Goal: Task Accomplishment & Management: Use online tool/utility

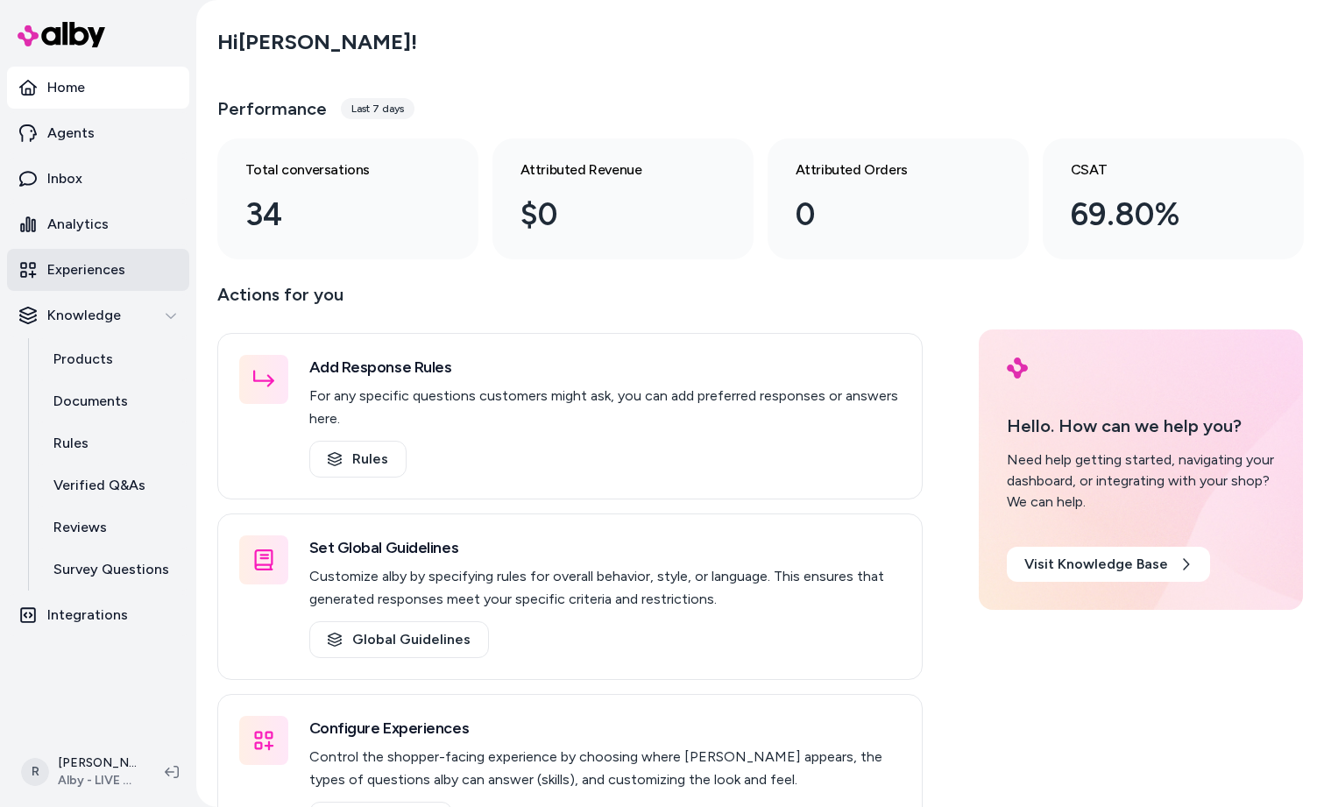
click at [101, 280] on link "Experiences" at bounding box center [98, 270] width 182 height 42
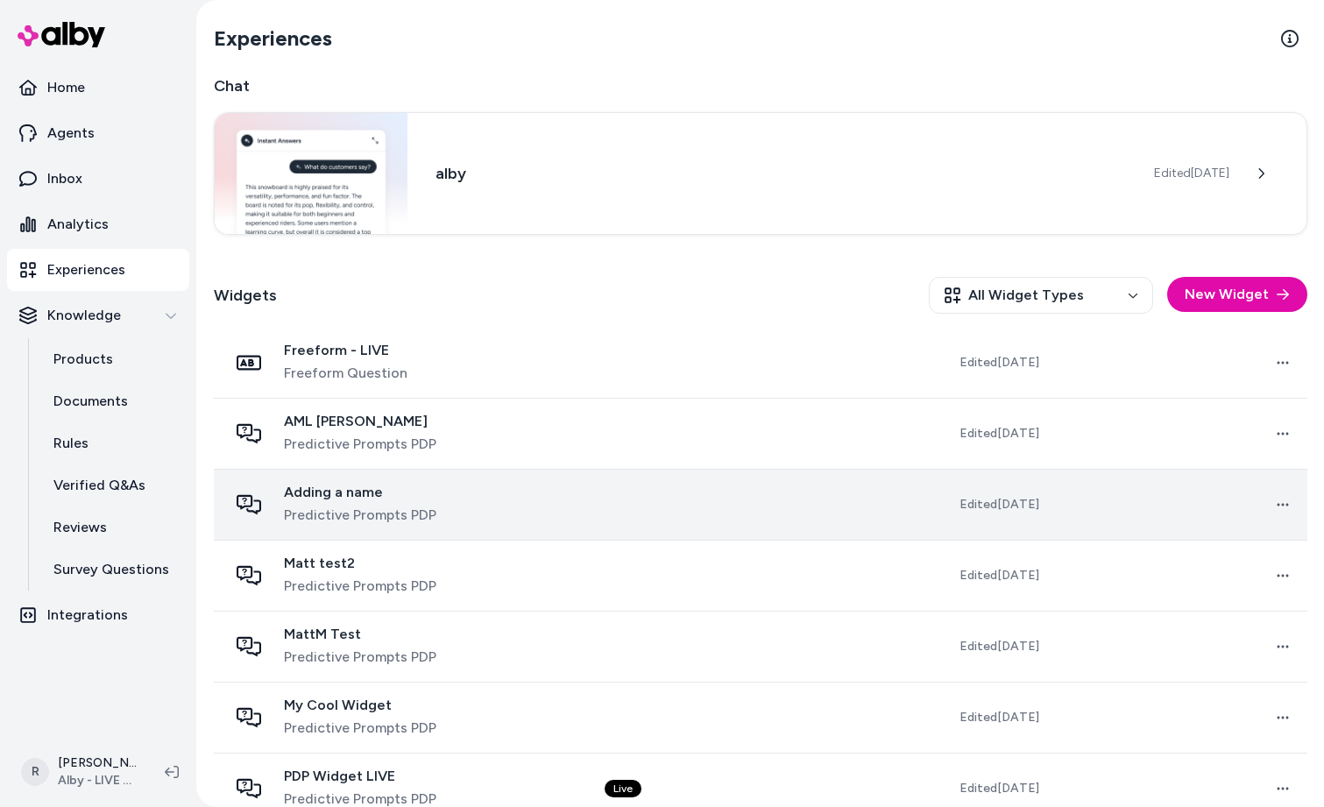
click at [456, 502] on div "Adding a name Predictive Prompts PDP" at bounding box center [403, 505] width 350 height 42
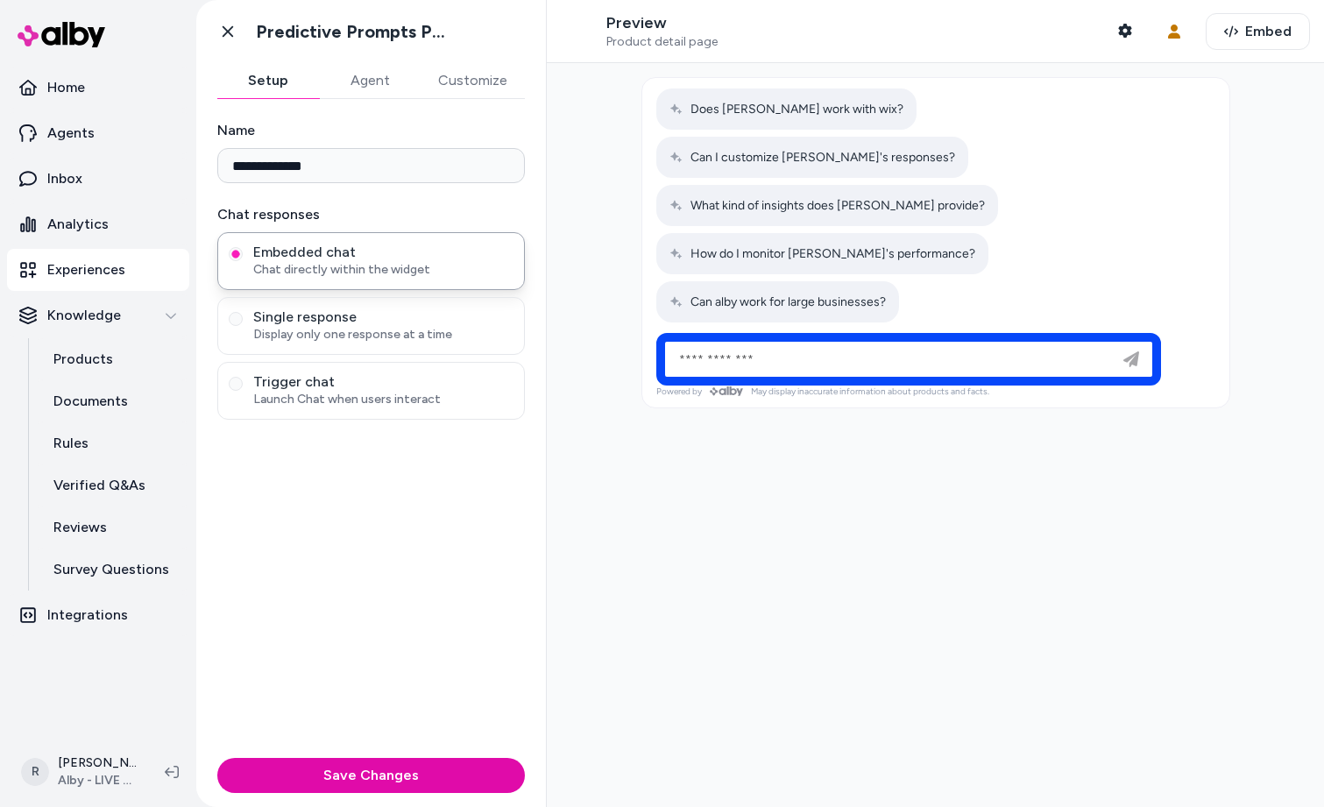
click at [681, 339] on div at bounding box center [935, 435] width 777 height 744
click at [387, 85] on button "Agent" at bounding box center [370, 80] width 102 height 35
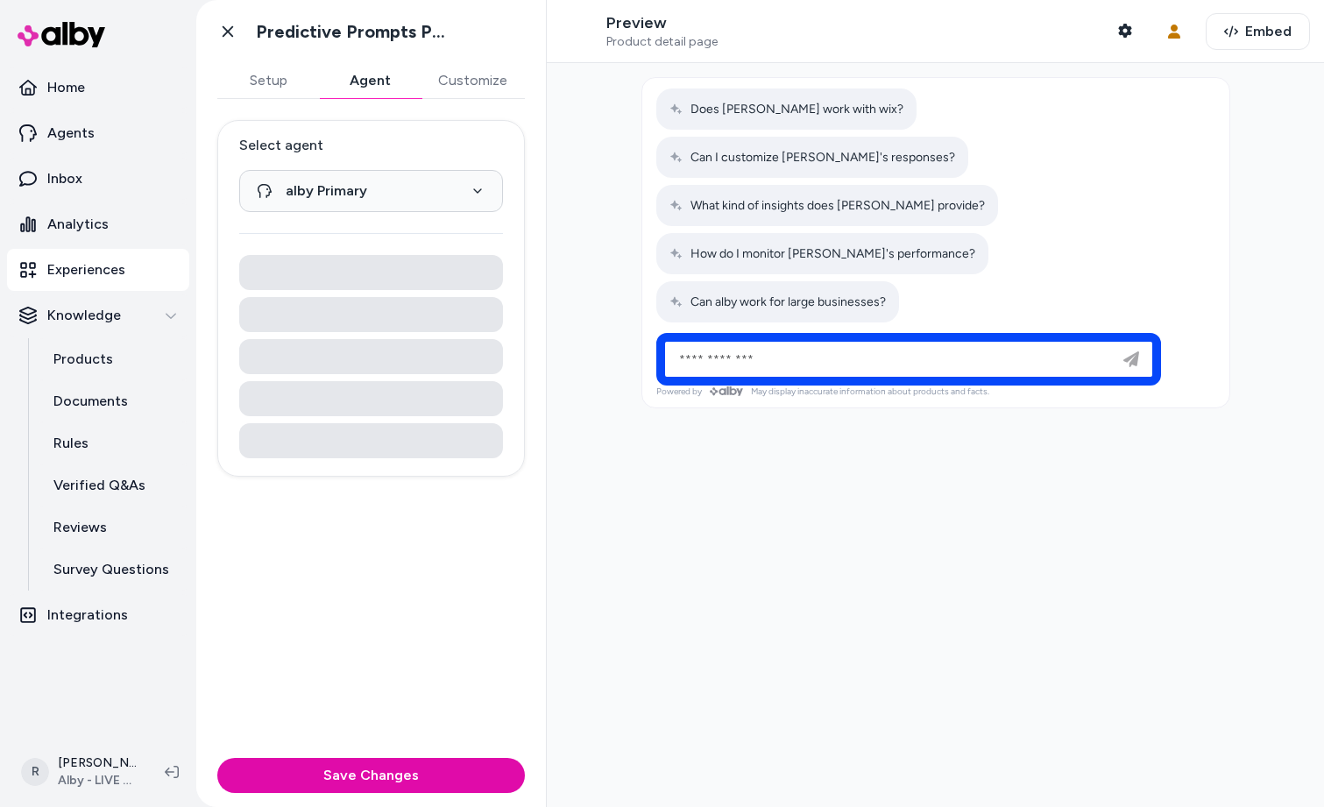
click at [539, 89] on div "Setup Agent Customize" at bounding box center [371, 81] width 350 height 36
click at [496, 85] on button "Customize" at bounding box center [472, 80] width 104 height 35
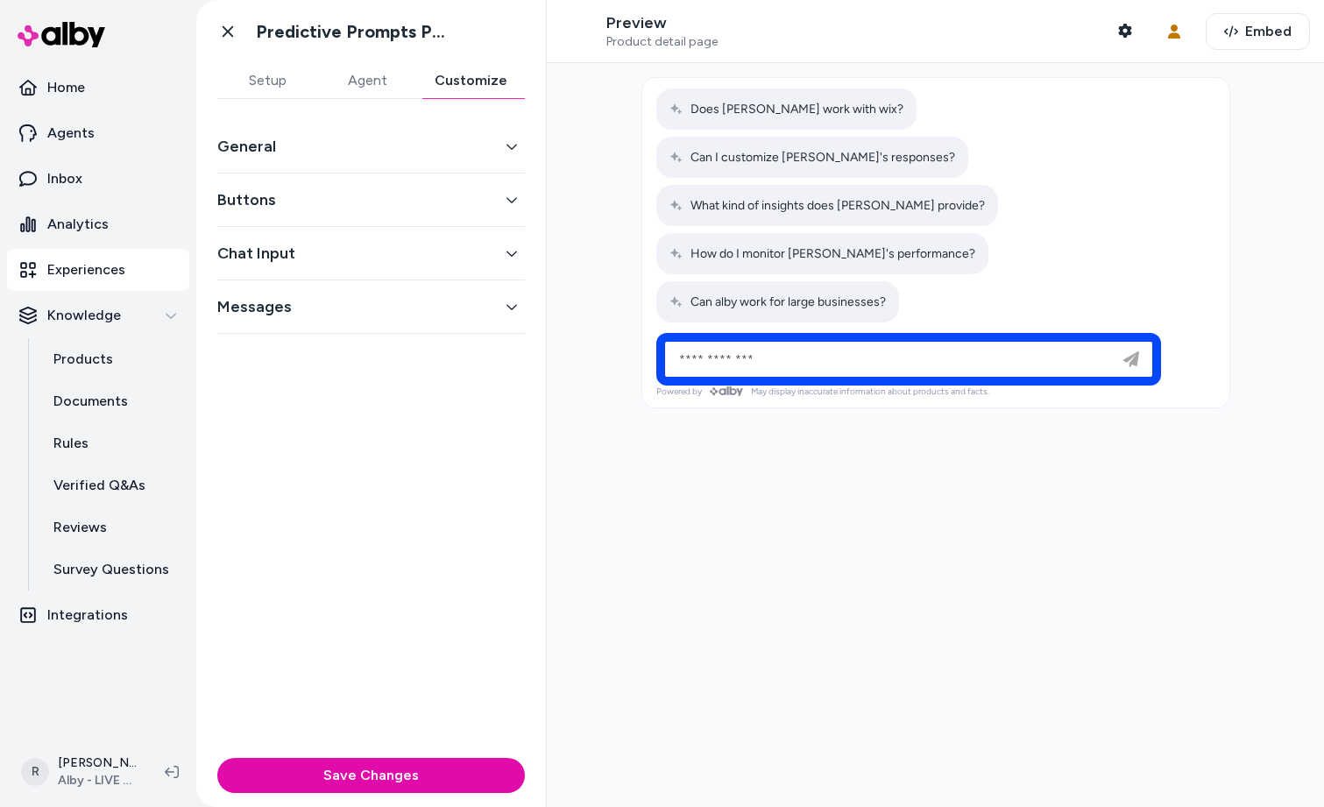
click at [303, 148] on button "General" at bounding box center [370, 146] width 307 height 25
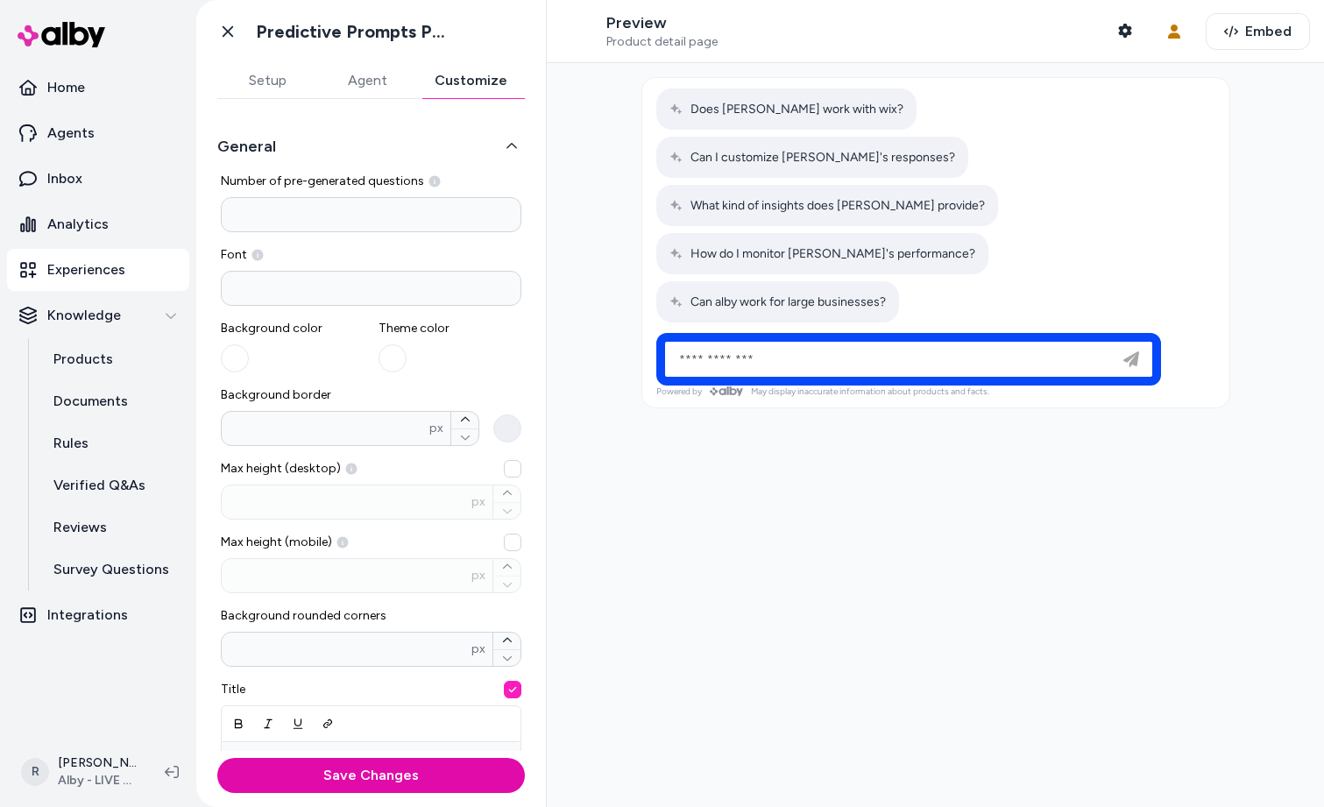
click at [280, 152] on button "General" at bounding box center [370, 146] width 307 height 25
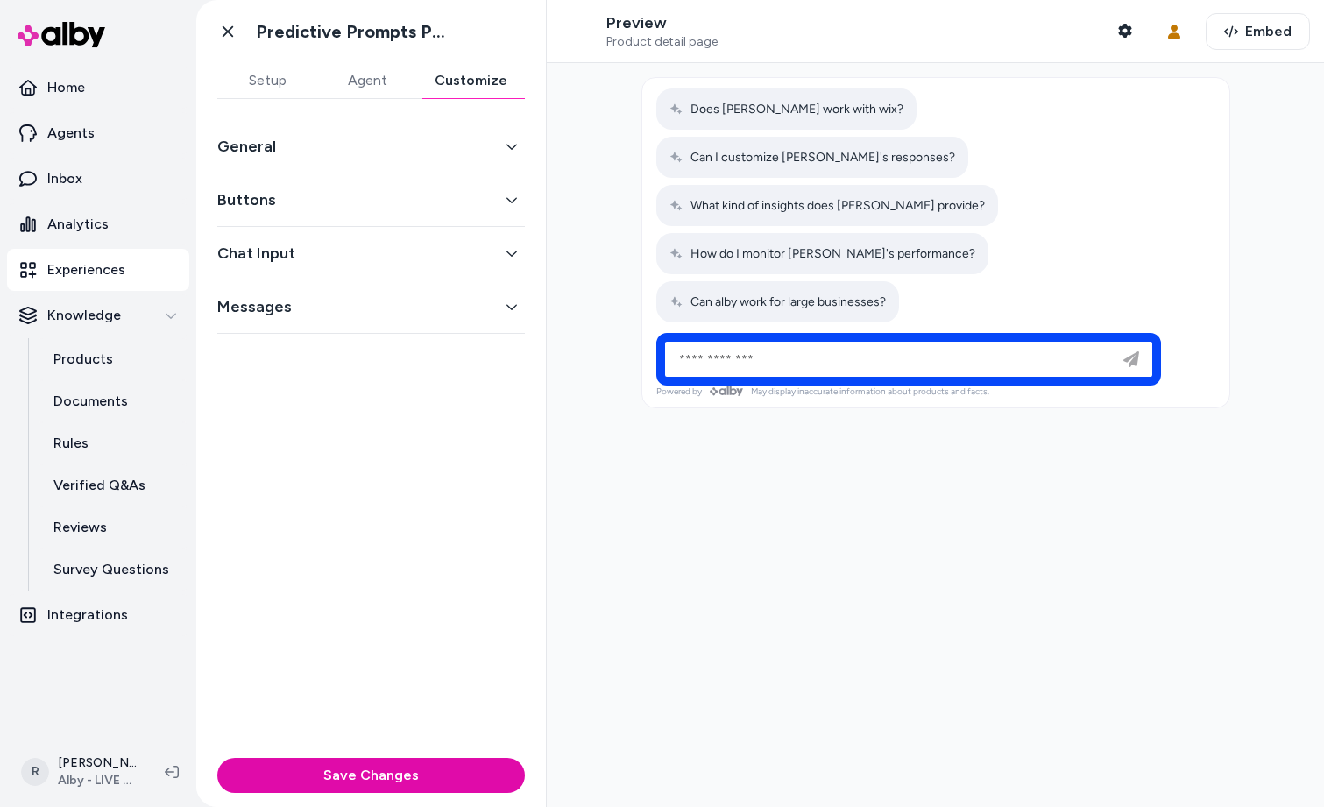
click at [278, 78] on button "Setup" at bounding box center [267, 80] width 100 height 35
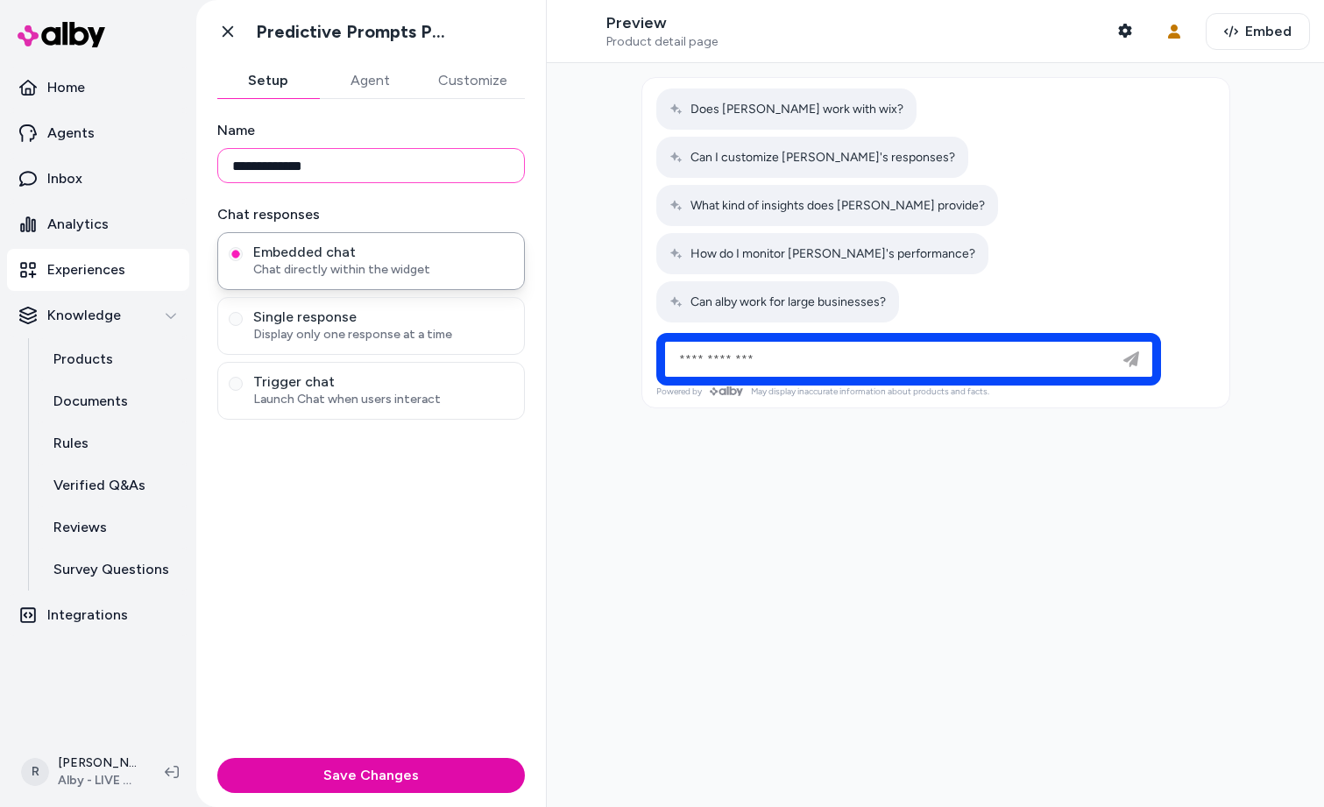
click at [332, 166] on input "**********" at bounding box center [370, 165] width 307 height 35
click at [398, 117] on div "**********" at bounding box center [371, 425] width 350 height 652
click at [175, 767] on icon at bounding box center [172, 772] width 14 height 12
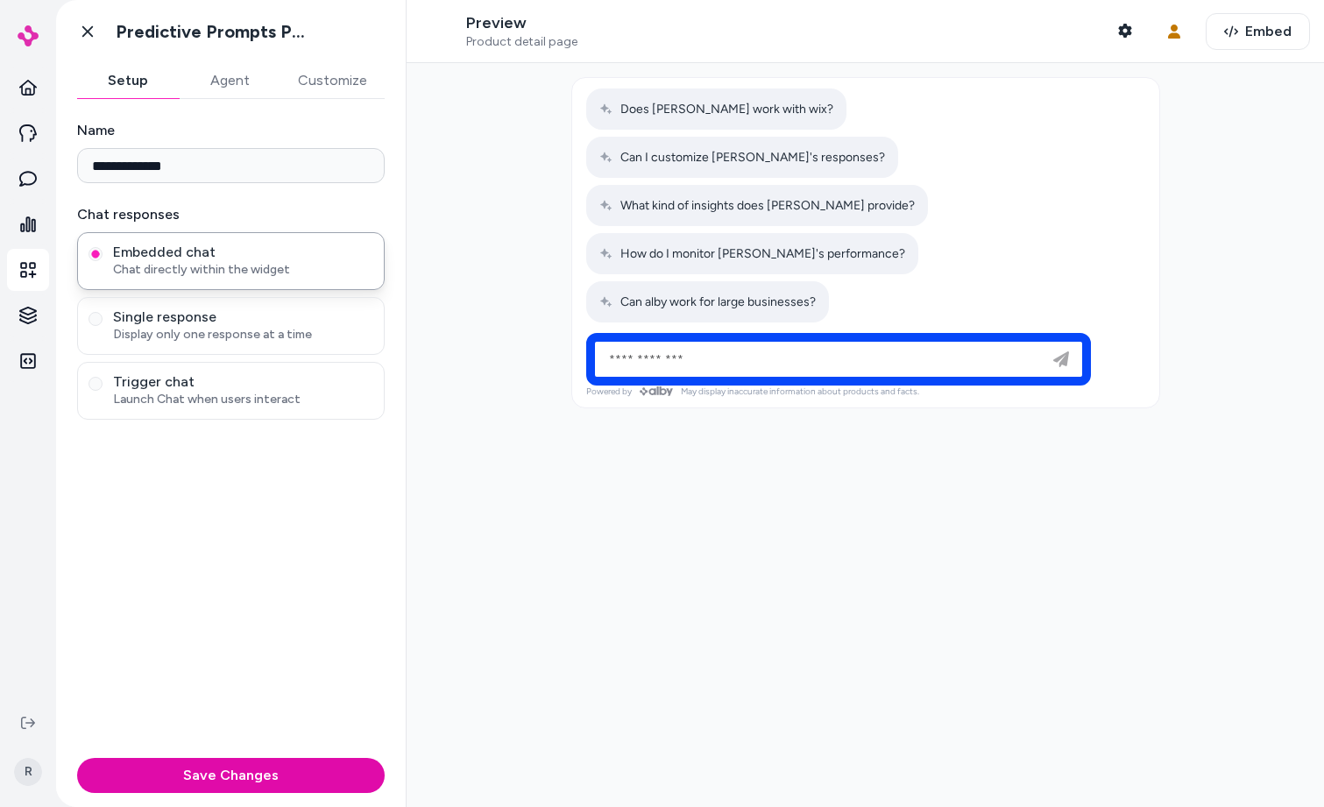
click at [735, 490] on div at bounding box center [864, 435] width 917 height 744
click at [236, 74] on button "Agent" at bounding box center [230, 80] width 102 height 35
click at [168, 75] on button "Setup" at bounding box center [128, 80] width 102 height 35
click at [93, 29] on icon at bounding box center [88, 32] width 18 height 18
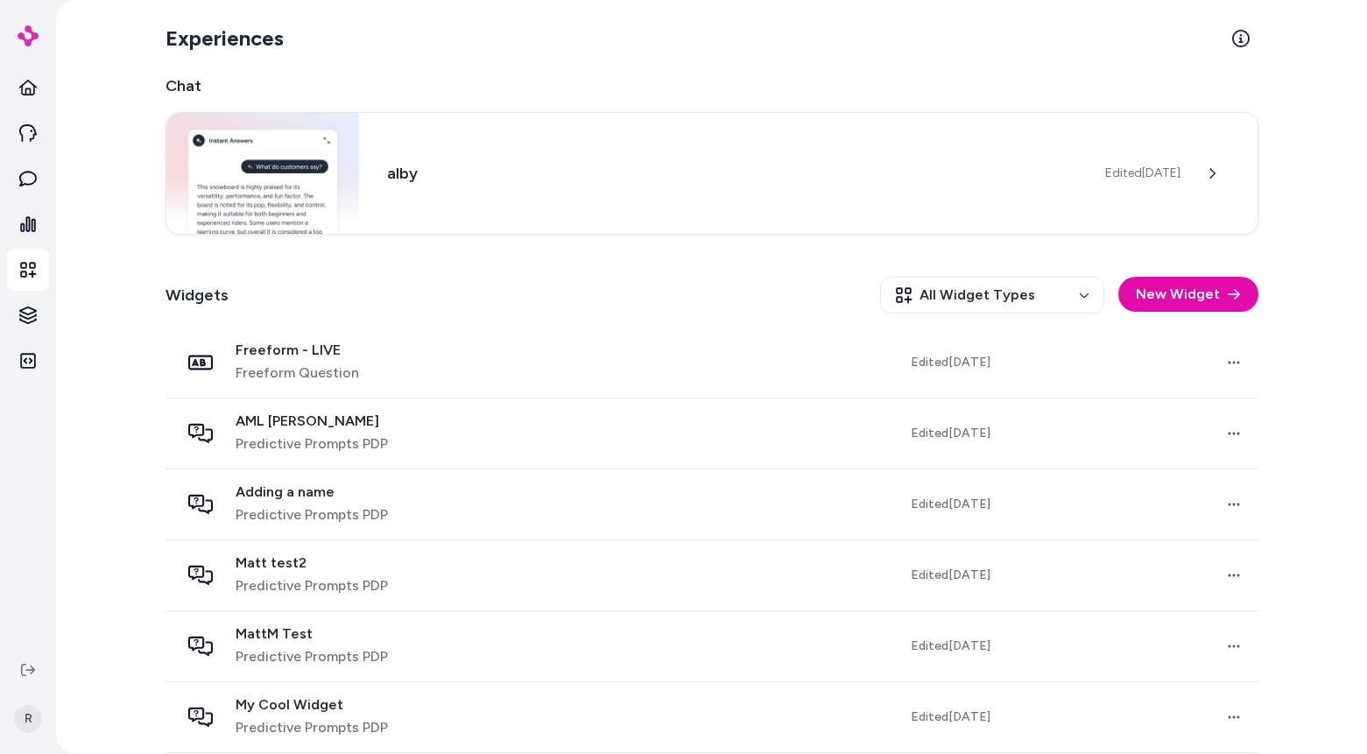
click at [526, 291] on div "Widgets All Widget Types New Widget" at bounding box center [712, 295] width 1093 height 65
click at [1282, 573] on div "Experiences Chat alby Edited [DATE] Widgets All Widget Types New Widget Freefor…" at bounding box center [711, 377] width 1311 height 754
click at [515, 286] on div "Widgets All Widget Types New Widget" at bounding box center [712, 295] width 1093 height 65
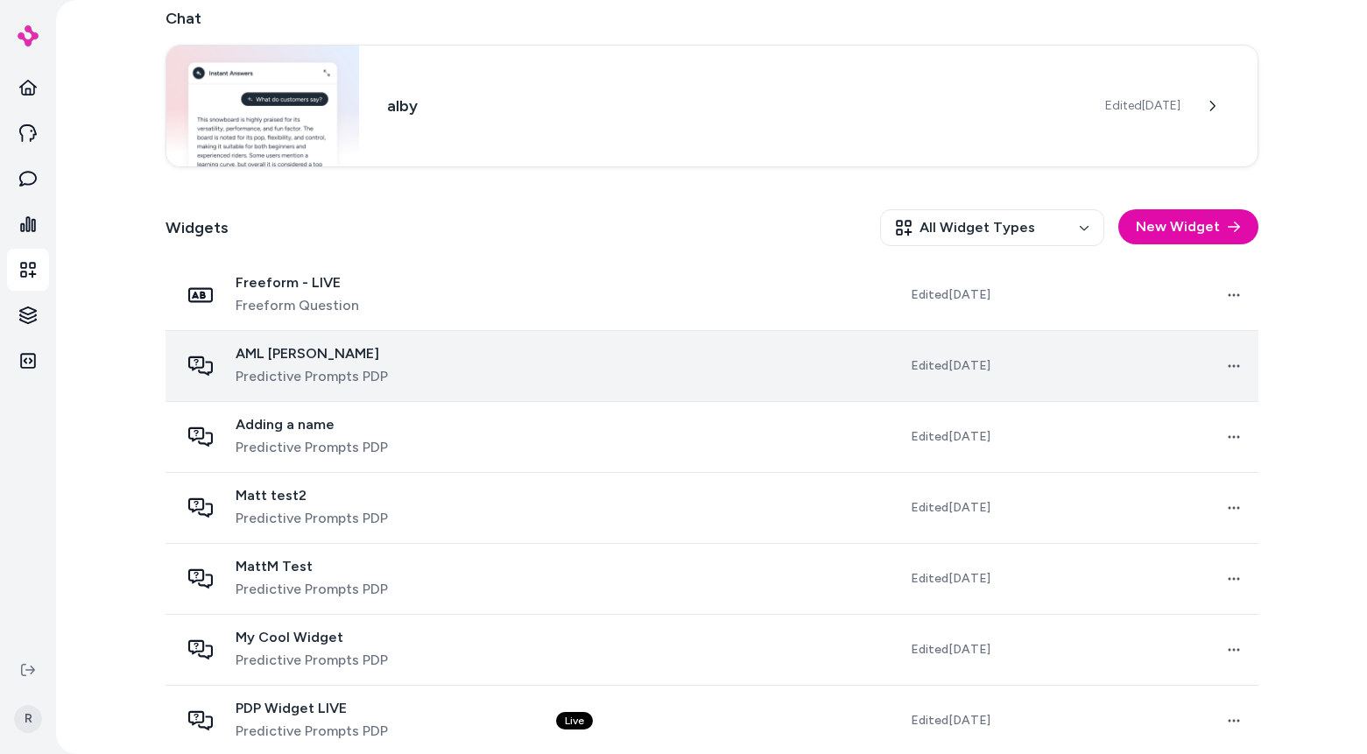
scroll to position [91, 0]
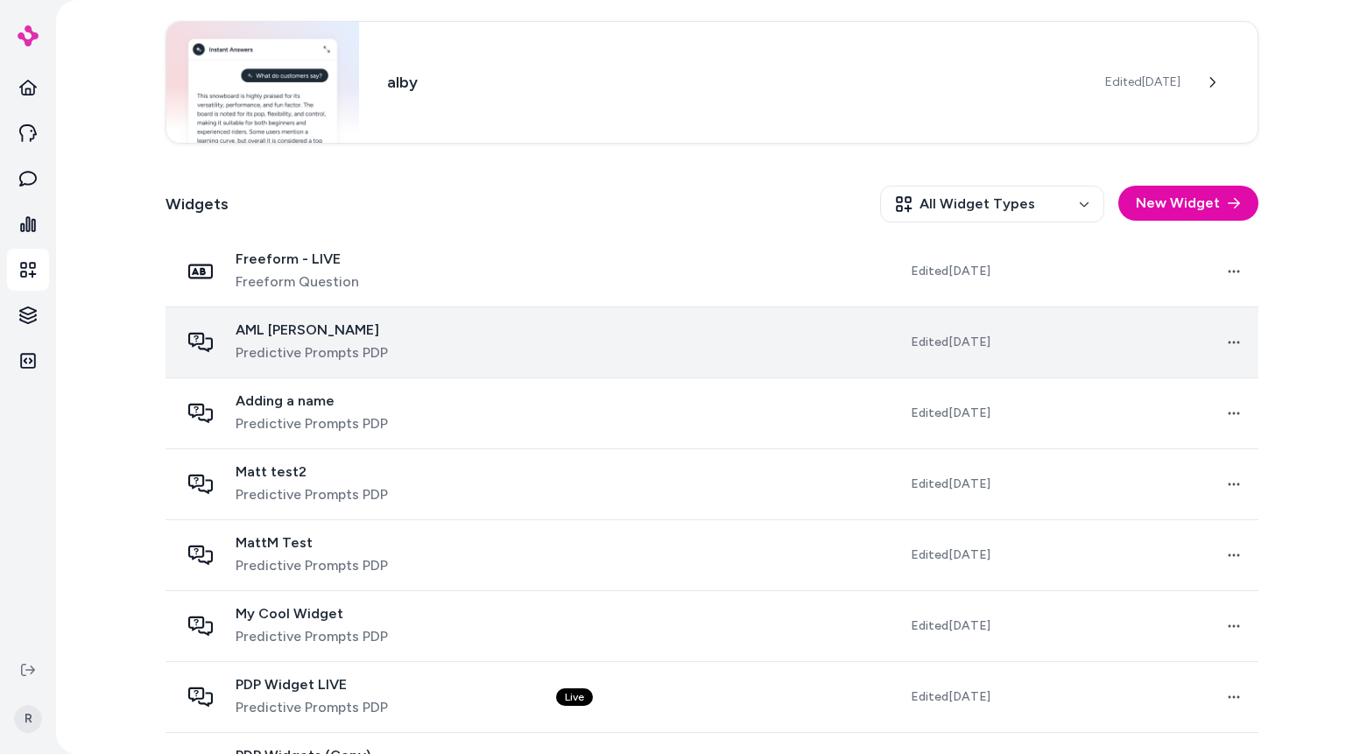
click at [332, 356] on span "Predictive Prompts PDP" at bounding box center [312, 353] width 152 height 21
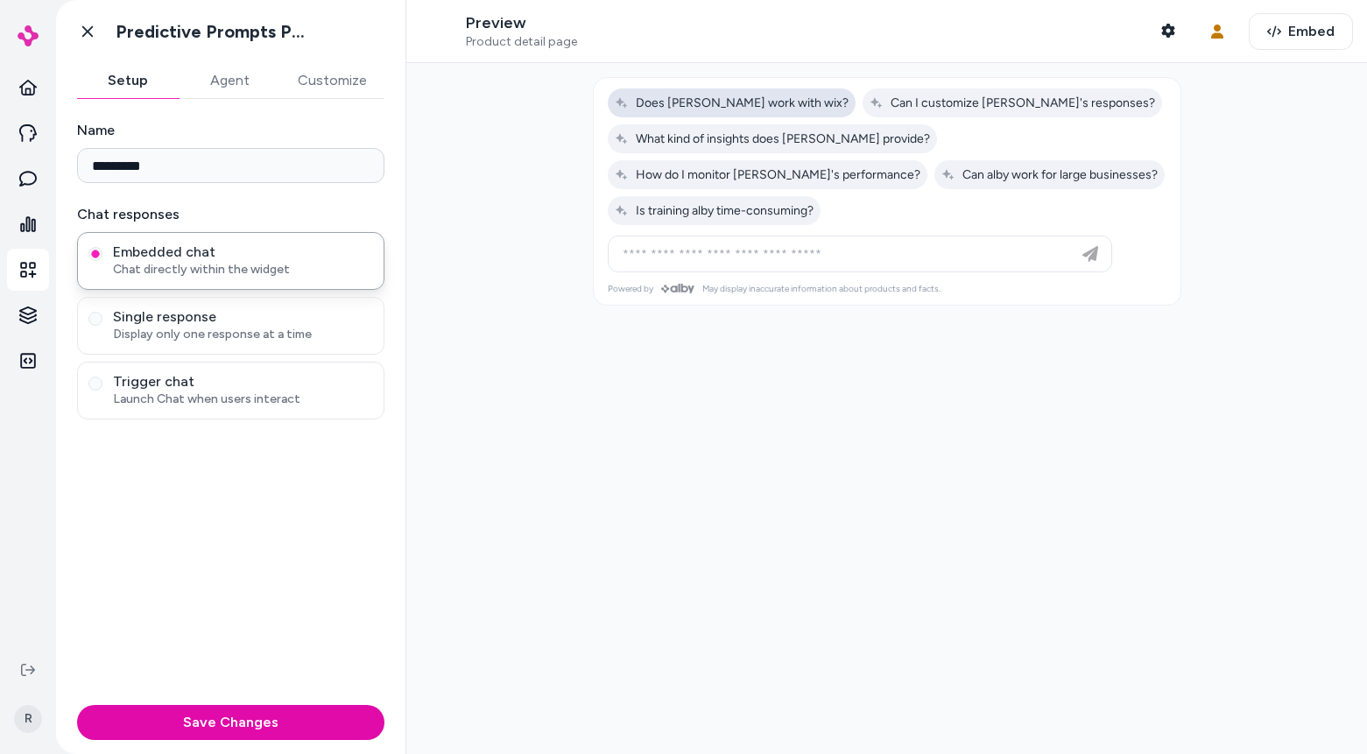
click at [725, 110] on span "Does [PERSON_NAME] work with wix?" at bounding box center [732, 102] width 234 height 15
type input "**********"
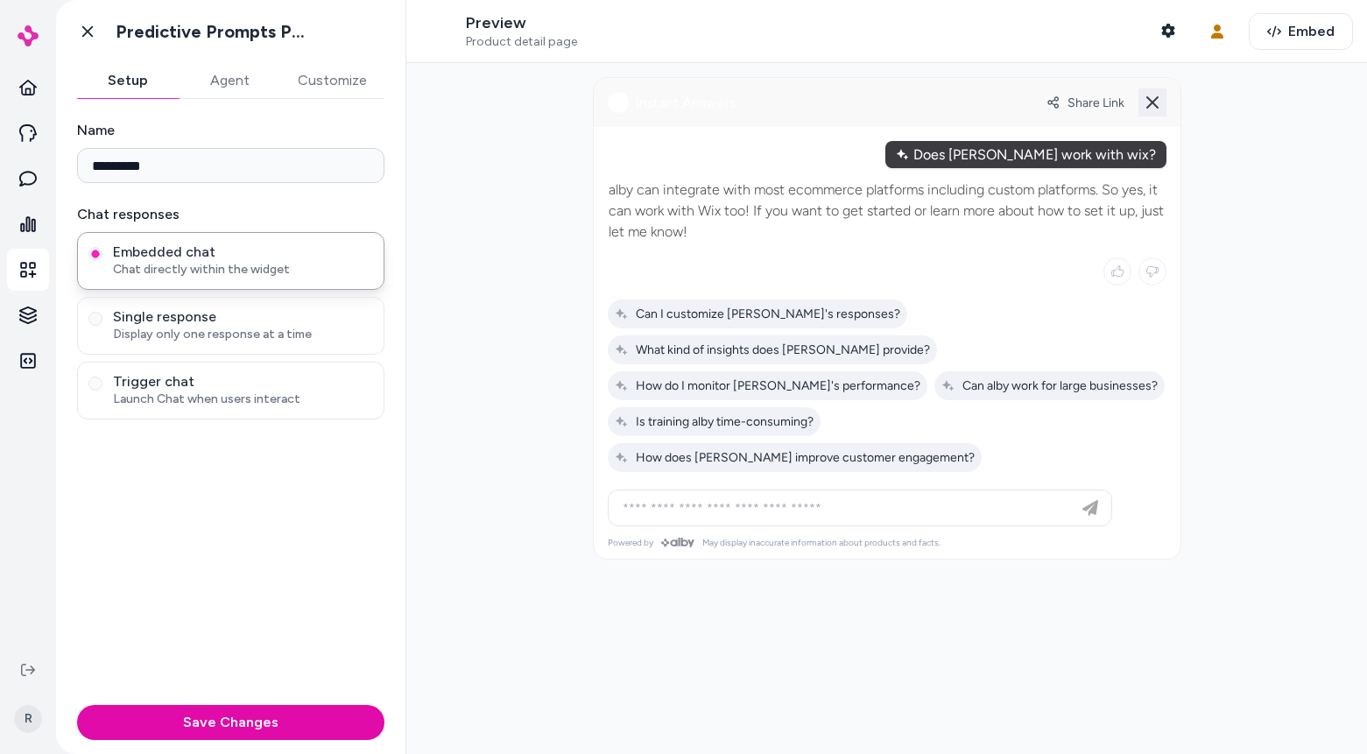
click at [1146, 101] on icon at bounding box center [1152, 102] width 21 height 21
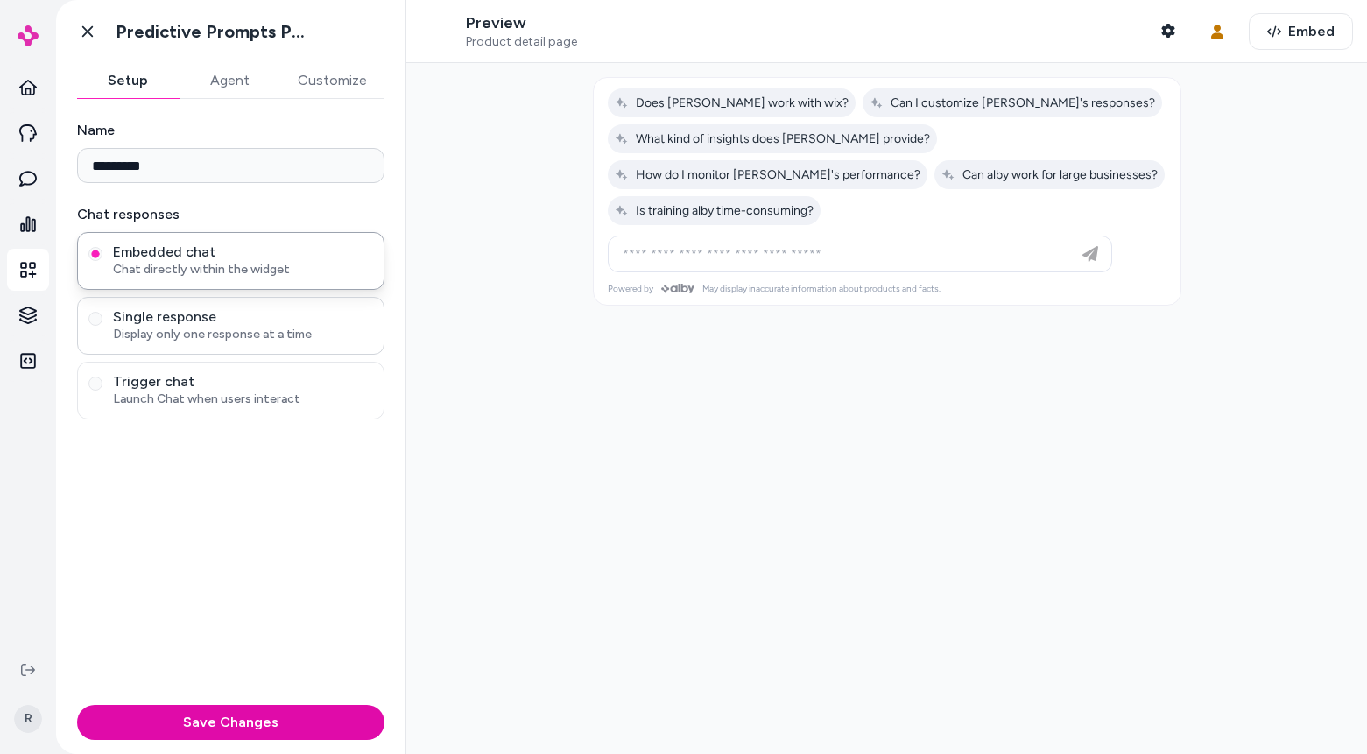
click at [188, 313] on span "Single response" at bounding box center [243, 317] width 260 height 18
click at [102, 313] on button "Single response Display only one response at a time" at bounding box center [95, 319] width 14 height 14
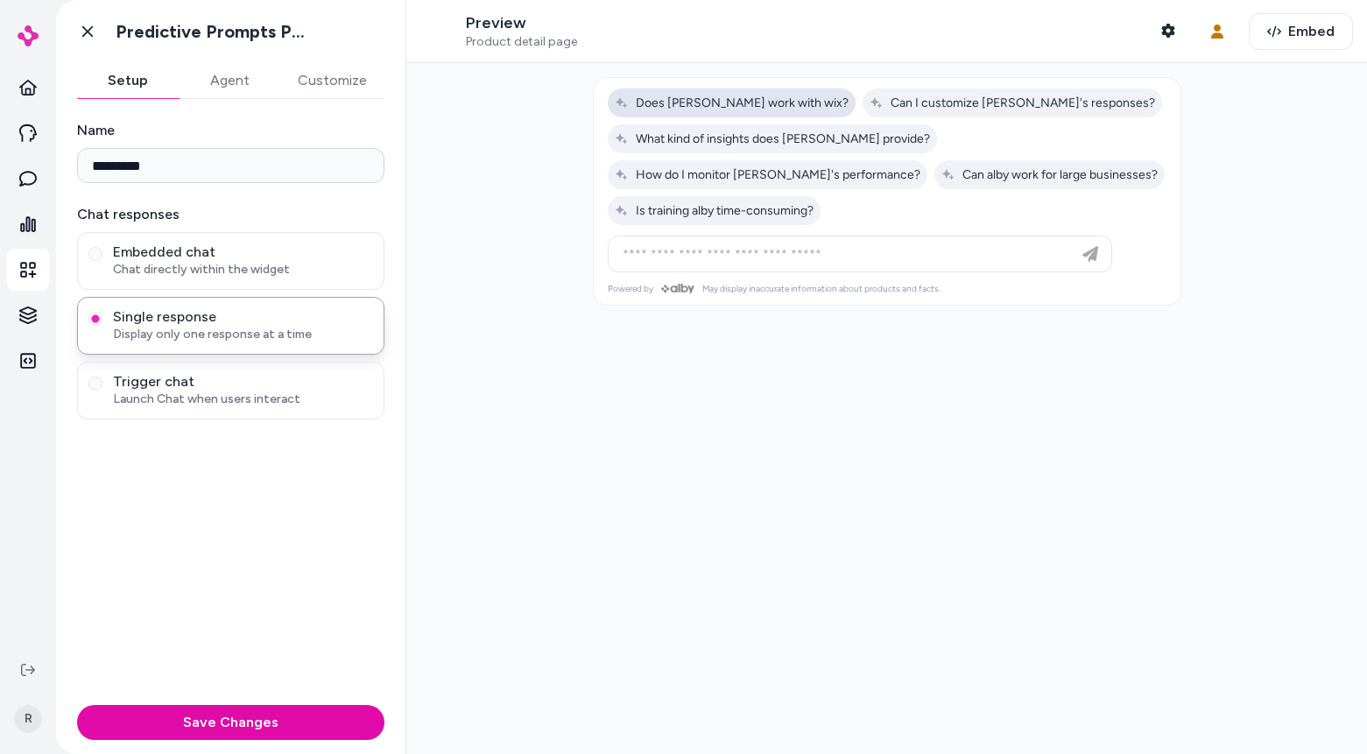
click at [741, 96] on span "Does [PERSON_NAME] work with wix?" at bounding box center [732, 102] width 234 height 15
type input "**********"
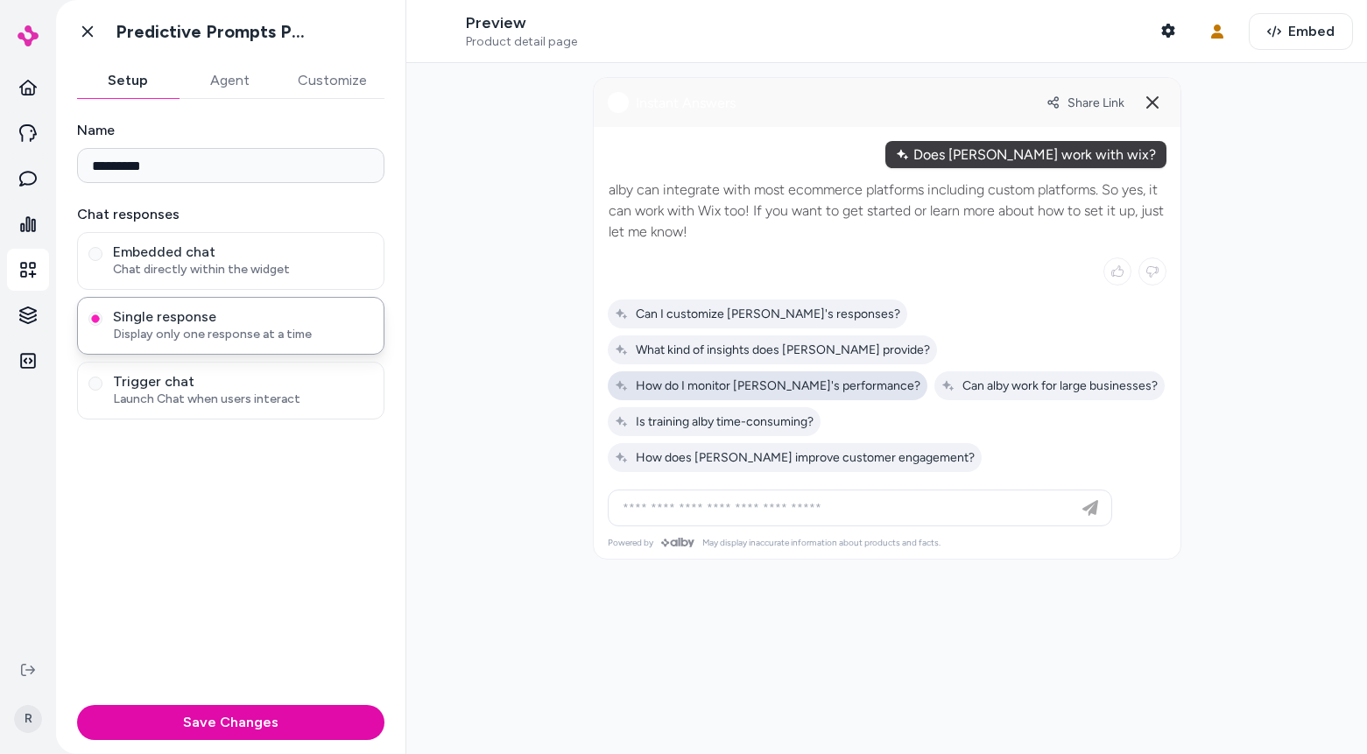
click at [700, 378] on span "How do I monitor [PERSON_NAME]'s performance?" at bounding box center [768, 385] width 306 height 15
type input "**********"
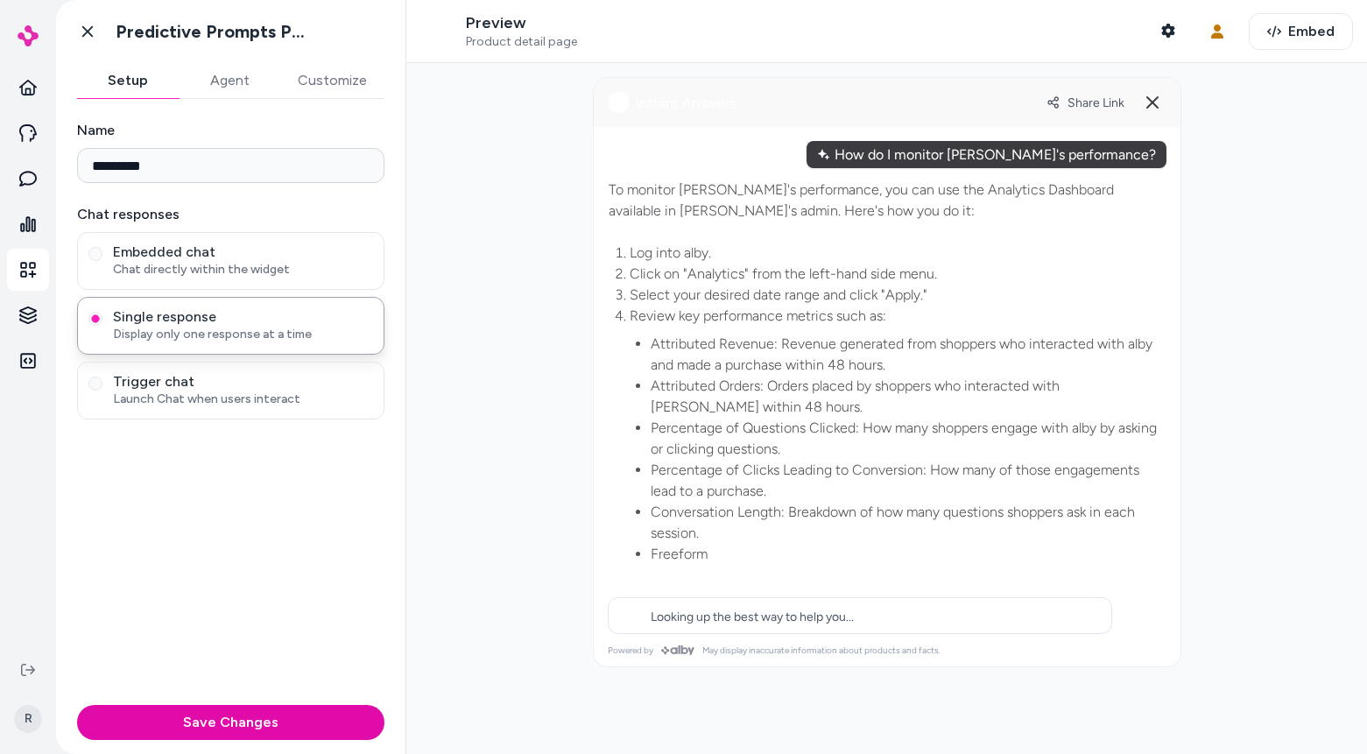
click at [45, 646] on div at bounding box center [28, 324] width 56 height 649
click at [31, 669] on icon at bounding box center [28, 670] width 14 height 12
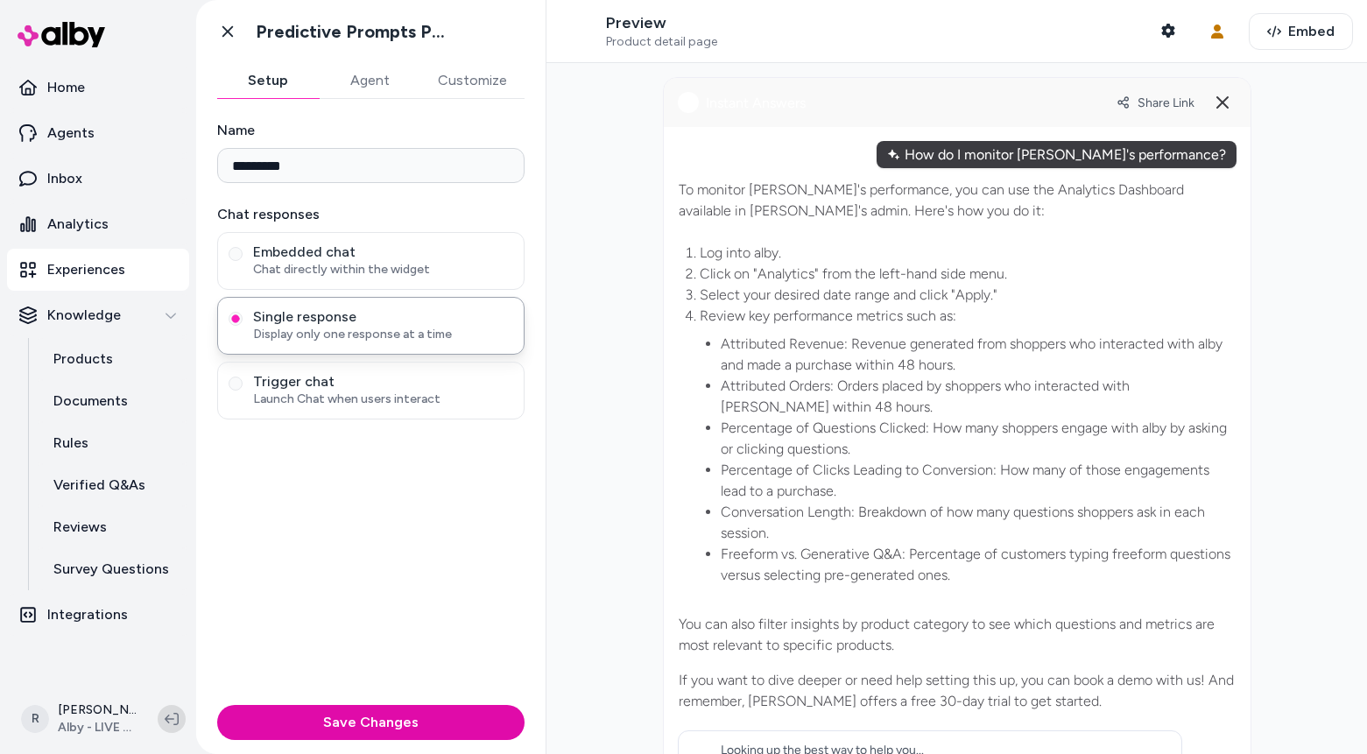
click at [173, 721] on icon at bounding box center [172, 719] width 14 height 14
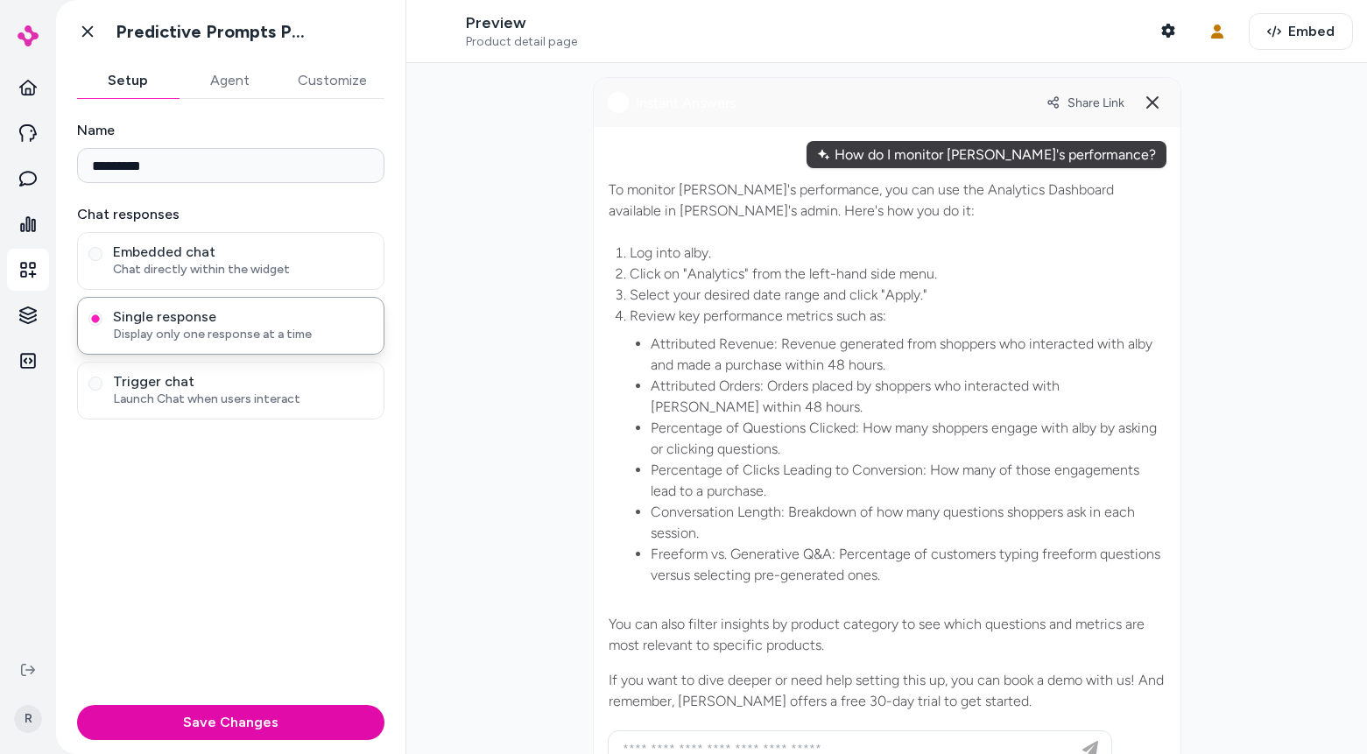
click at [513, 194] on div at bounding box center [886, 408] width 961 height 691
click at [563, 174] on div at bounding box center [886, 408] width 961 height 691
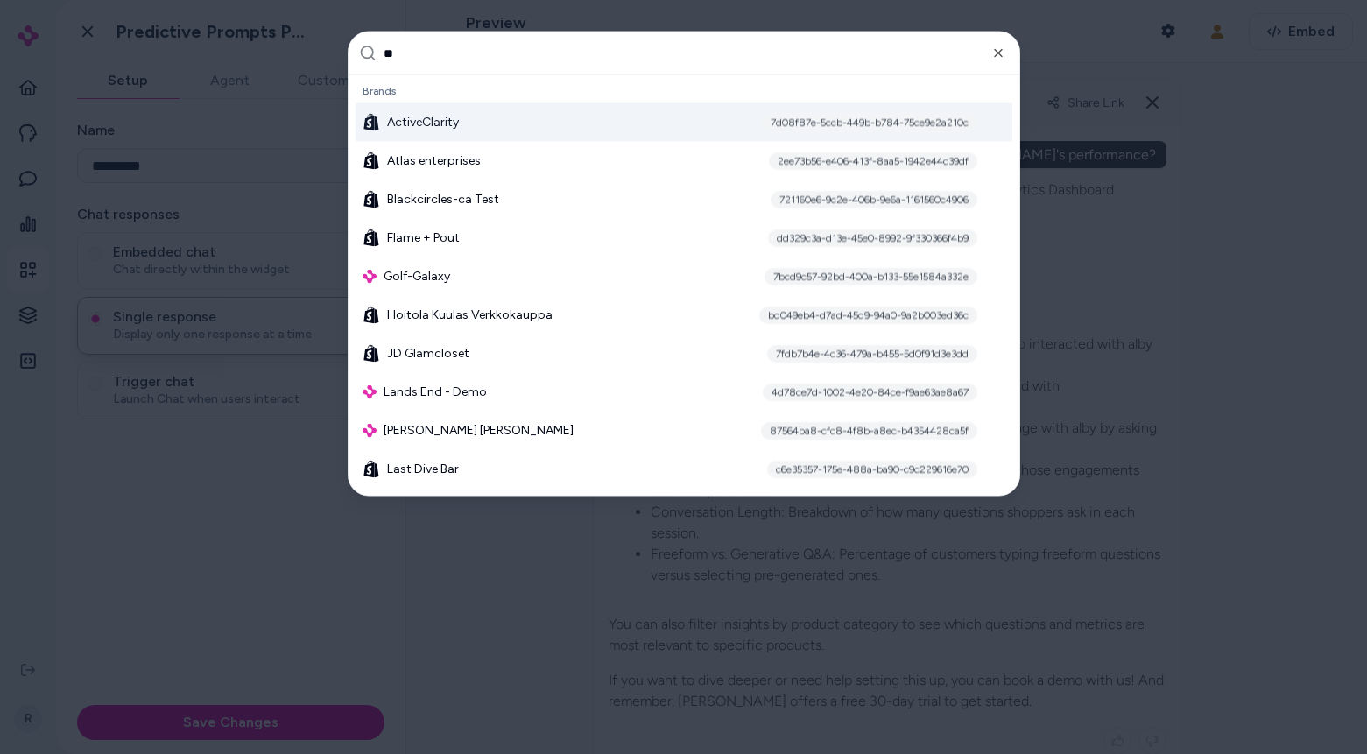
type input "*"
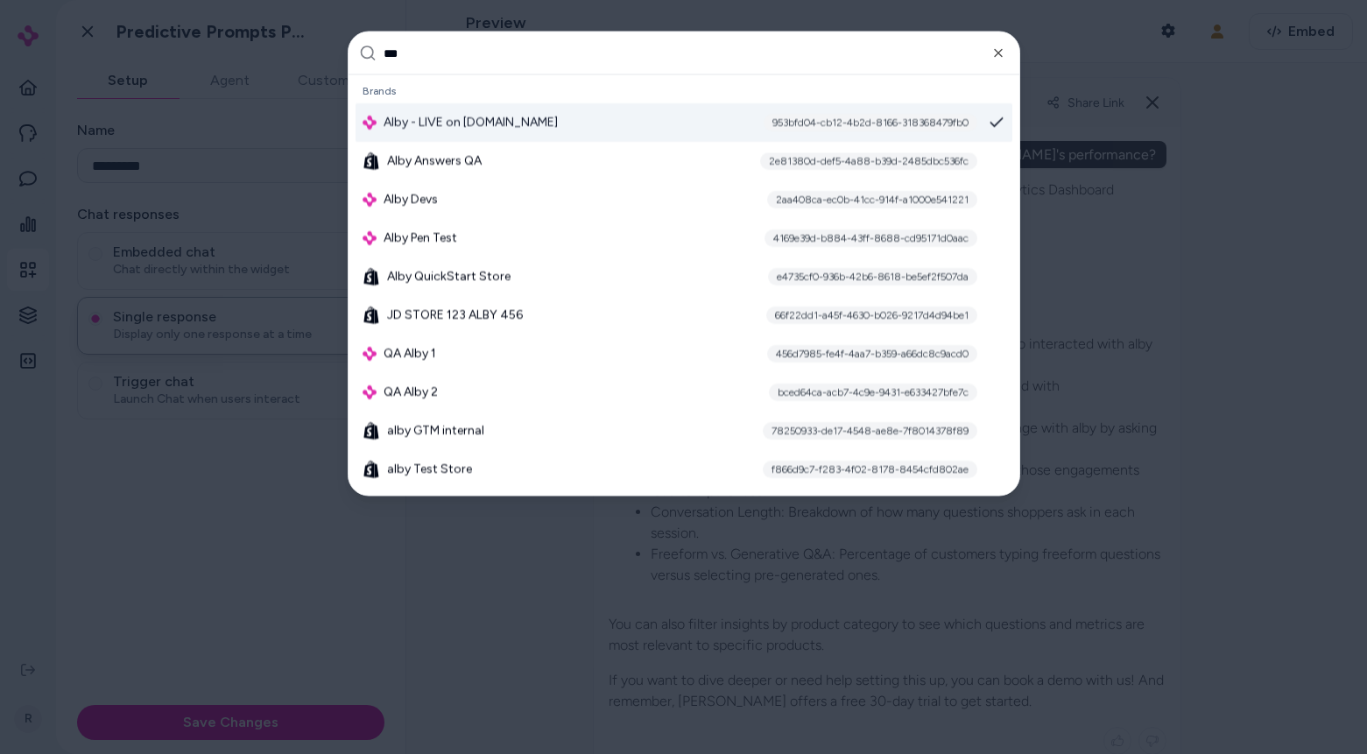
type input "****"
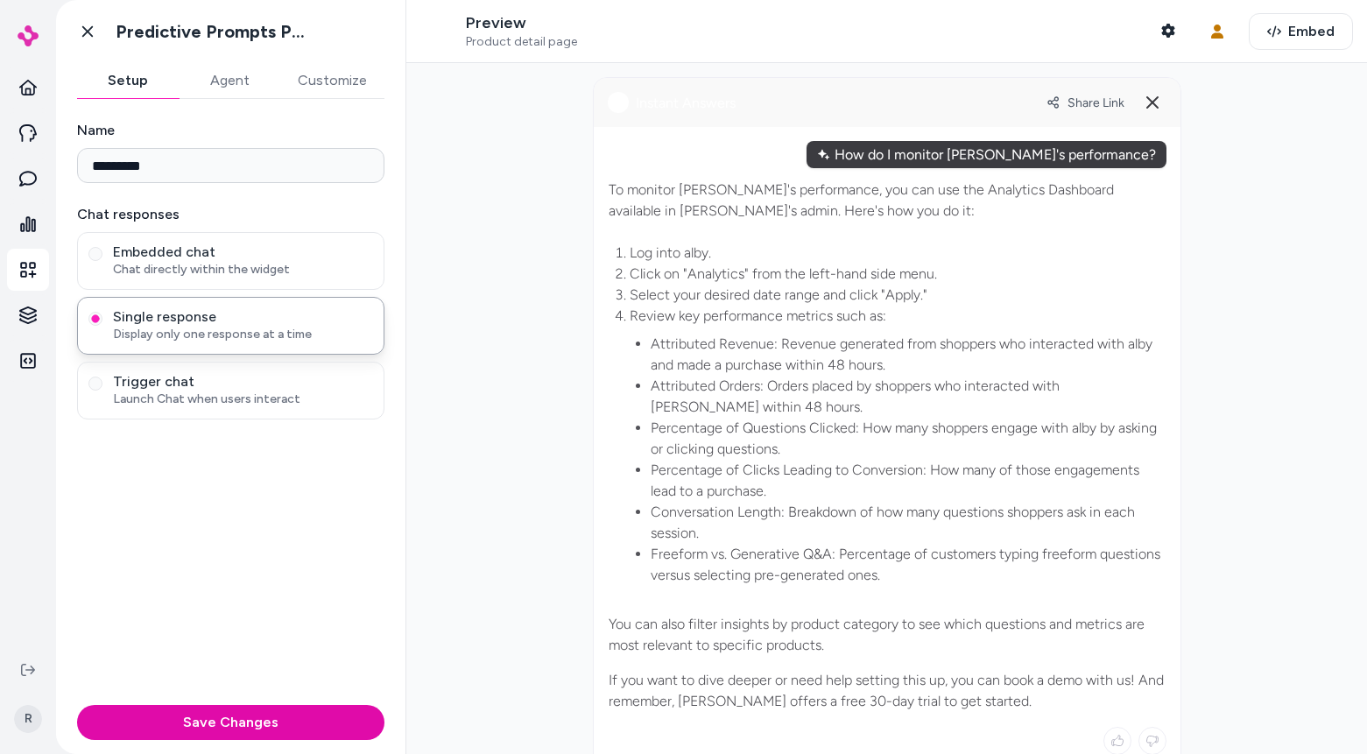
click at [1176, 187] on div at bounding box center [886, 408] width 961 height 691
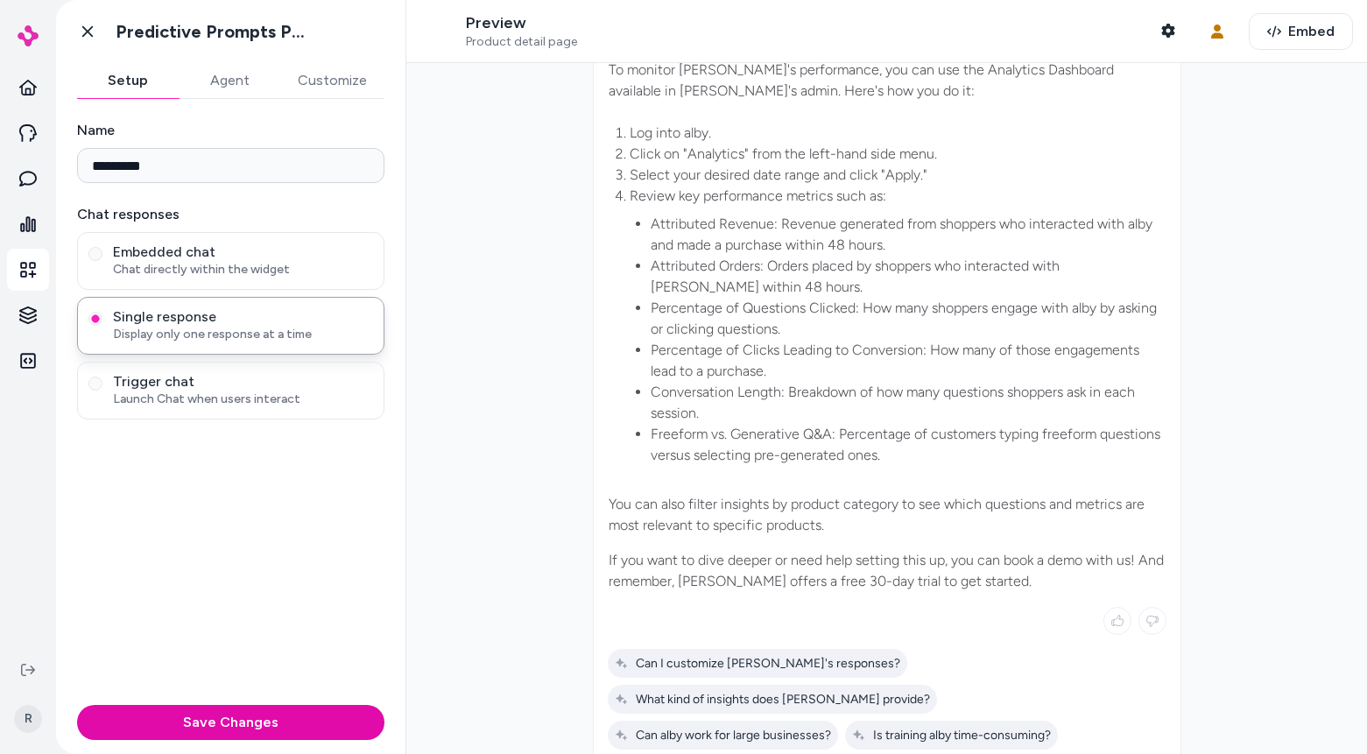
scroll to position [216, 0]
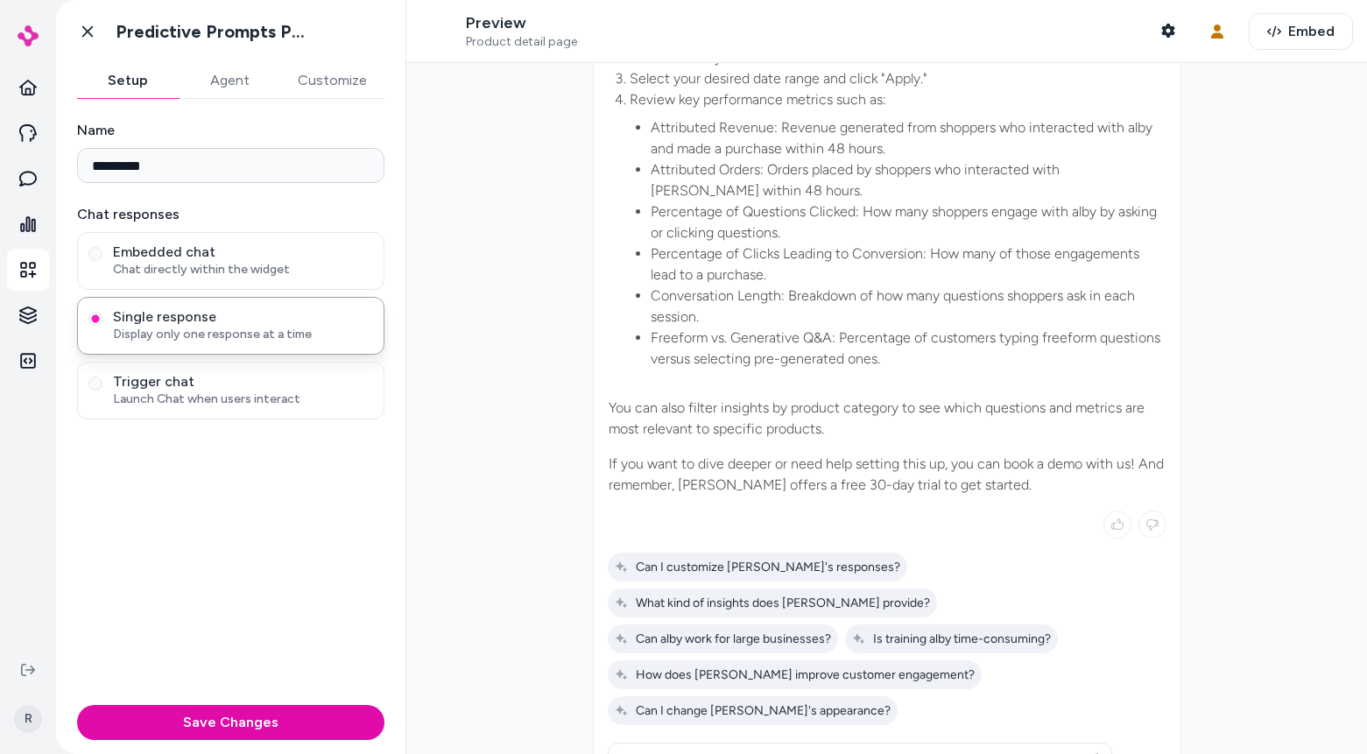
click at [930, 596] on span "What kind of insights does [PERSON_NAME] provide?" at bounding box center [772, 603] width 315 height 15
type input "**********"
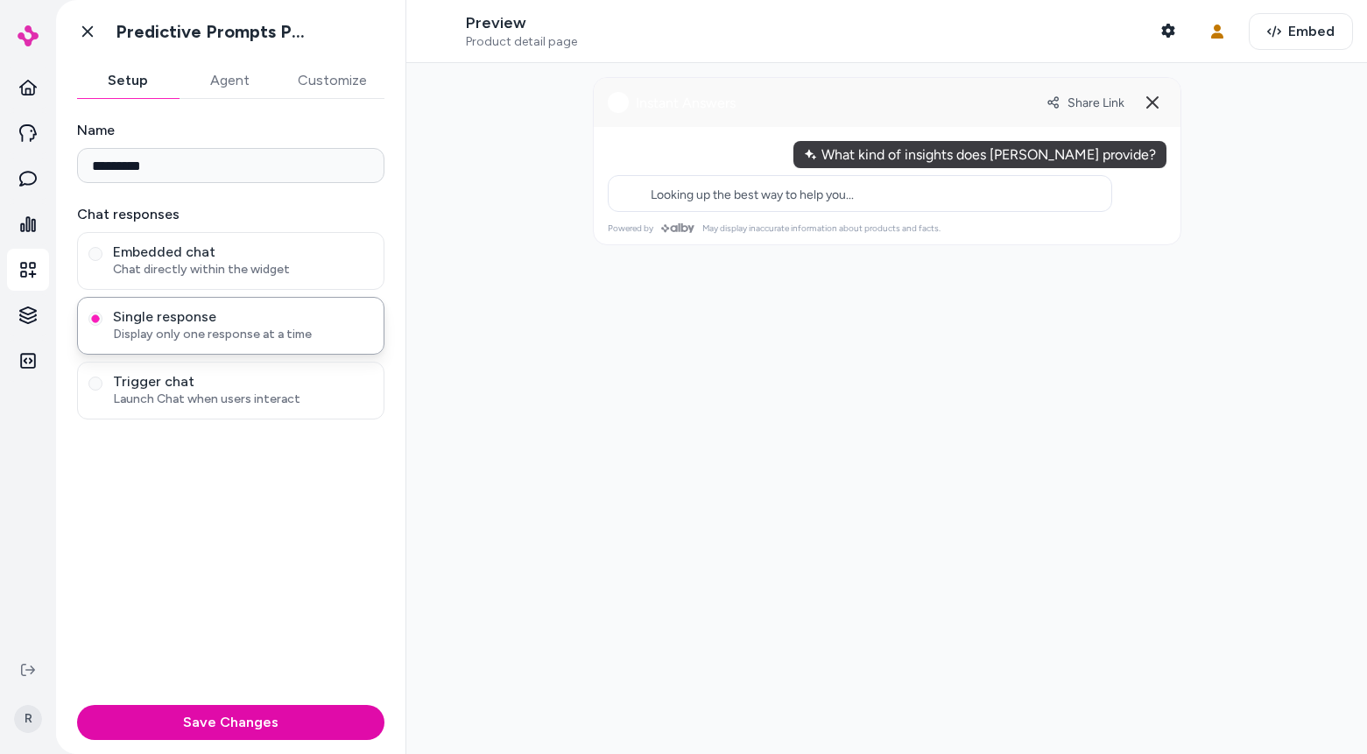
scroll to position [0, 0]
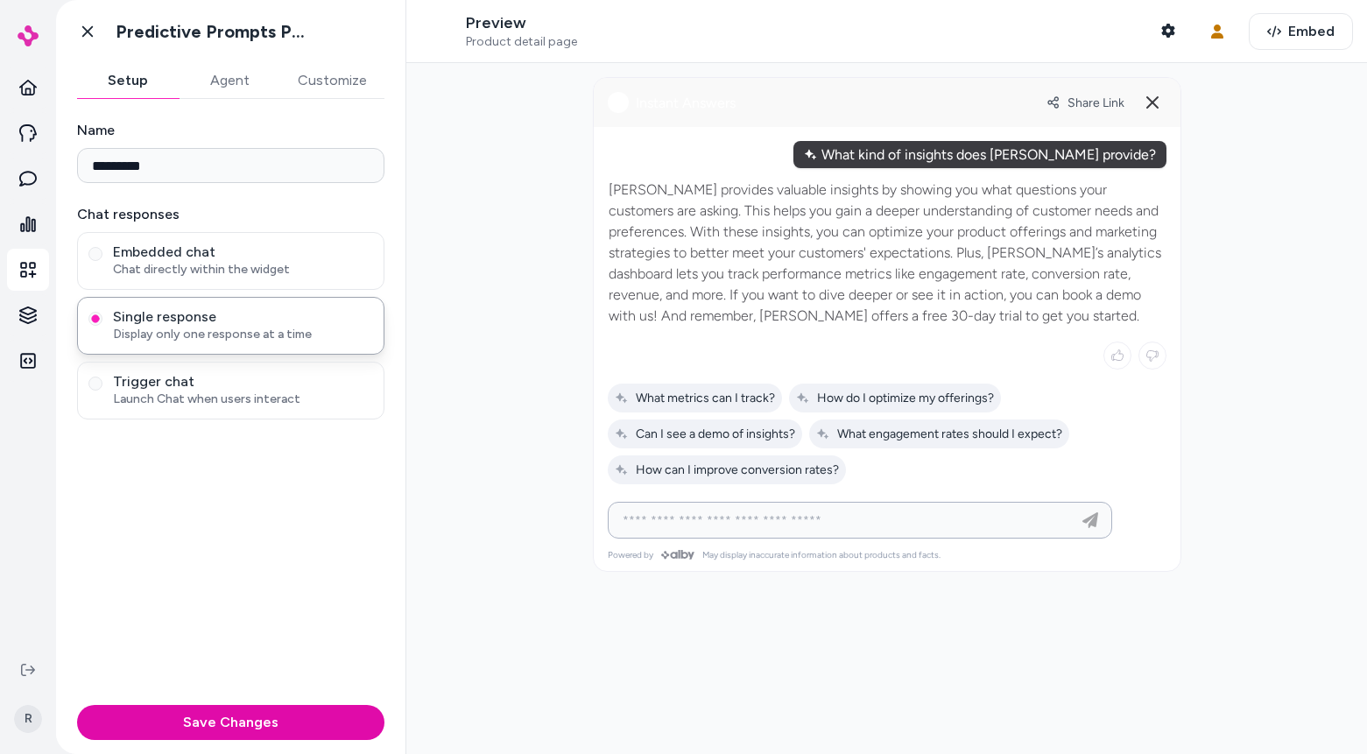
click at [730, 523] on input at bounding box center [842, 520] width 461 height 21
click at [719, 471] on span "How can I improve conversion rates?" at bounding box center [727, 470] width 224 height 15
type input "**********"
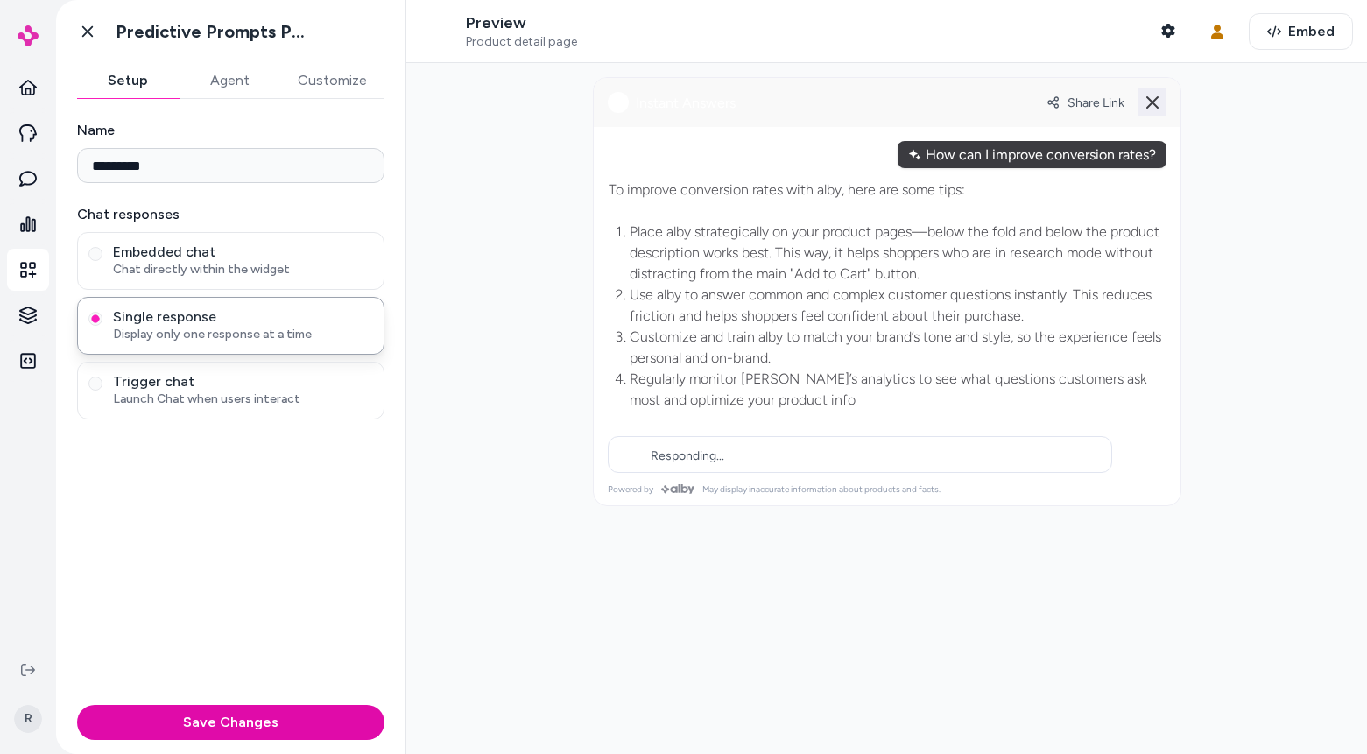
click at [1156, 106] on line at bounding box center [1153, 102] width 11 height 11
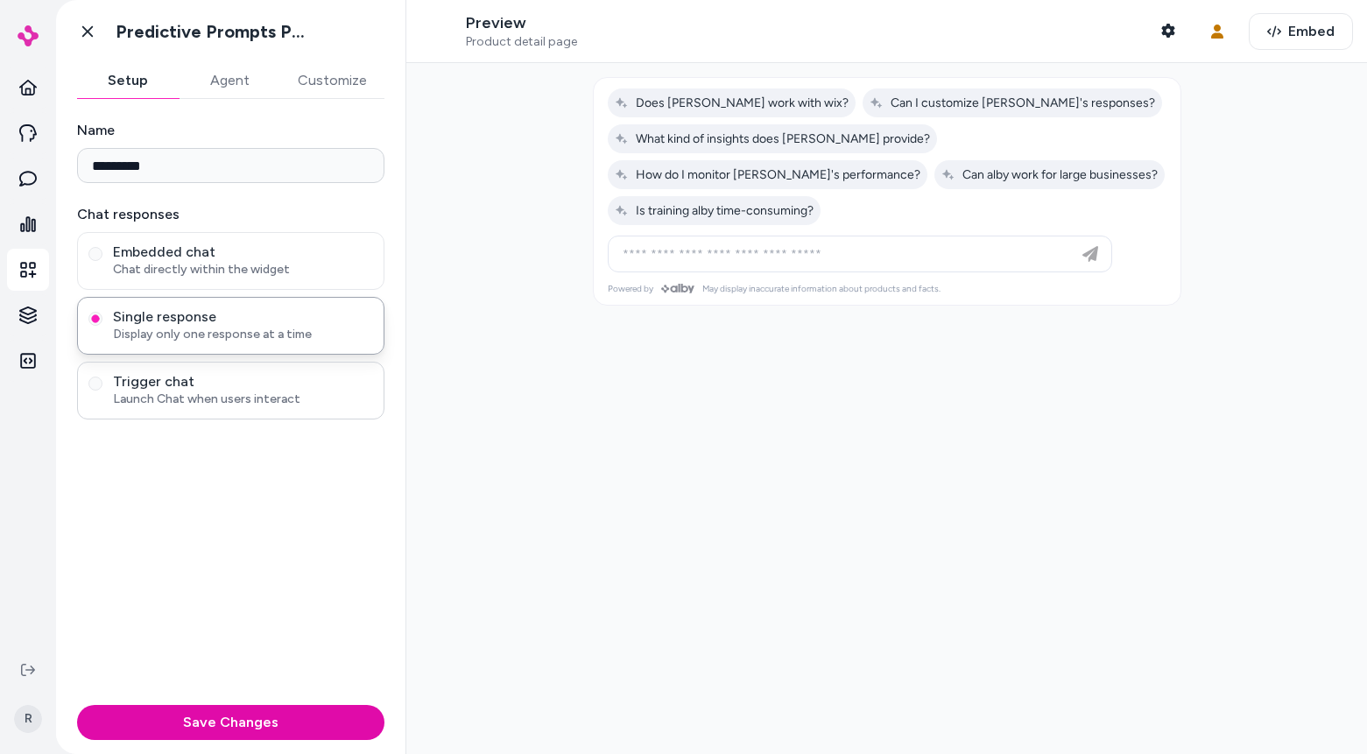
click at [265, 402] on span "Launch Chat when users interact" at bounding box center [243, 400] width 260 height 18
click at [102, 391] on button "Trigger chat Launch Chat when users interact" at bounding box center [95, 384] width 14 height 14
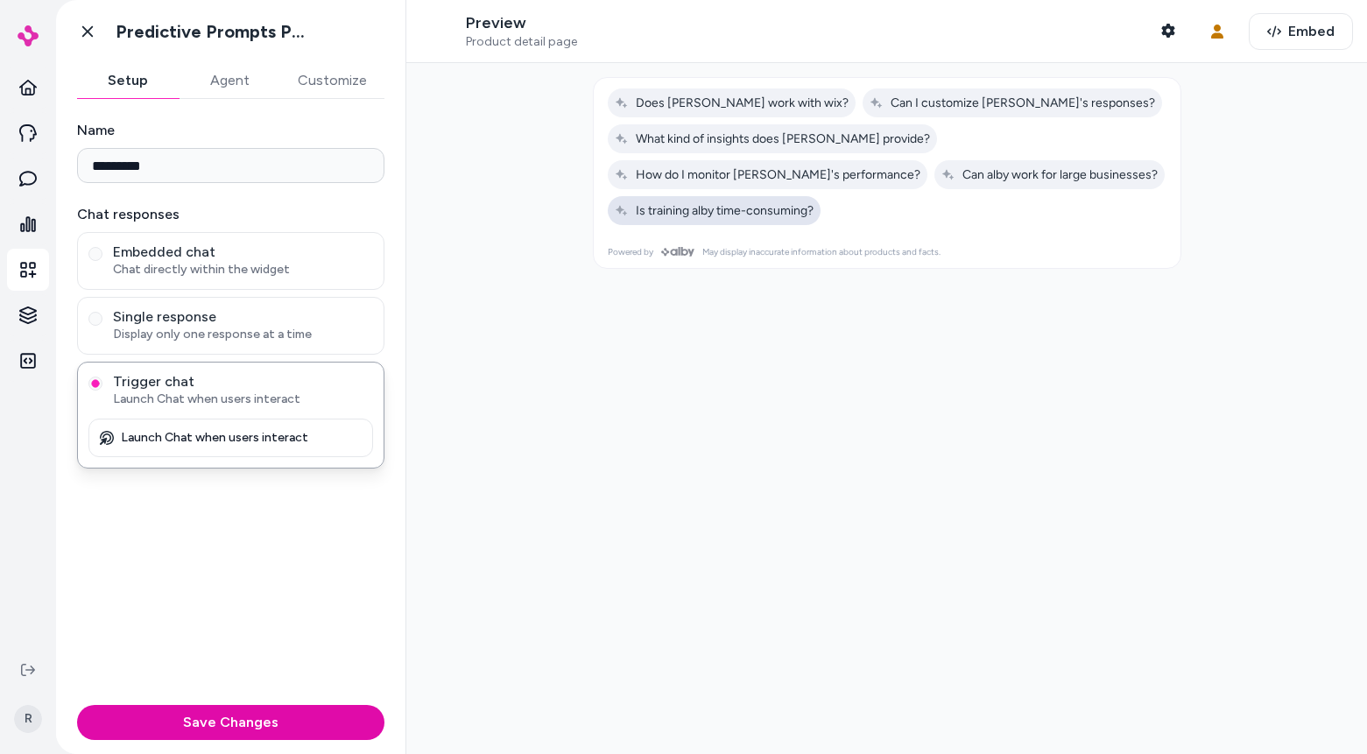
click at [814, 203] on span "Is training alby time-consuming?" at bounding box center [714, 210] width 199 height 15
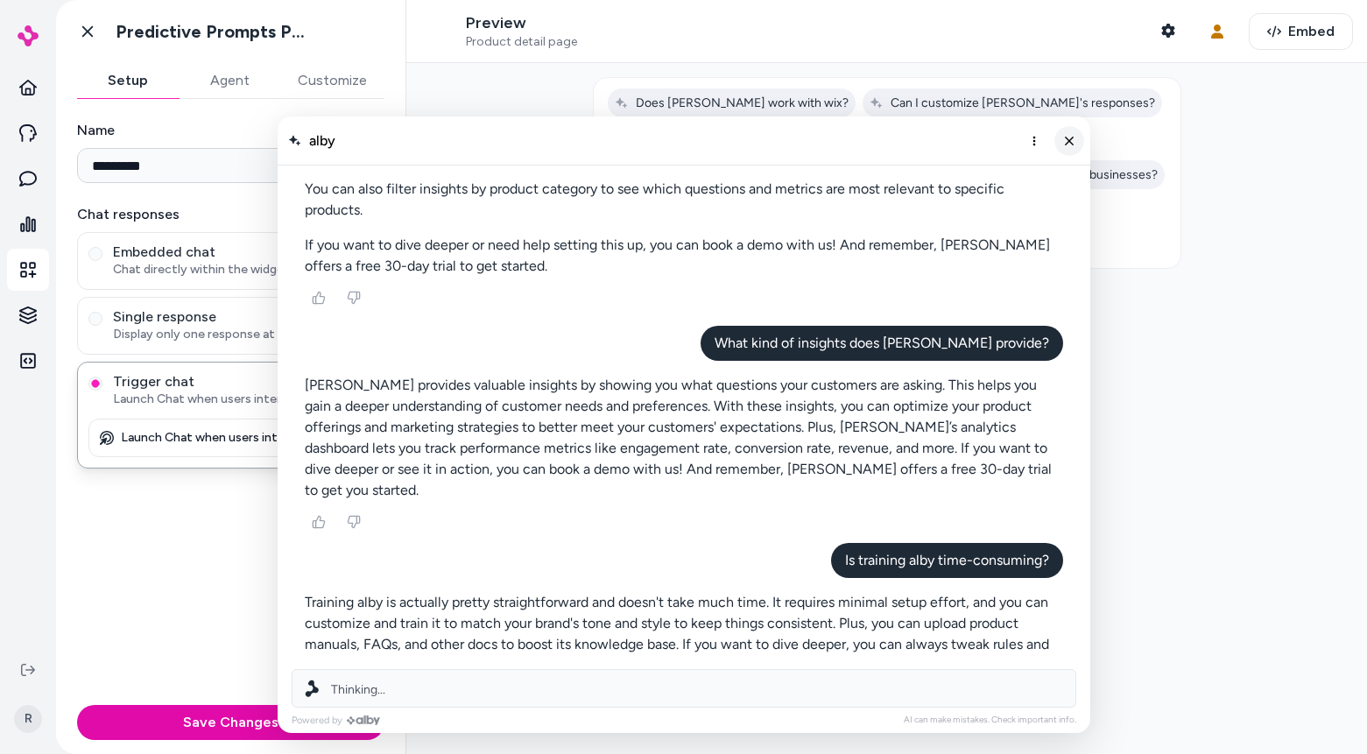
scroll to position [734, 0]
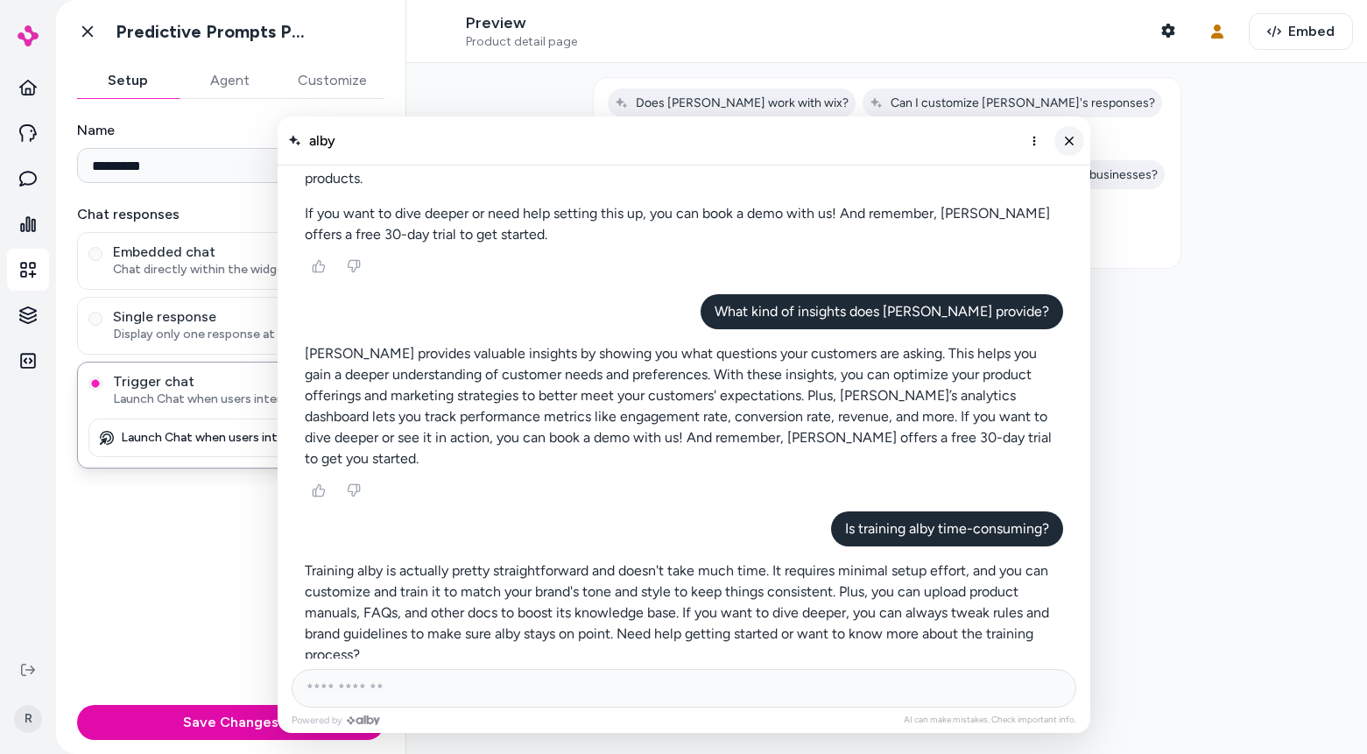
click at [1071, 143] on line "Close chat" at bounding box center [1068, 140] width 7 height 7
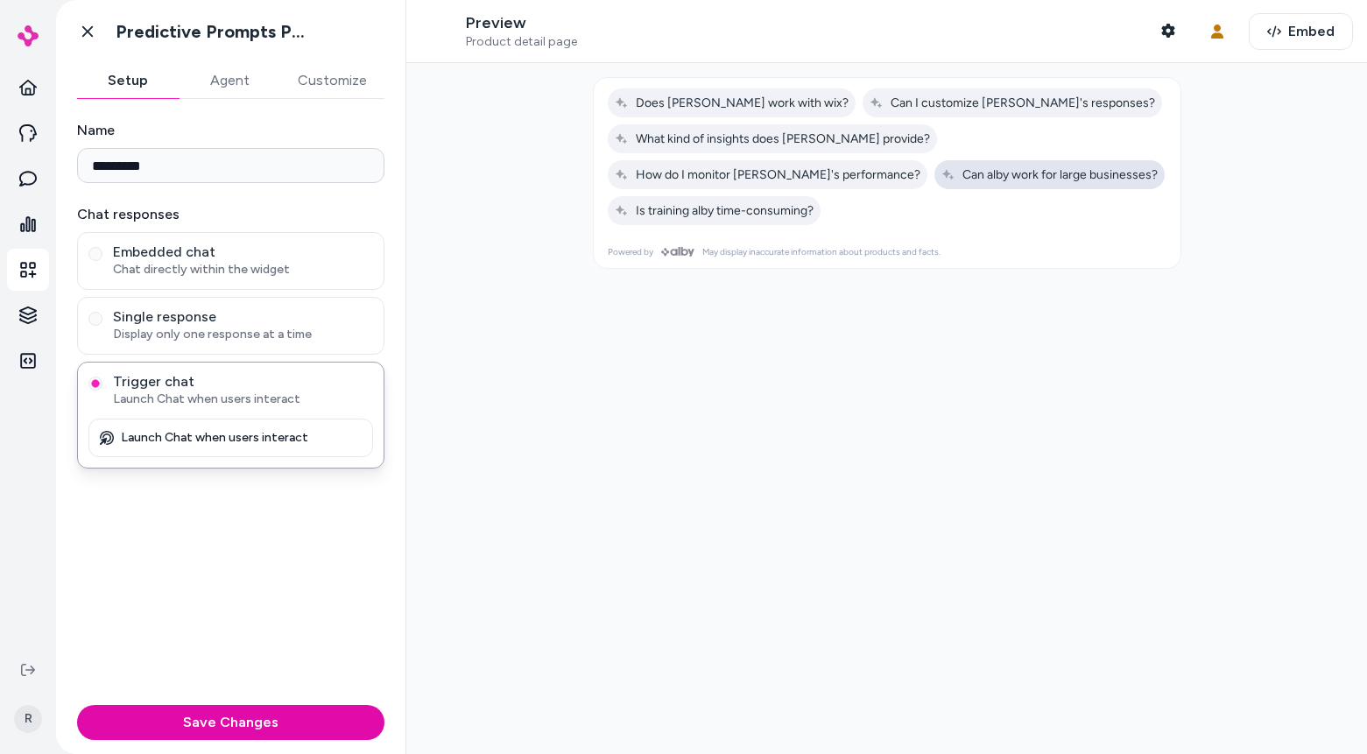
click at [942, 173] on span "Can alby work for large businesses?" at bounding box center [1050, 174] width 216 height 15
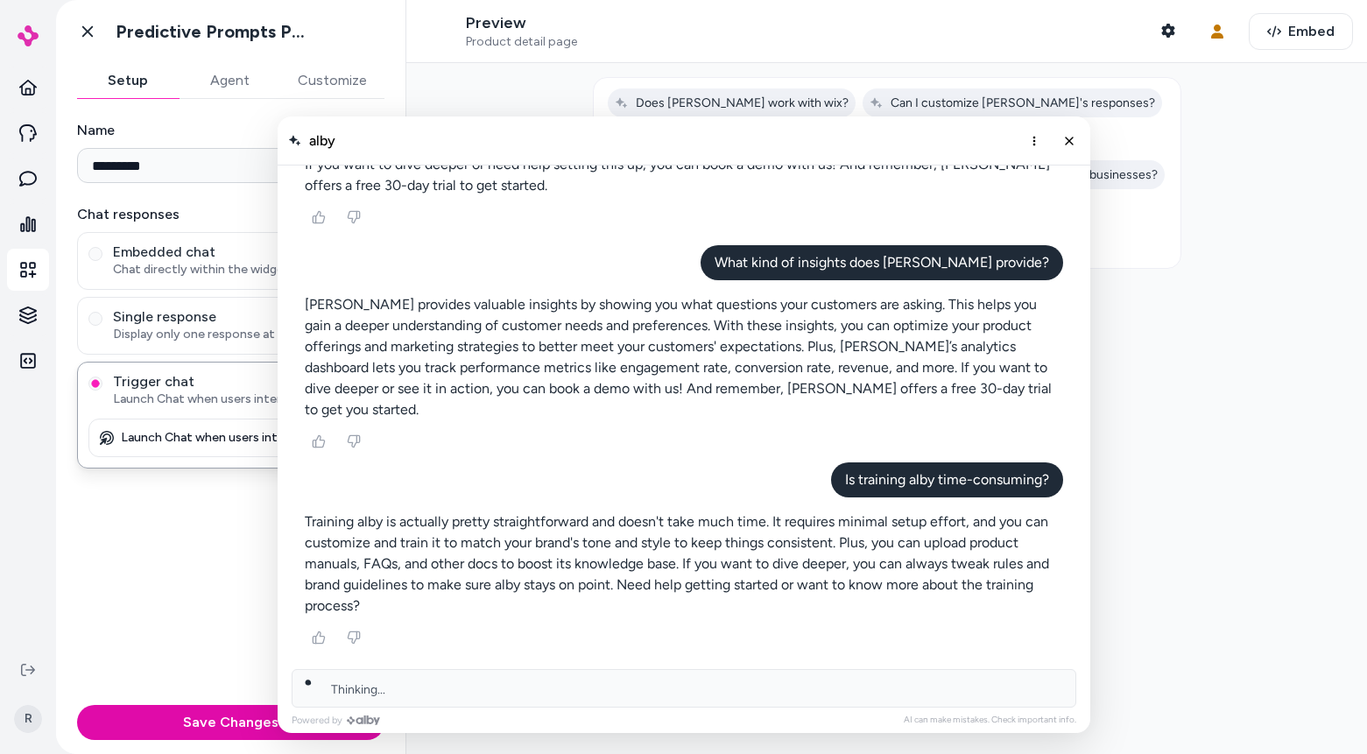
scroll to position [822, 0]
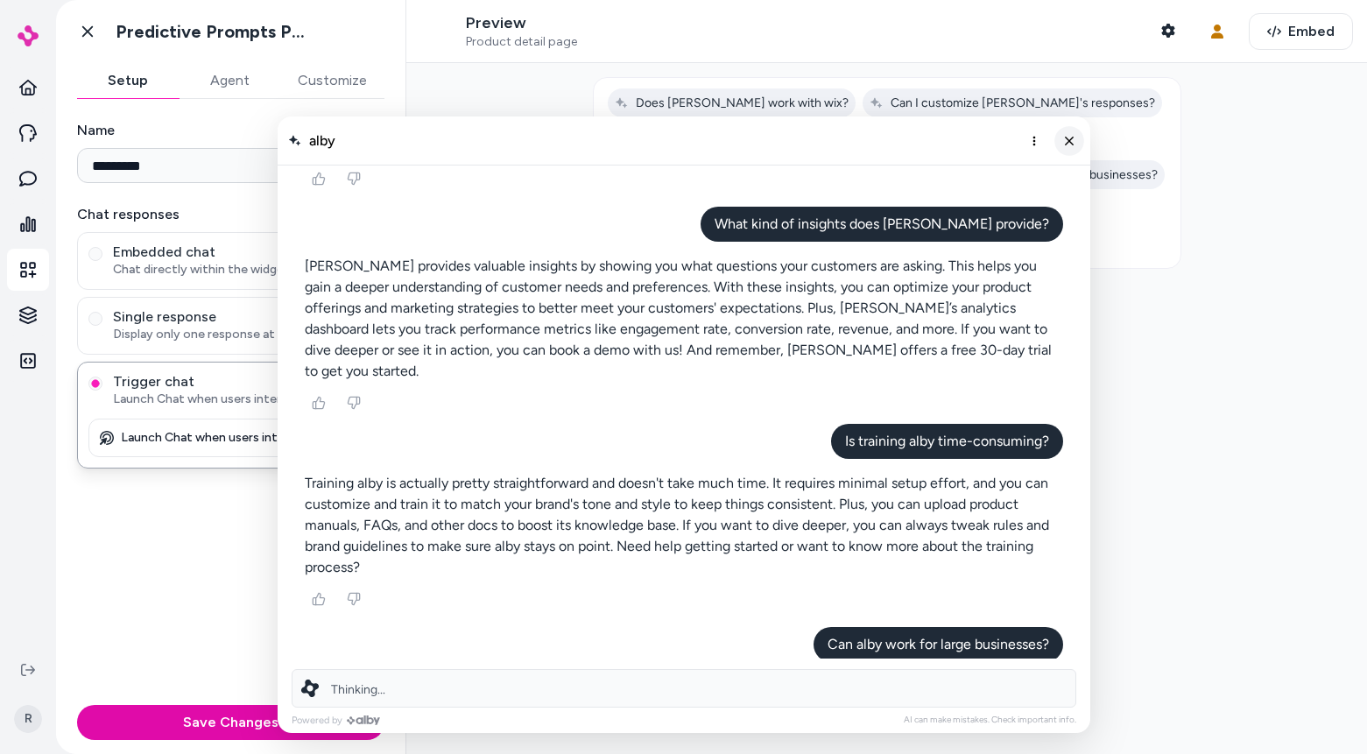
click at [1075, 137] on icon "Close chat" at bounding box center [1069, 140] width 15 height 15
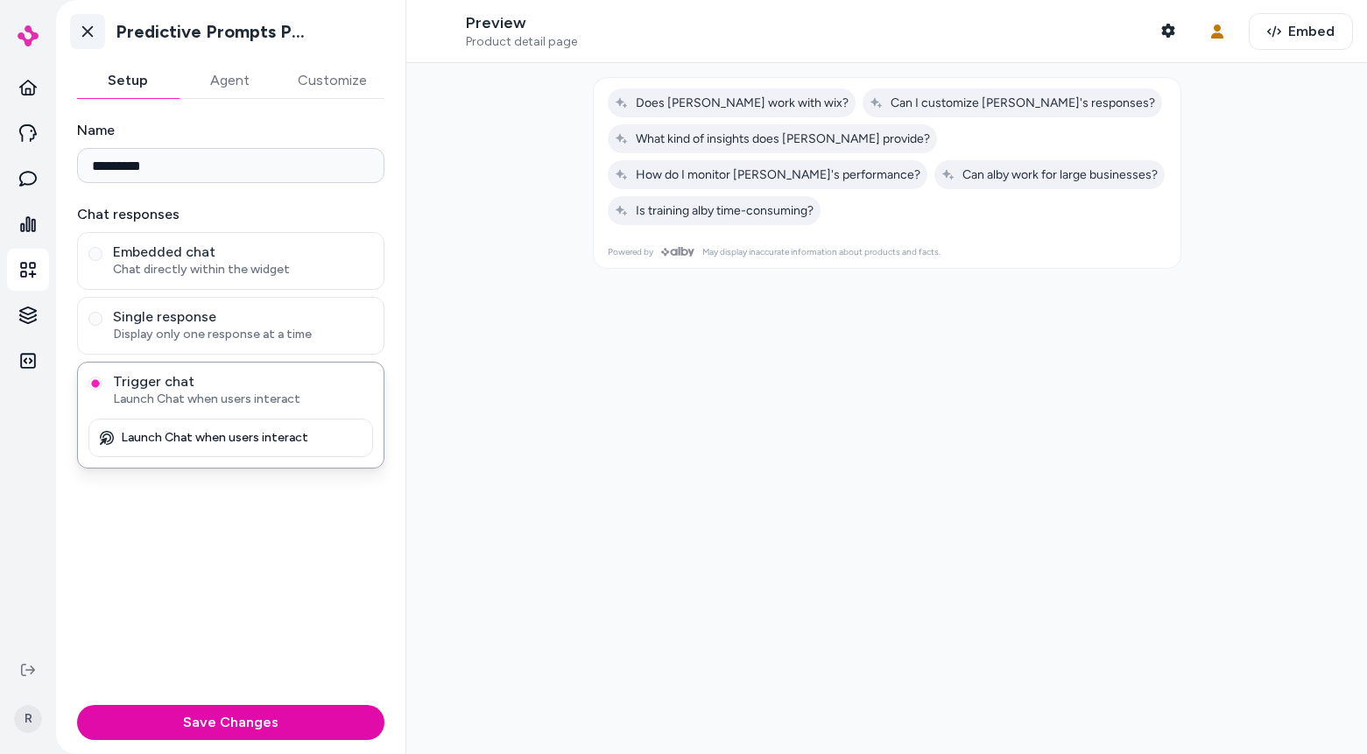
click at [93, 27] on icon at bounding box center [88, 32] width 18 height 18
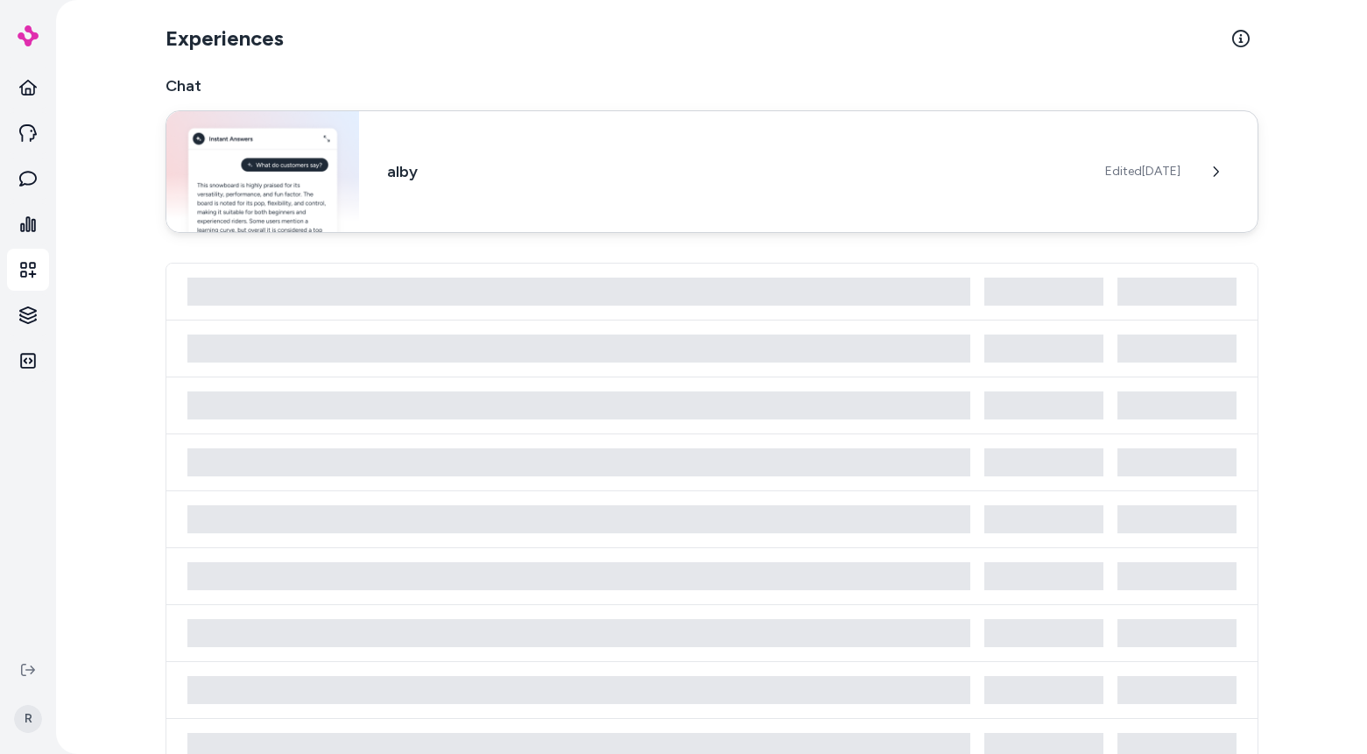
click at [814, 156] on div "alby Edited [DATE]" at bounding box center [712, 171] width 1093 height 123
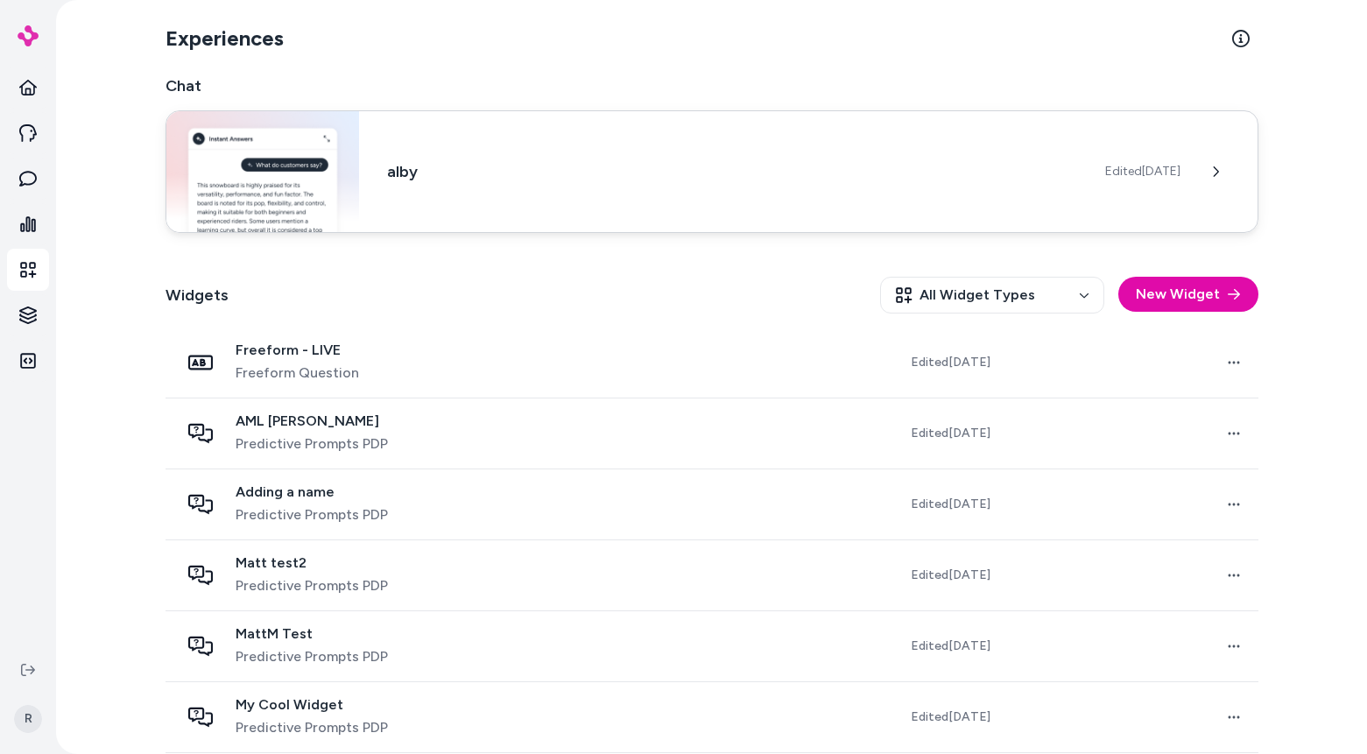
click at [618, 182] on h3 "alby" at bounding box center [731, 171] width 689 height 25
click at [399, 210] on div "alby Edited [DATE]" at bounding box center [712, 171] width 1093 height 123
click at [1213, 170] on icon at bounding box center [1215, 171] width 5 height 11
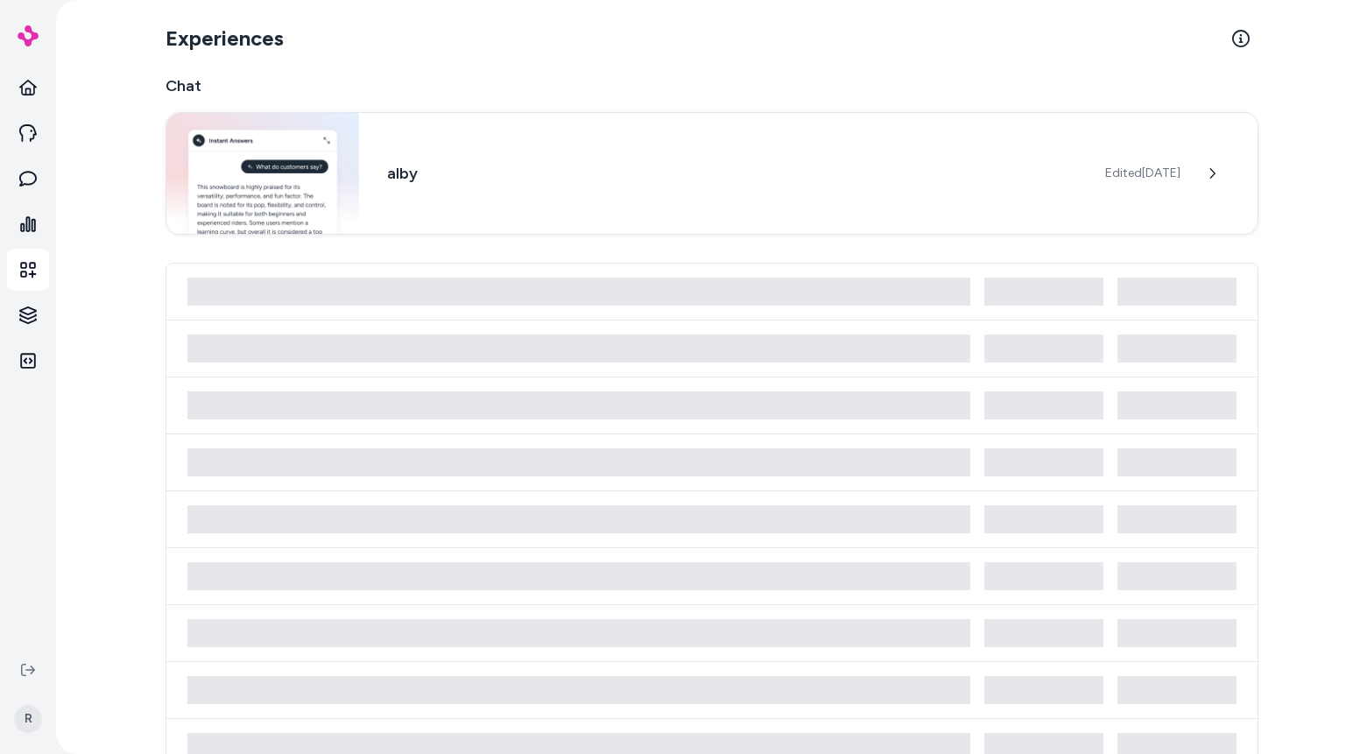
click at [746, 84] on h2 "Chat" at bounding box center [712, 86] width 1093 height 25
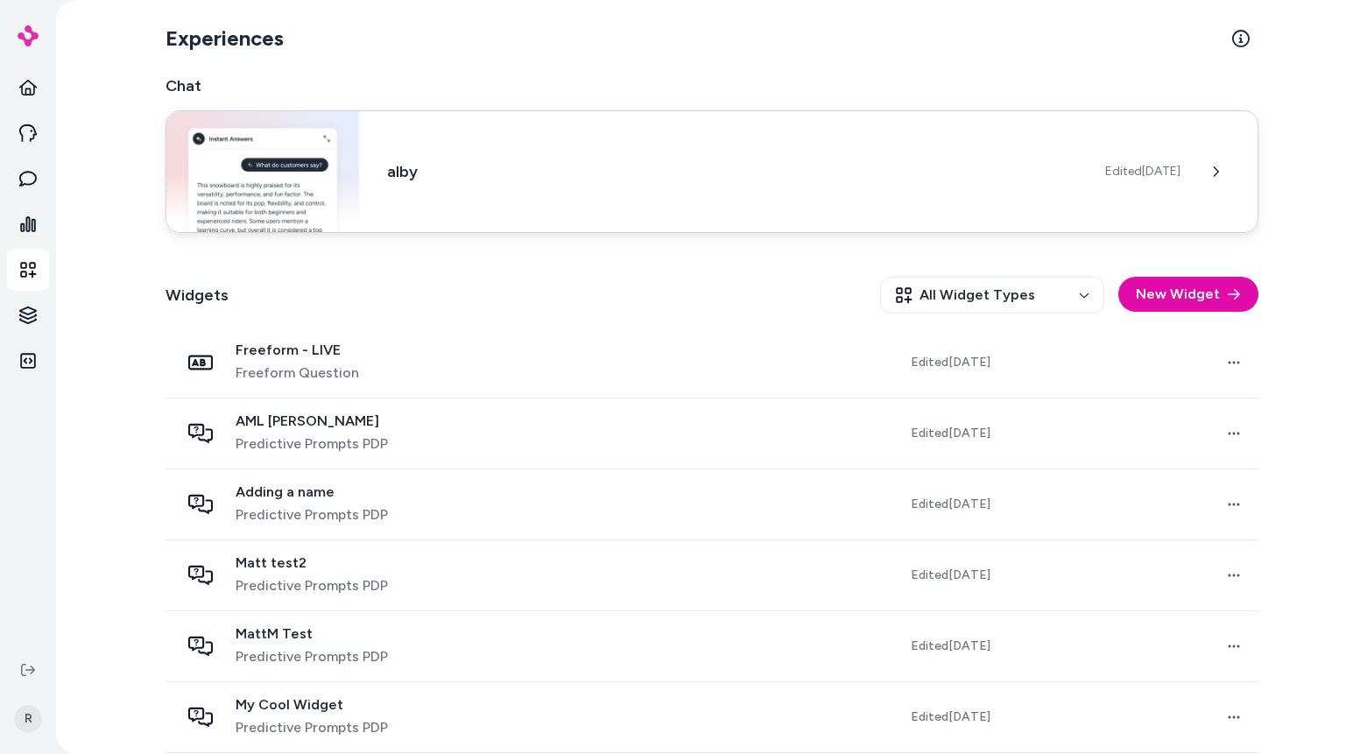
click at [1080, 212] on div "alby Edited [DATE]" at bounding box center [712, 171] width 1093 height 123
click at [282, 155] on img at bounding box center [263, 171] width 194 height 121
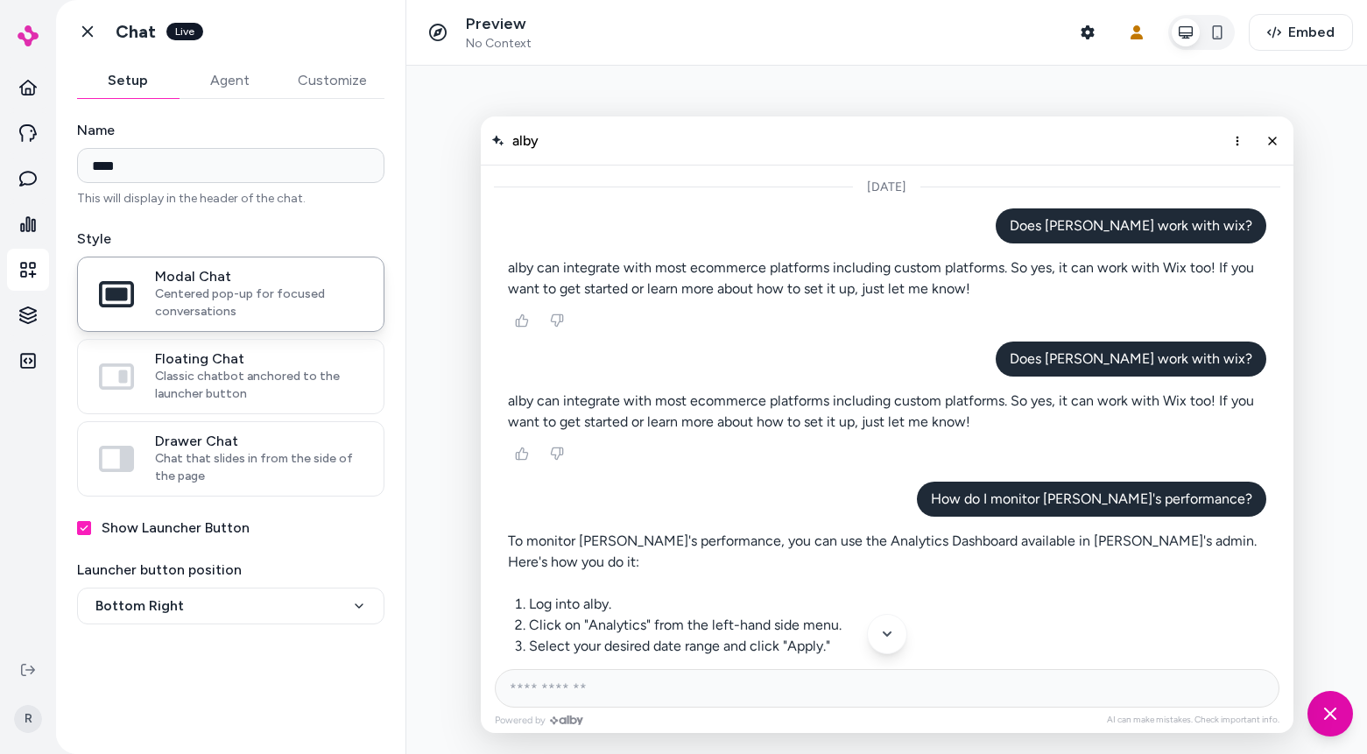
scroll to position [734, 0]
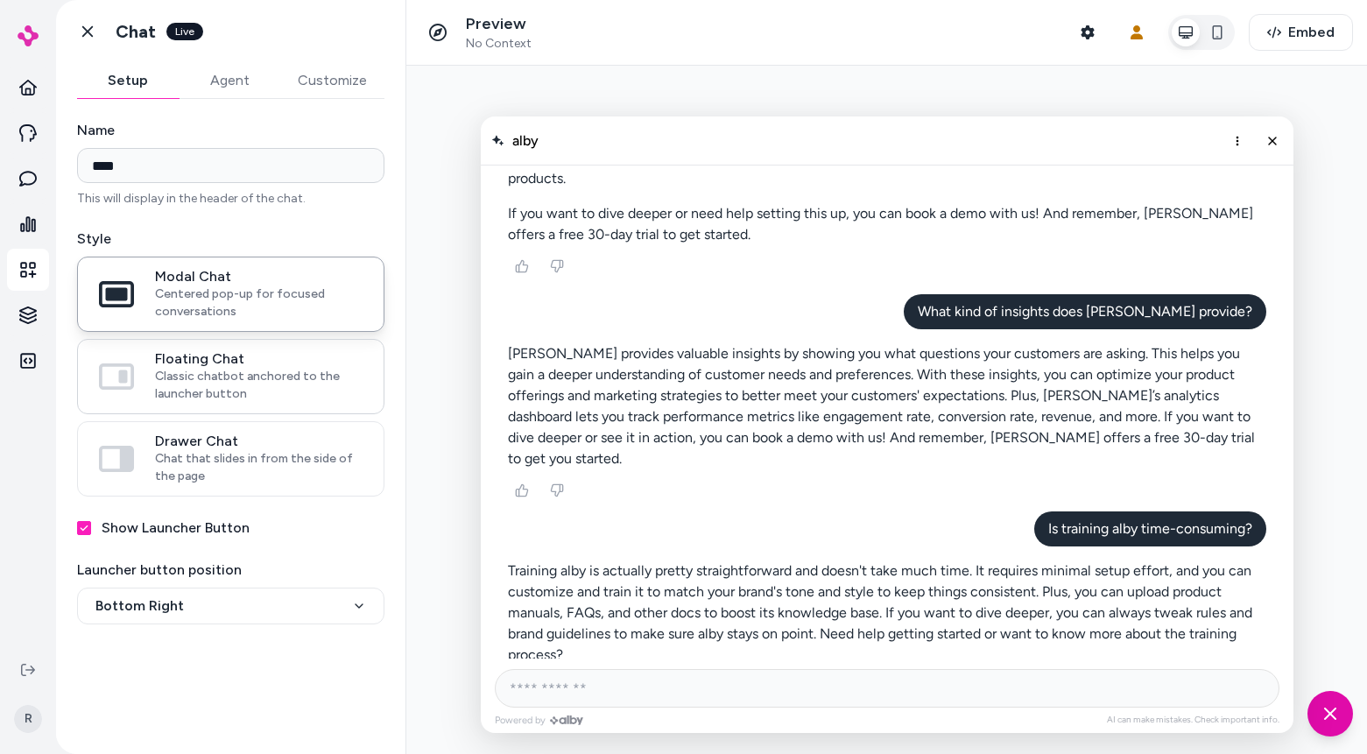
click at [292, 377] on span "Classic chatbot anchored to the launcher button" at bounding box center [259, 385] width 208 height 35
click at [0, 0] on button "Floating Chat Classic chatbot anchored to the launcher button" at bounding box center [0, 0] width 0 height 0
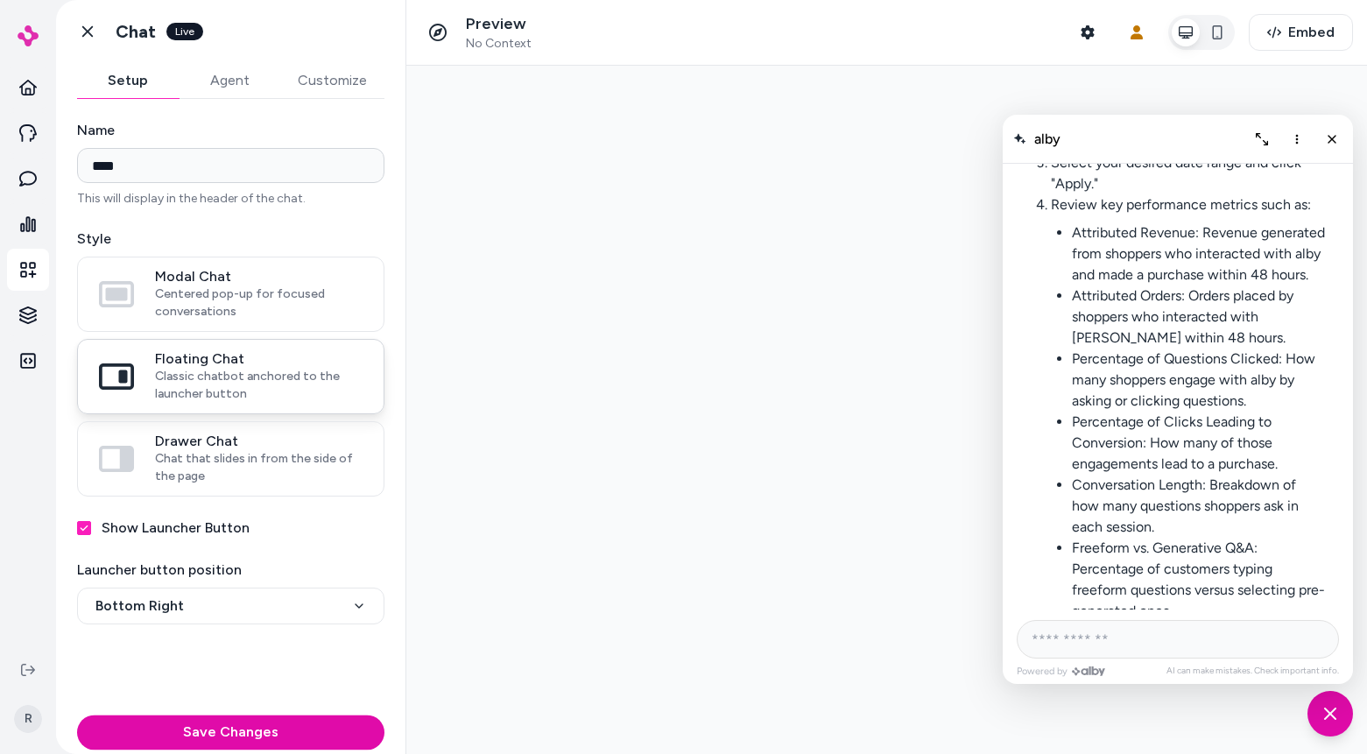
scroll to position [1197, 0]
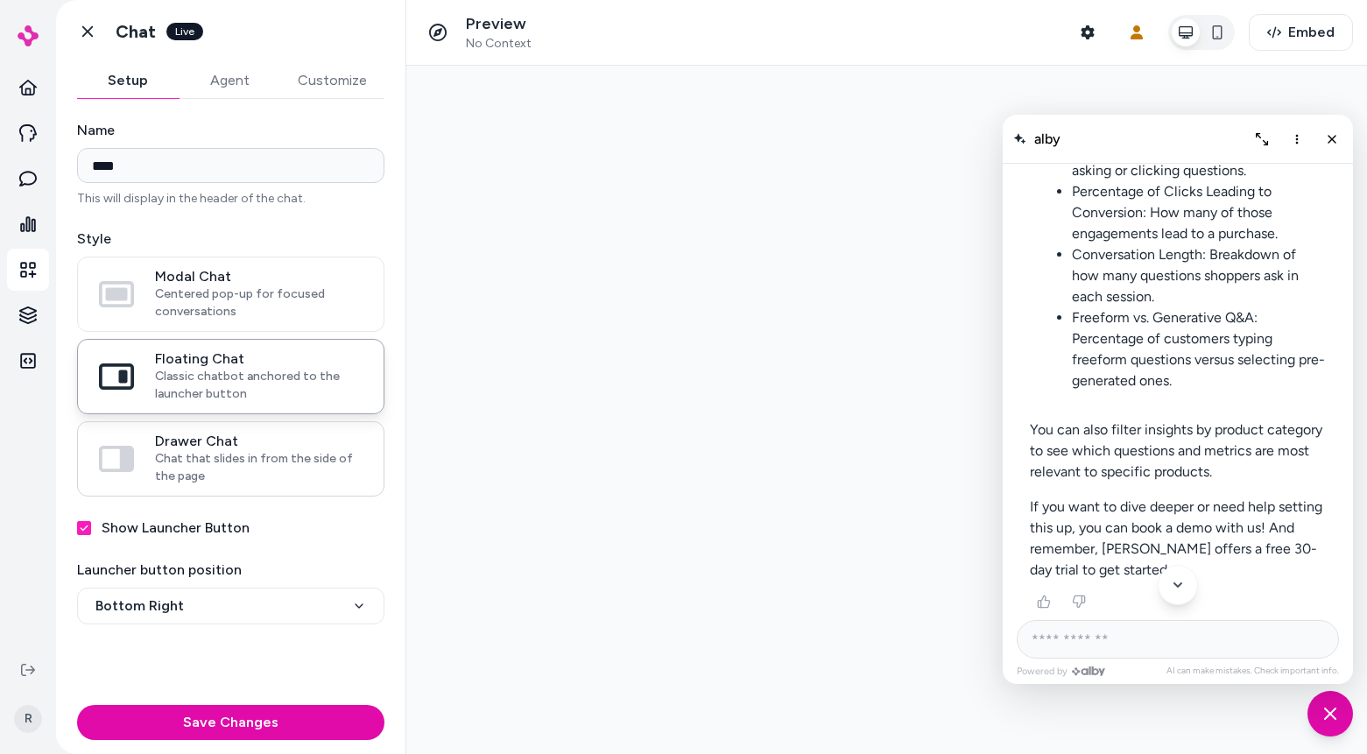
click at [291, 484] on span "Chat that slides in from the side of the page" at bounding box center [259, 467] width 208 height 35
click at [0, 0] on button "Drawer Chat Chat that slides in from the side of the page" at bounding box center [0, 0] width 0 height 0
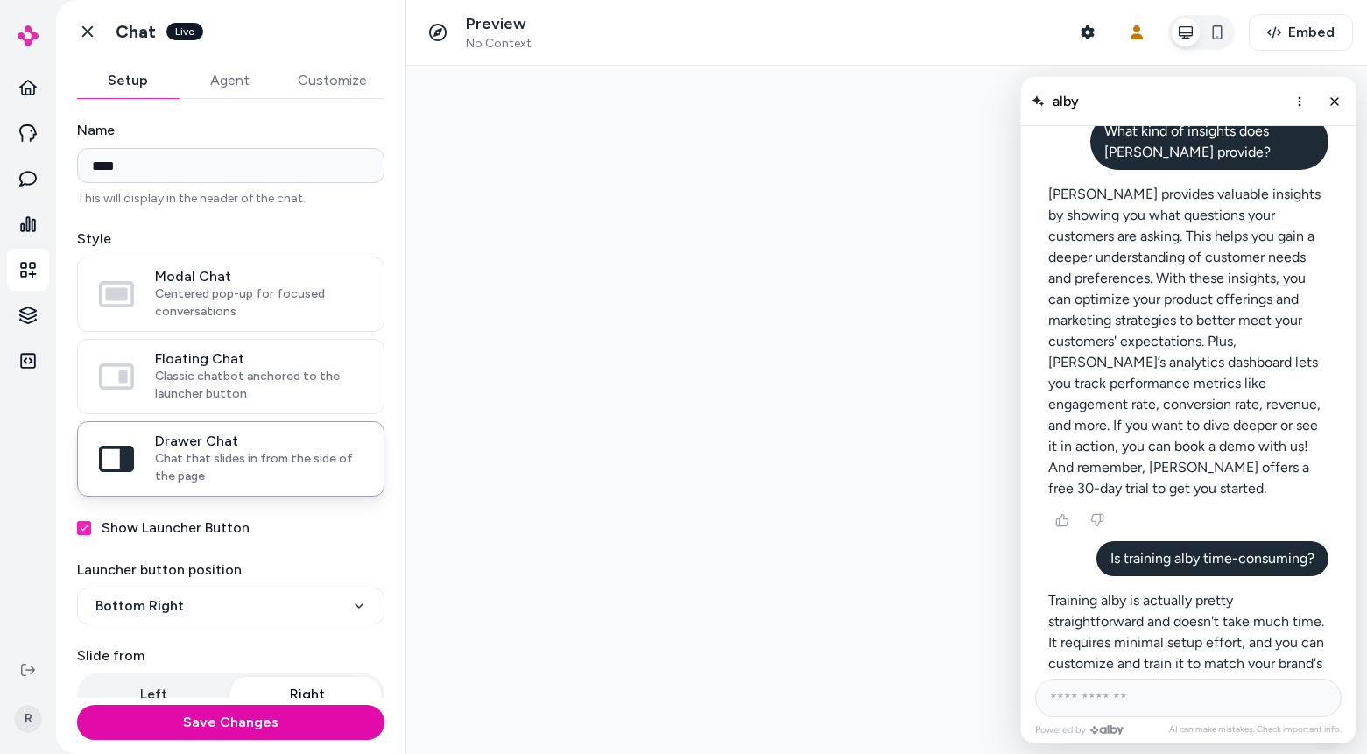
scroll to position [1631, 0]
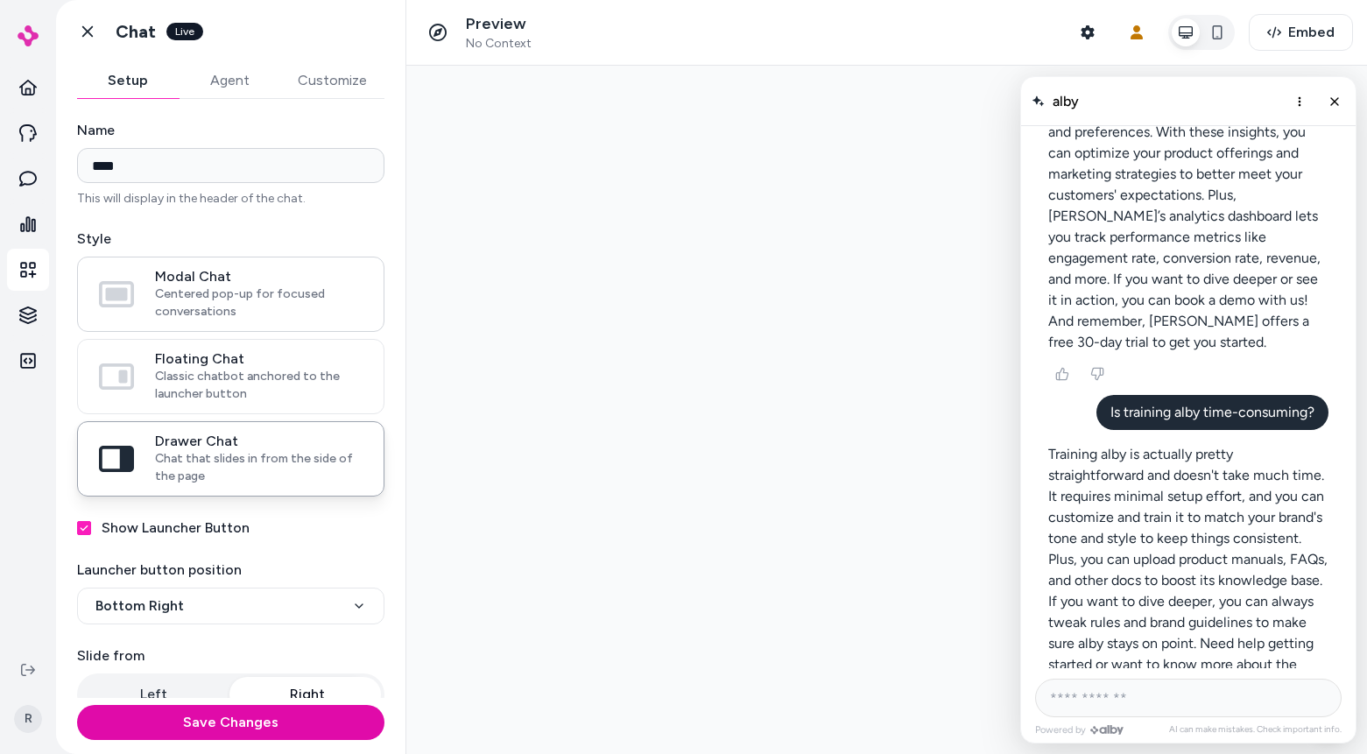
click at [218, 312] on span "Centered pop-up for focused conversations" at bounding box center [259, 303] width 208 height 35
click at [0, 0] on button "Modal Chat Centered pop-up for focused conversations" at bounding box center [0, 0] width 0 height 0
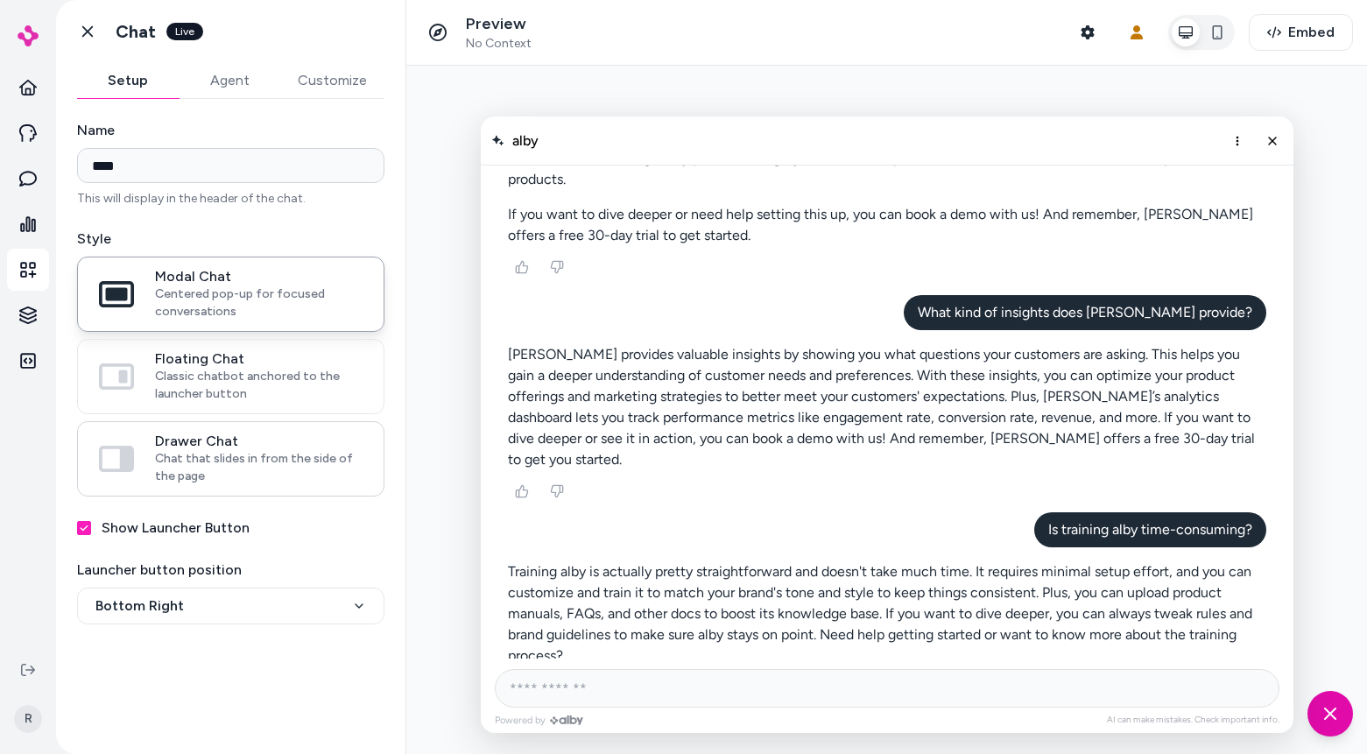
scroll to position [734, 0]
click at [100, 28] on link "Go back" at bounding box center [87, 31] width 35 height 35
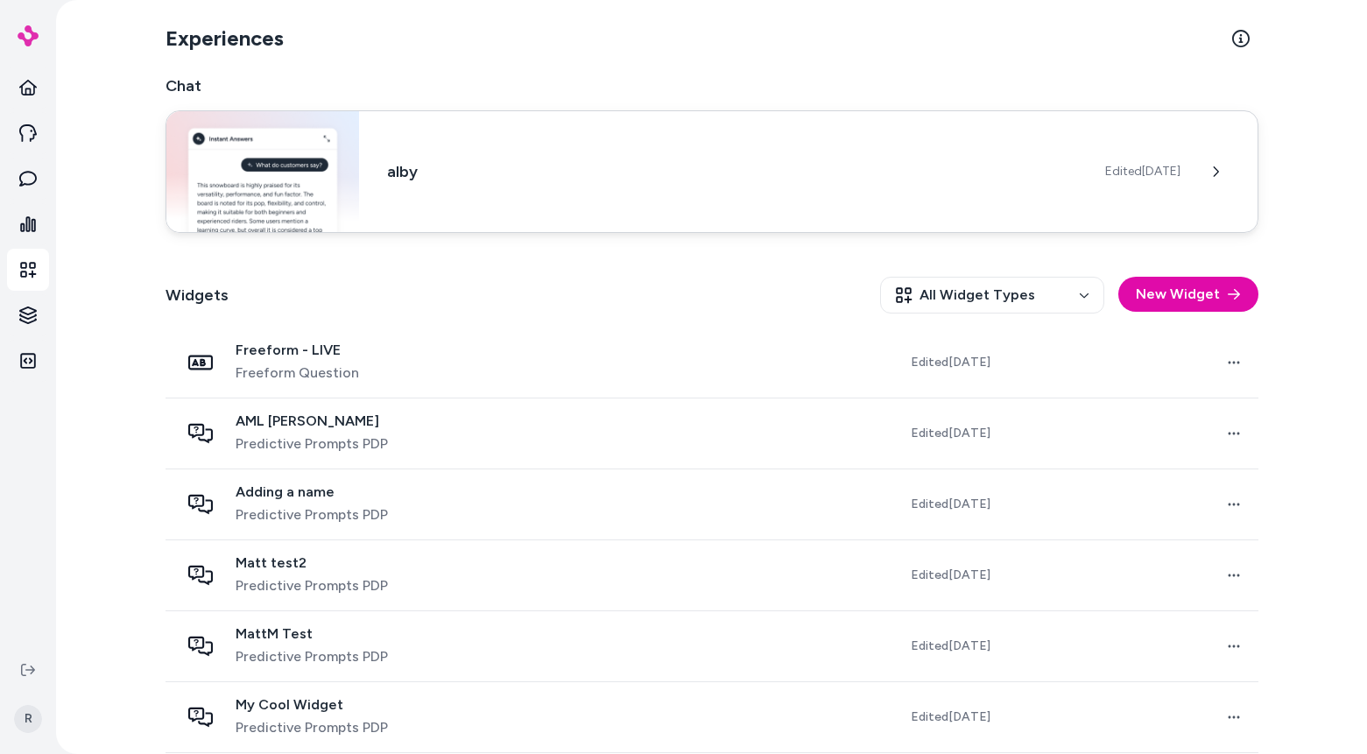
click at [766, 180] on h3 "alby" at bounding box center [731, 171] width 689 height 25
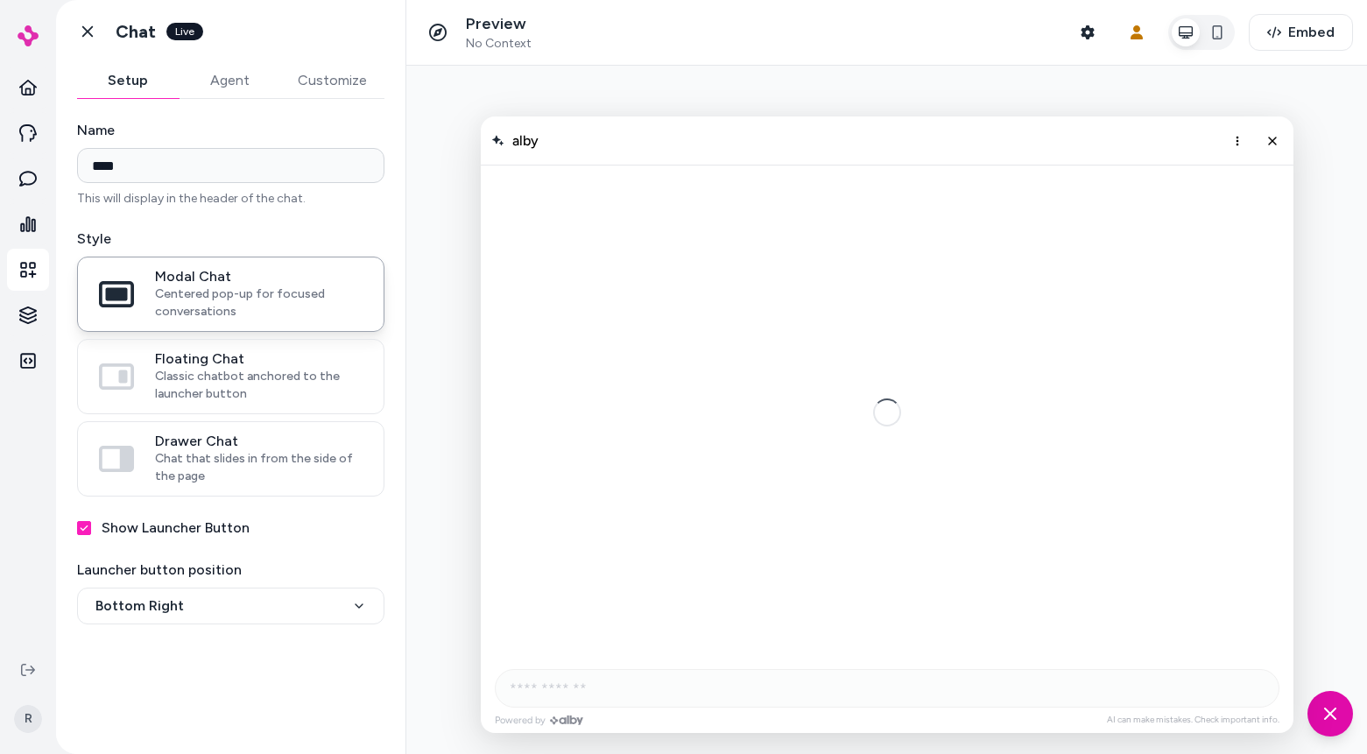
scroll to position [734, 0]
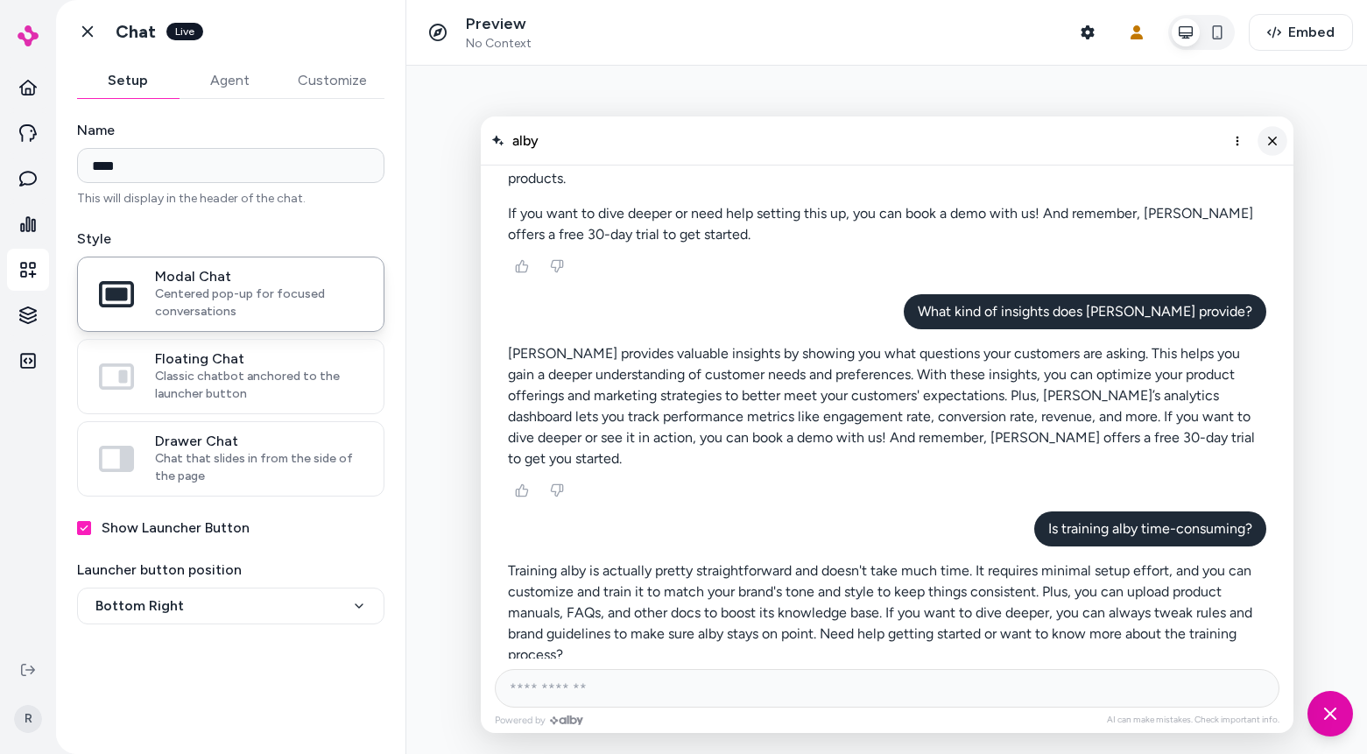
click at [1279, 141] on button "Close chat" at bounding box center [1273, 141] width 30 height 30
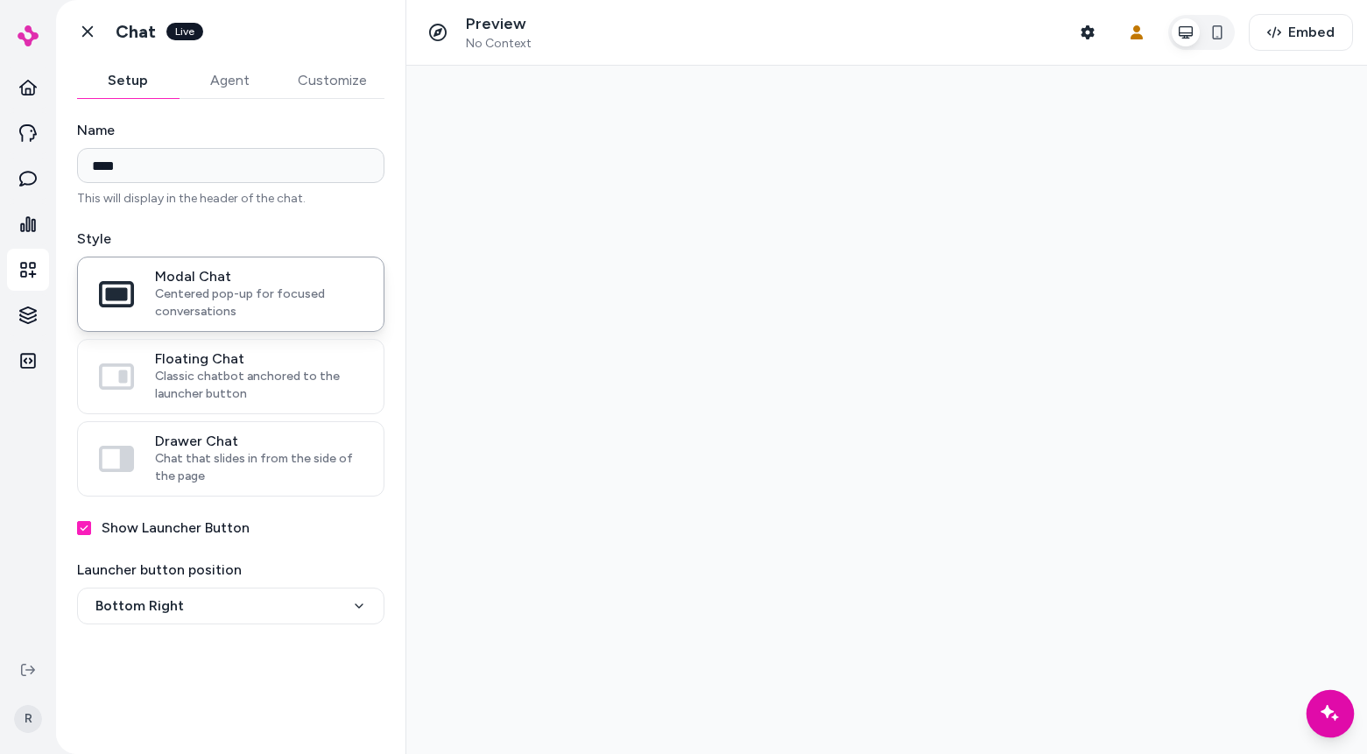
click at [1328, 724] on icon "Chat with our AI assistant" at bounding box center [1330, 714] width 22 height 22
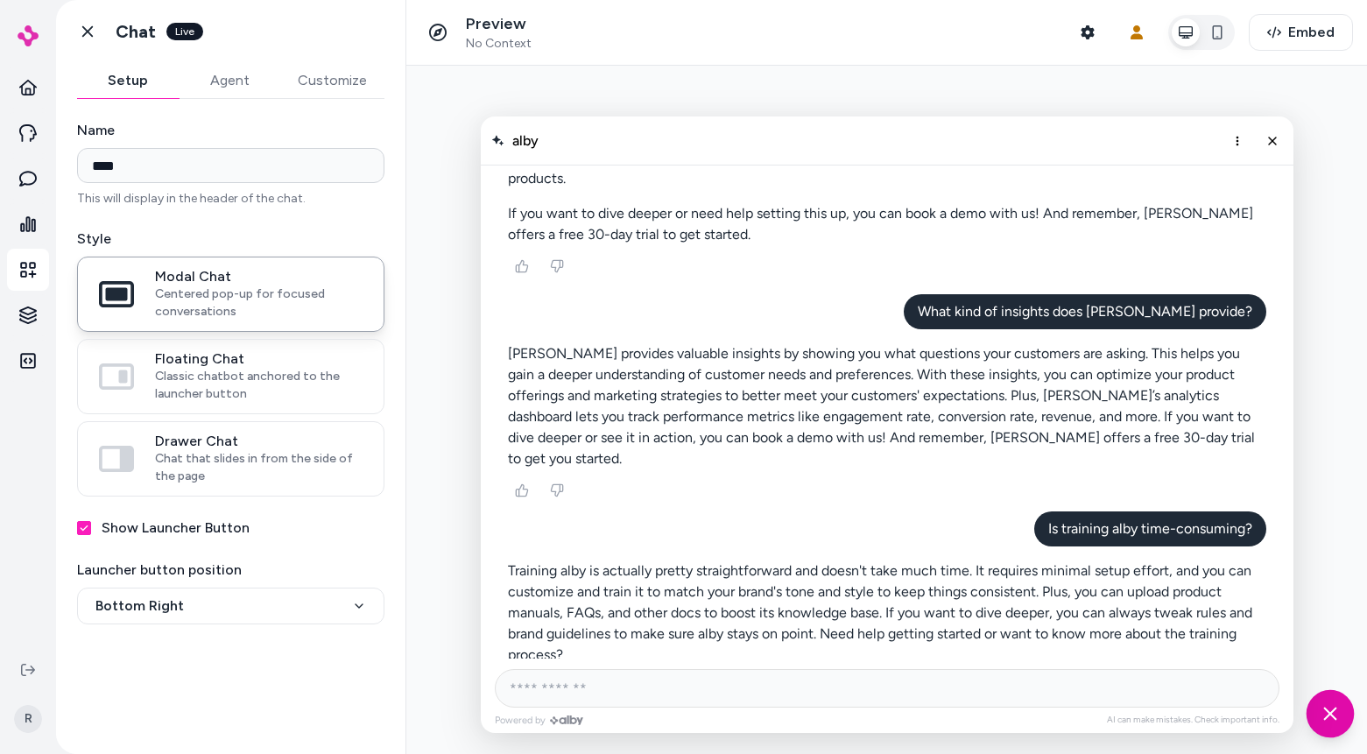
click at [1339, 726] on div "Chat with our AI assistant" at bounding box center [1331, 714] width 48 height 48
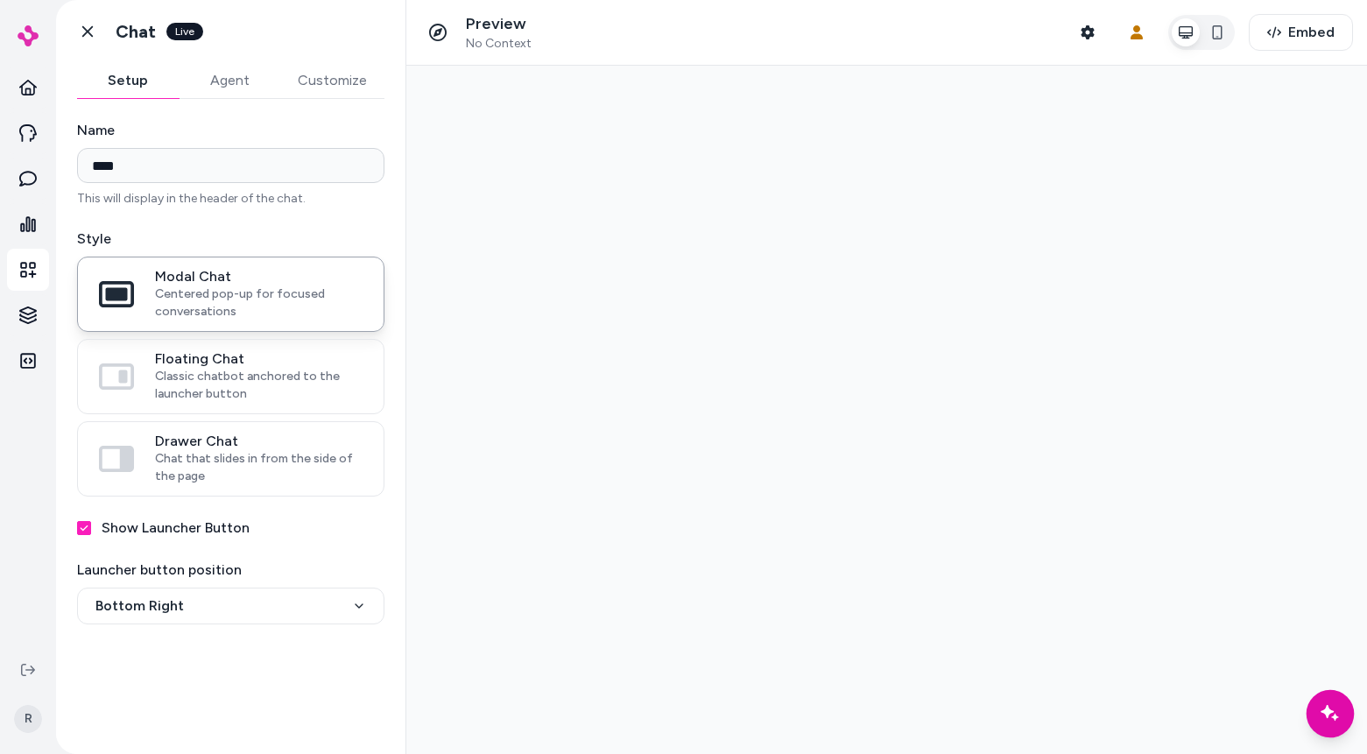
click at [1339, 726] on div "Chat with our AI assistant" at bounding box center [1331, 714] width 48 height 48
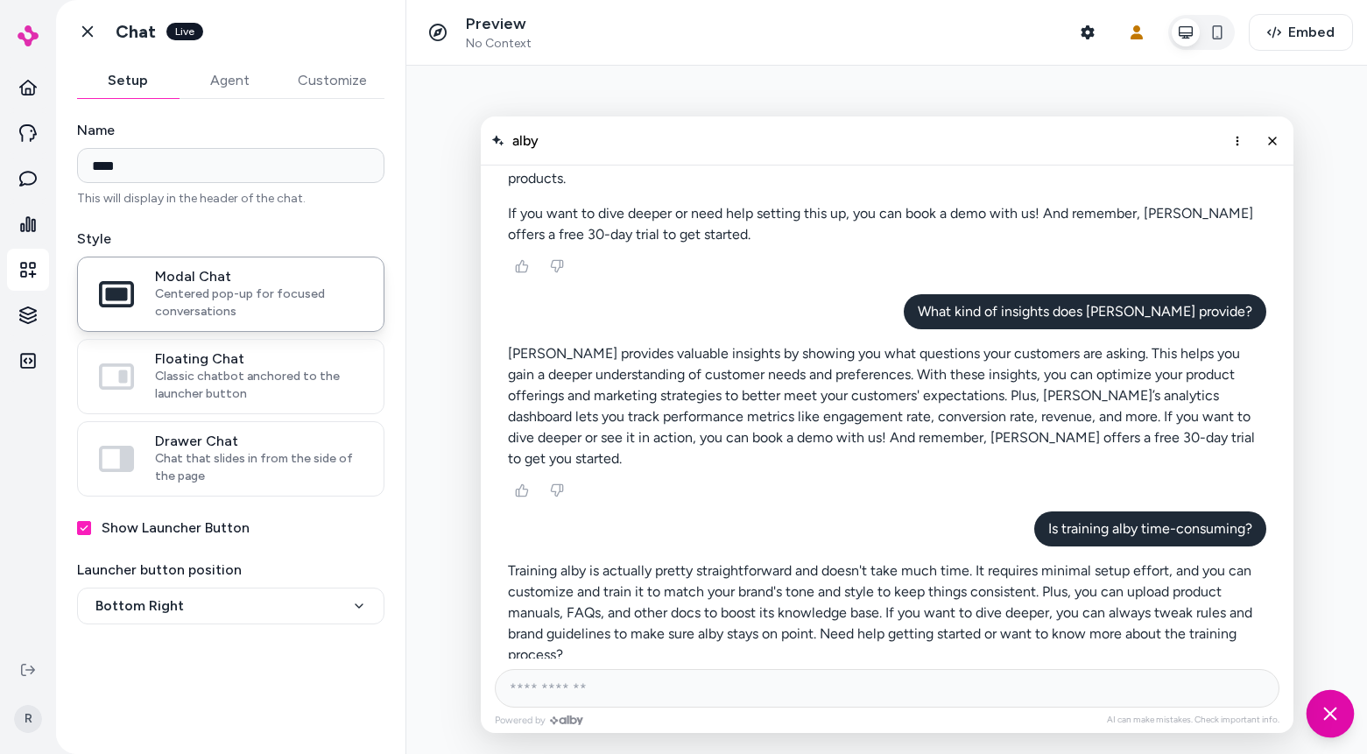
click at [1339, 724] on icon "Chat with our AI assistant" at bounding box center [1330, 714] width 22 height 22
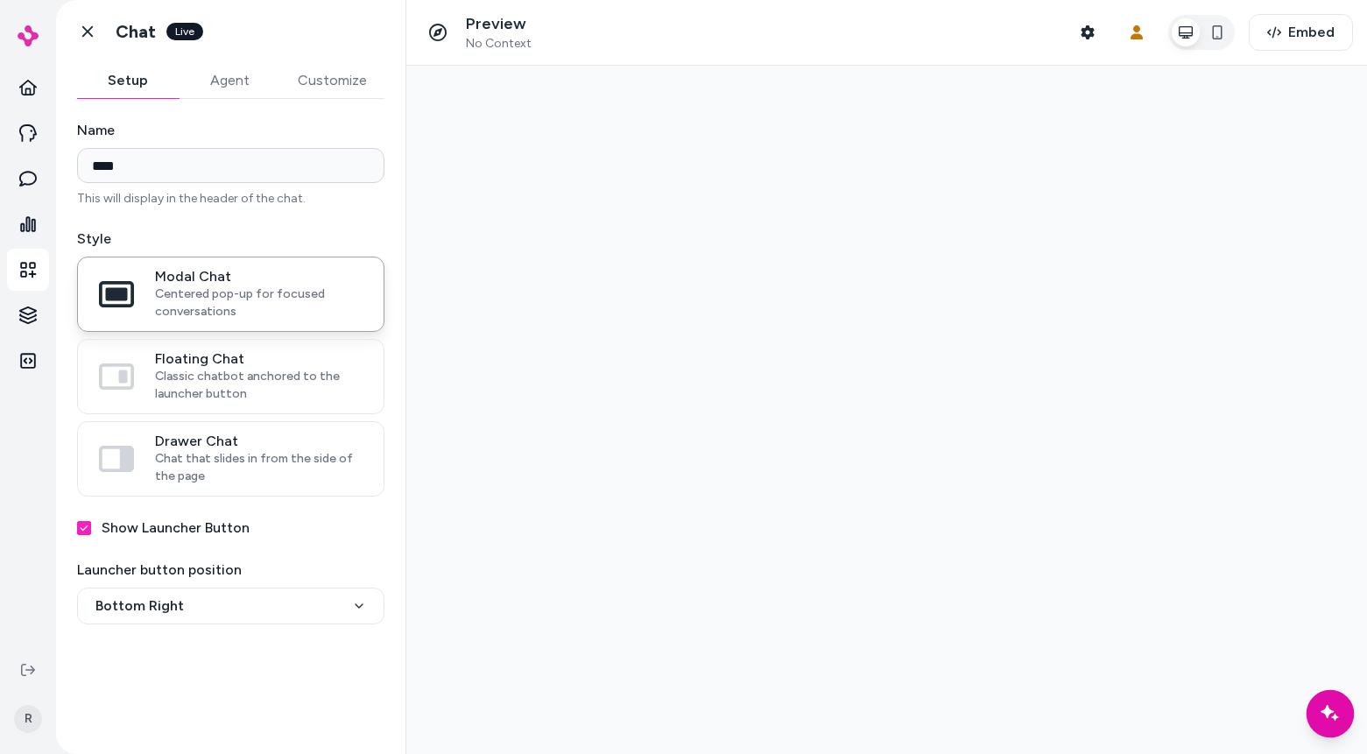
click at [1339, 724] on icon "Chat with our AI assistant" at bounding box center [1330, 714] width 22 height 22
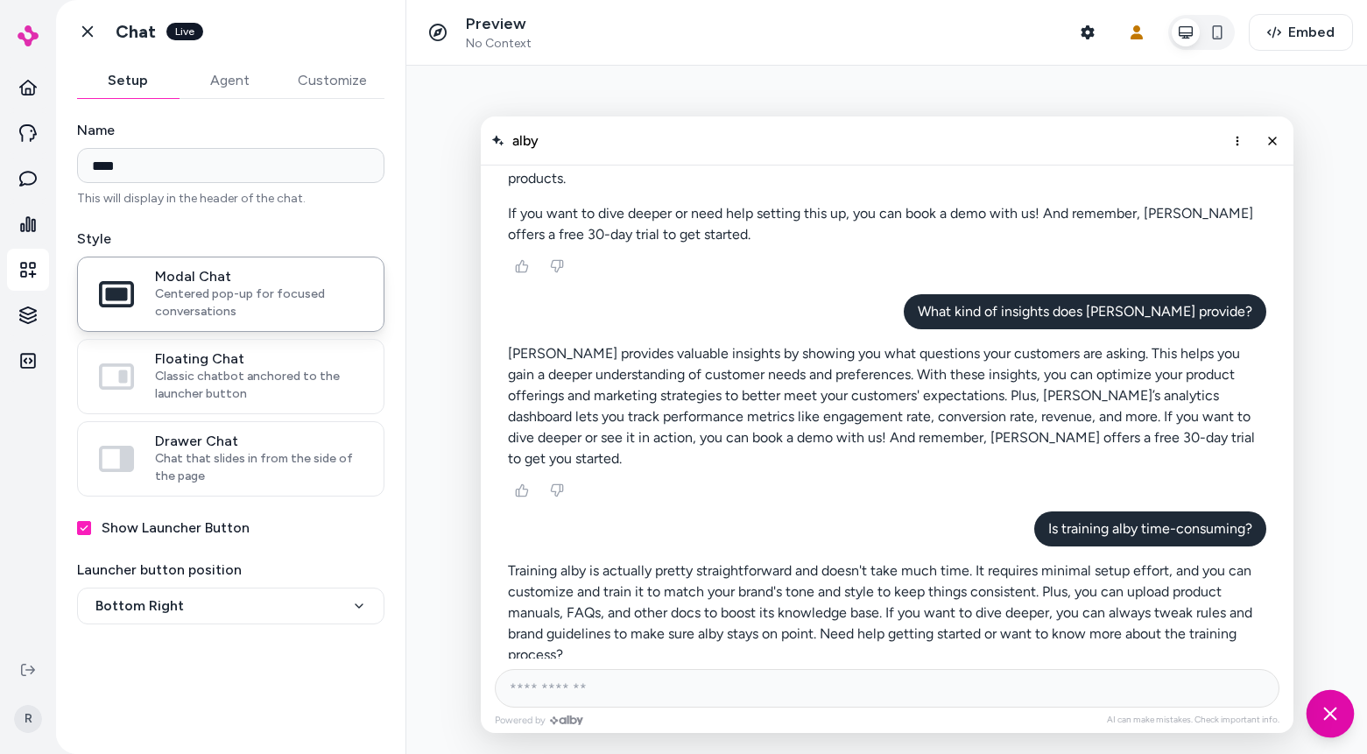
click at [1339, 724] on icon "Chat with our AI assistant" at bounding box center [1330, 714] width 22 height 22
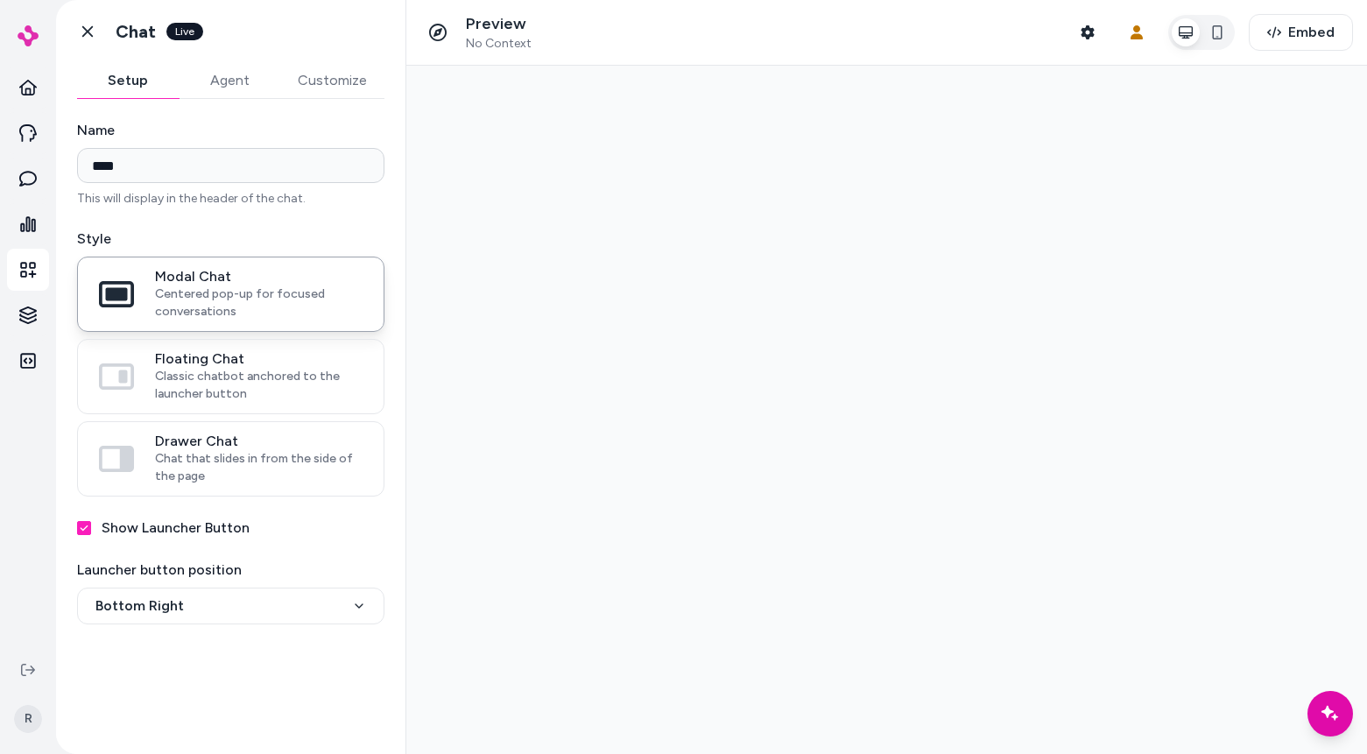
click at [187, 530] on label "Show Launcher Button" at bounding box center [176, 528] width 148 height 21
click at [91, 530] on button "Show Launcher Button" at bounding box center [84, 528] width 14 height 14
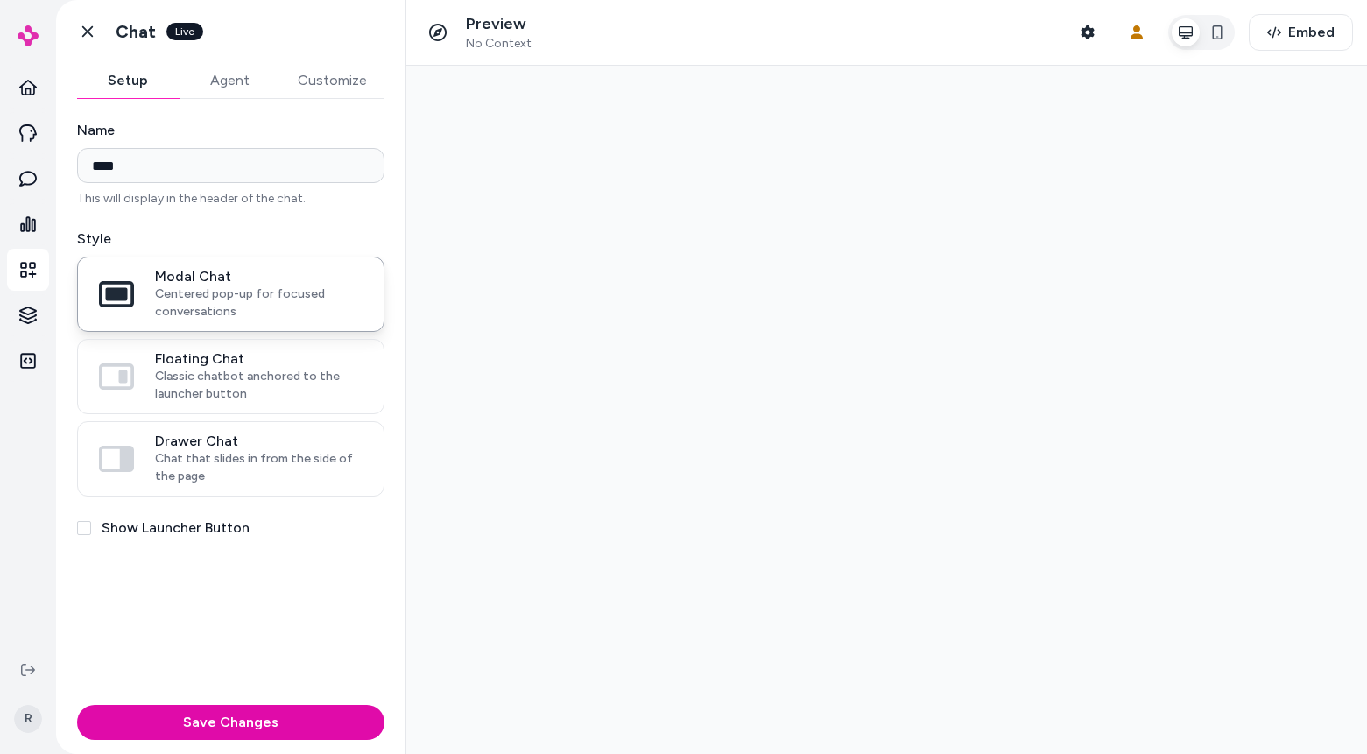
click at [156, 528] on label "Show Launcher Button" at bounding box center [176, 528] width 148 height 21
click at [91, 528] on button "Show Launcher Button" at bounding box center [84, 528] width 14 height 14
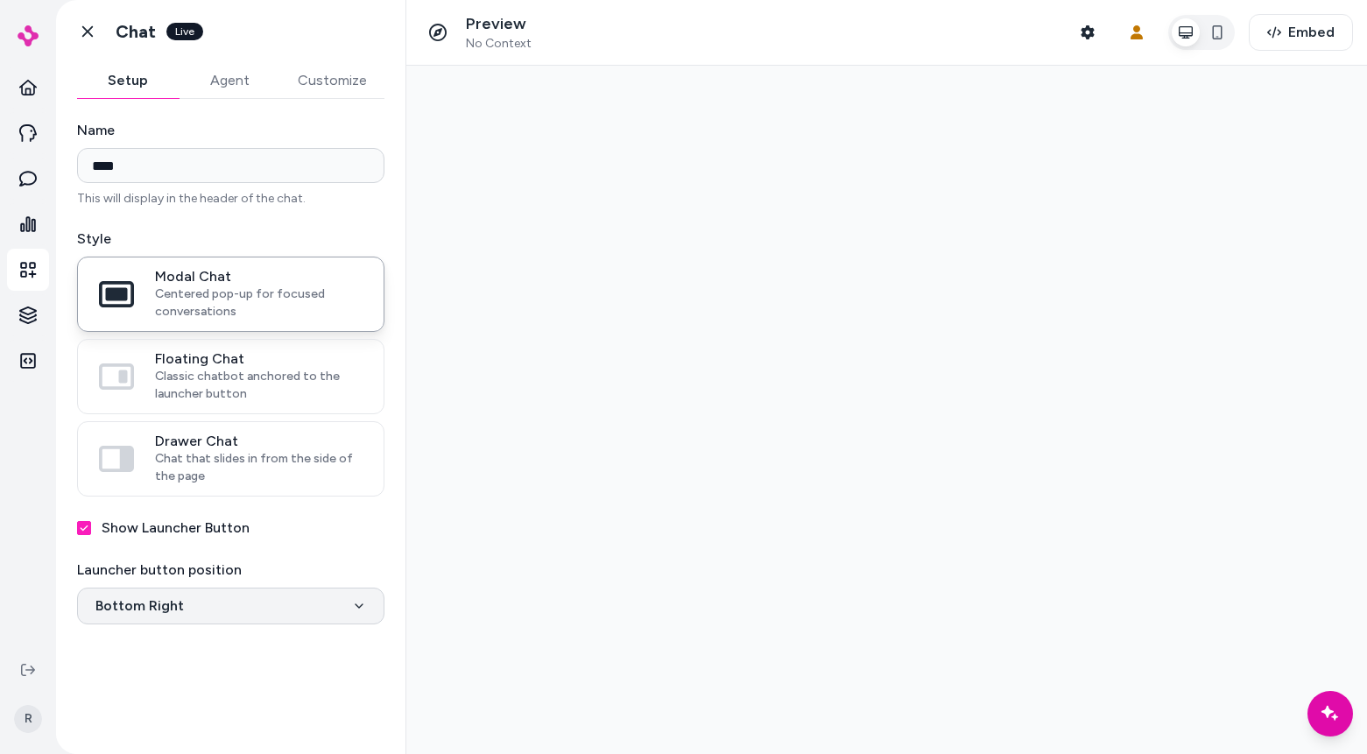
click at [237, 605] on html "**********" at bounding box center [683, 377] width 1367 height 754
click at [258, 561] on html "**********" at bounding box center [683, 377] width 1367 height 754
click at [155, 530] on label "Show Launcher Button" at bounding box center [176, 528] width 148 height 21
click at [91, 530] on button "Show Launcher Button" at bounding box center [84, 528] width 14 height 14
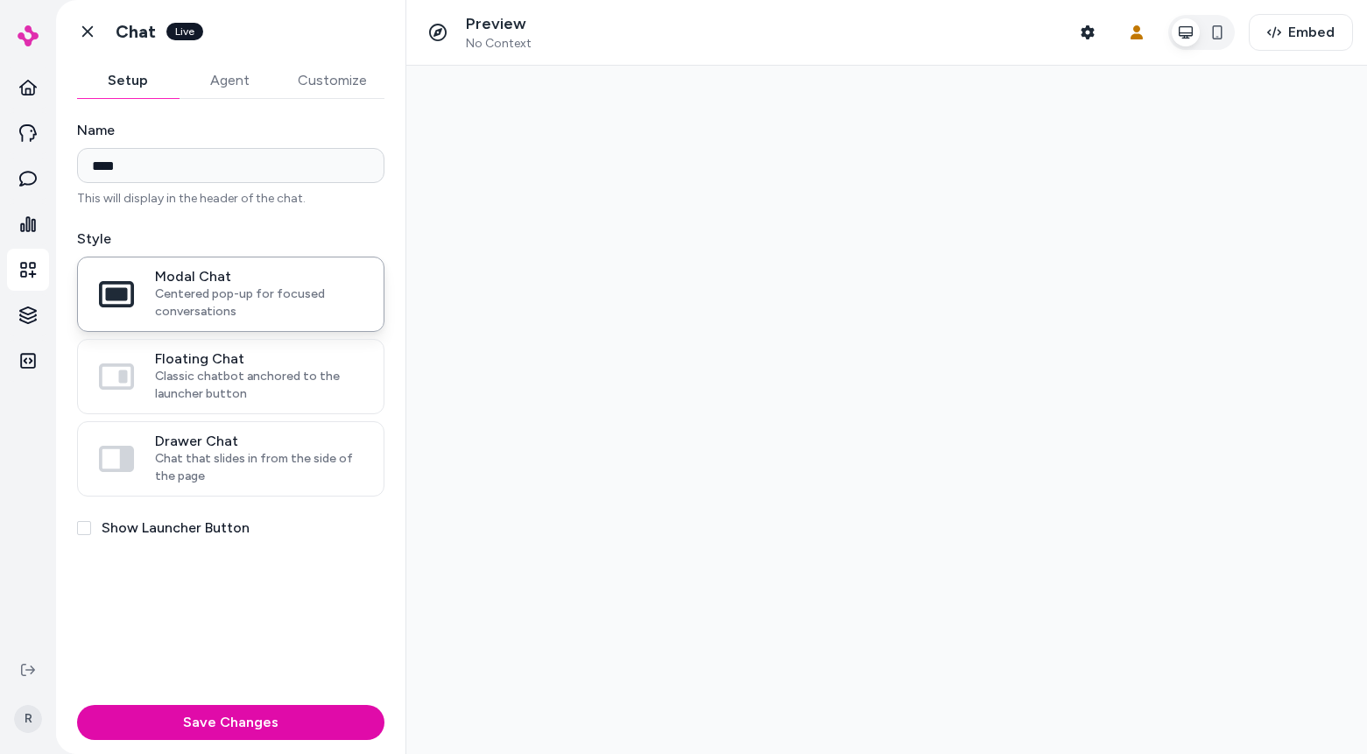
click at [184, 525] on label "Show Launcher Button" at bounding box center [176, 528] width 148 height 21
click at [91, 525] on button "Show Launcher Button" at bounding box center [84, 528] width 14 height 14
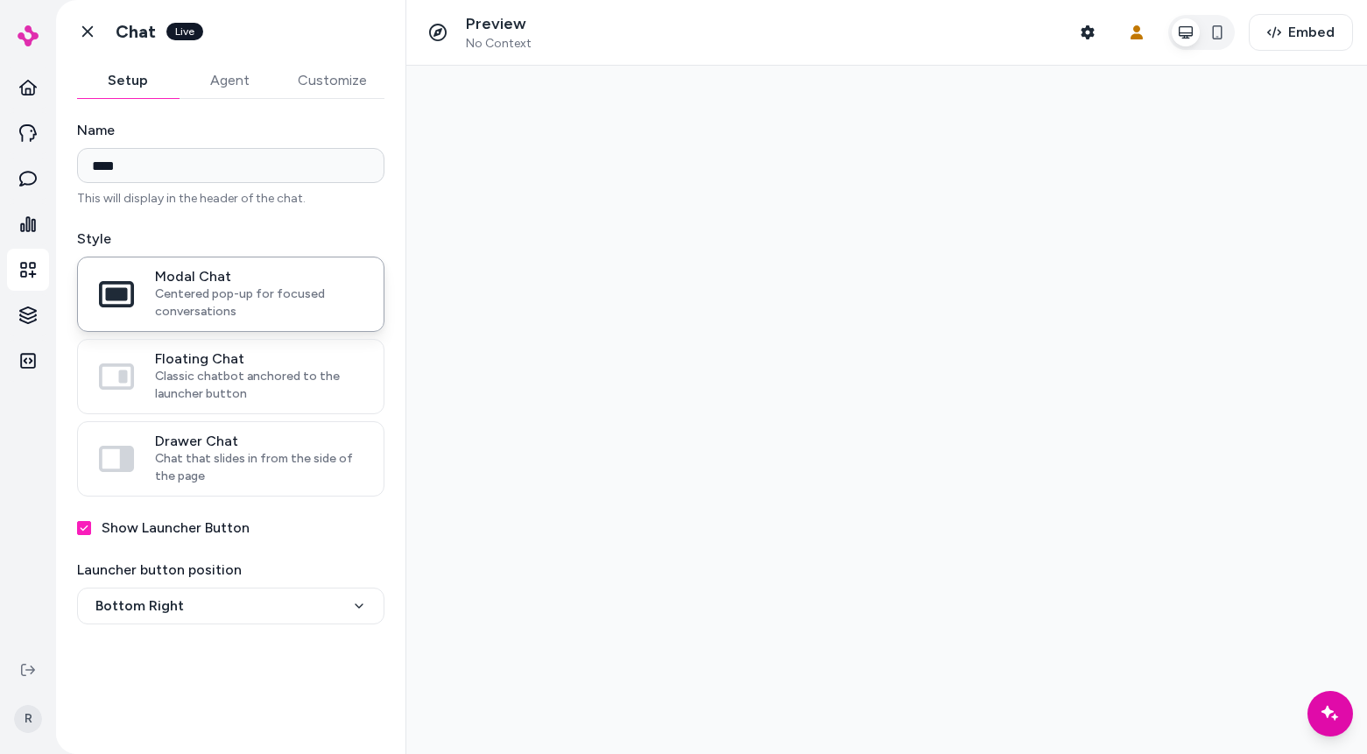
click at [1359, 720] on div at bounding box center [886, 410] width 961 height 689
click at [1350, 718] on div "Chat with our AI assistant" at bounding box center [1331, 714] width 48 height 48
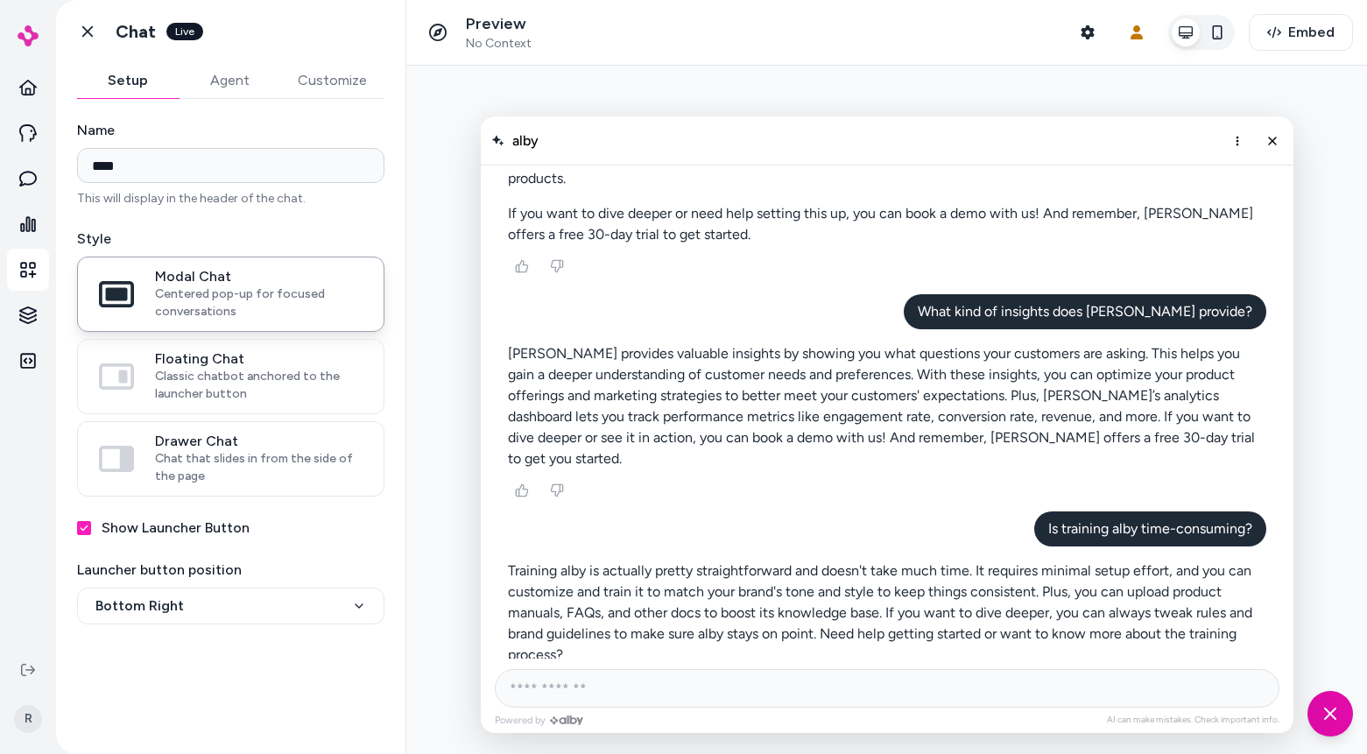
click at [1222, 35] on icon "button" at bounding box center [1218, 32] width 14 height 14
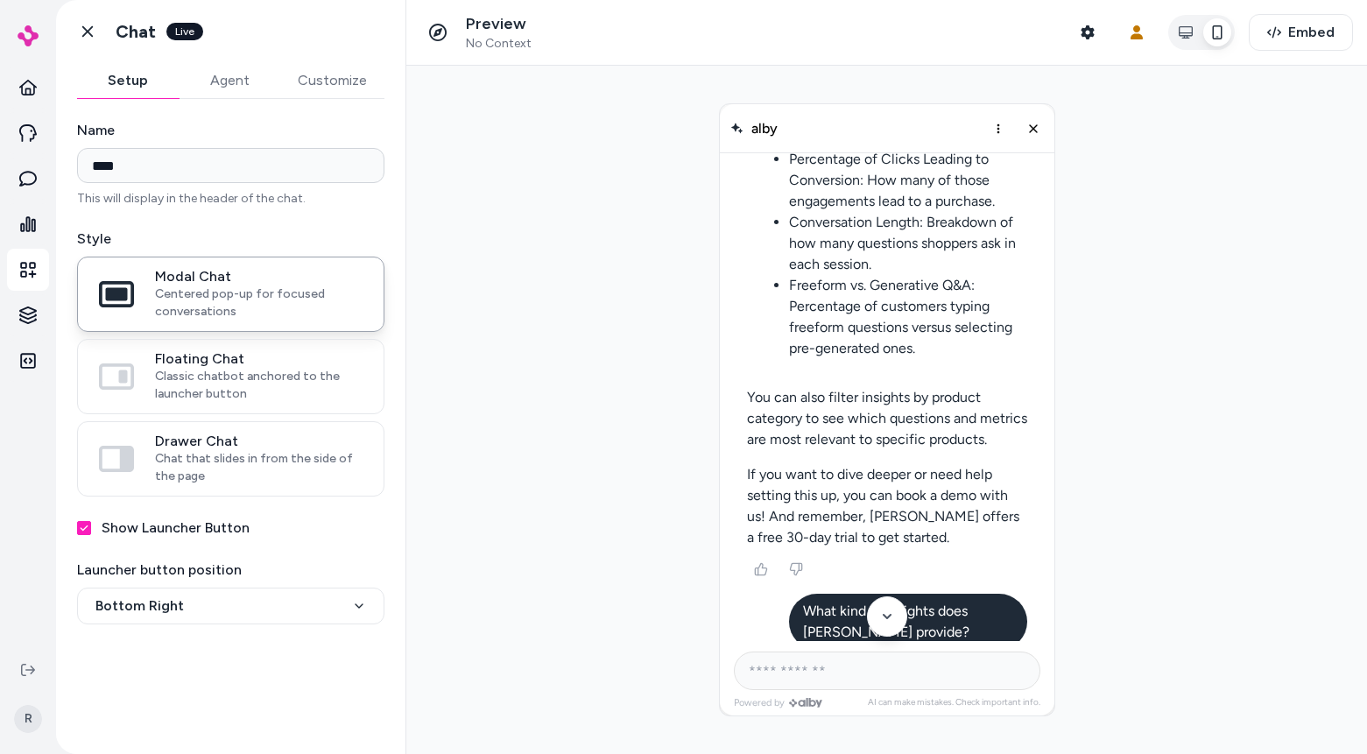
scroll to position [1204, 0]
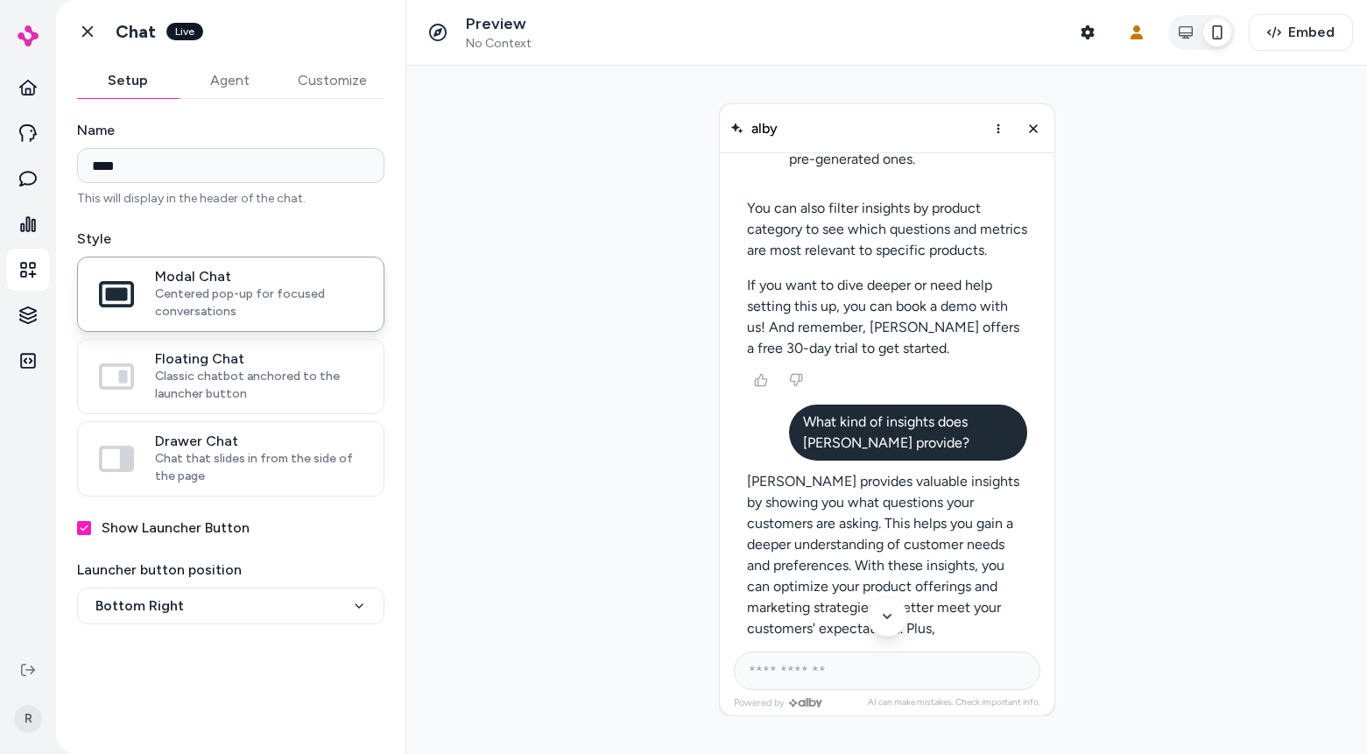
click at [1205, 41] on div at bounding box center [1202, 32] width 67 height 35
click at [1191, 37] on icon "button" at bounding box center [1186, 32] width 14 height 14
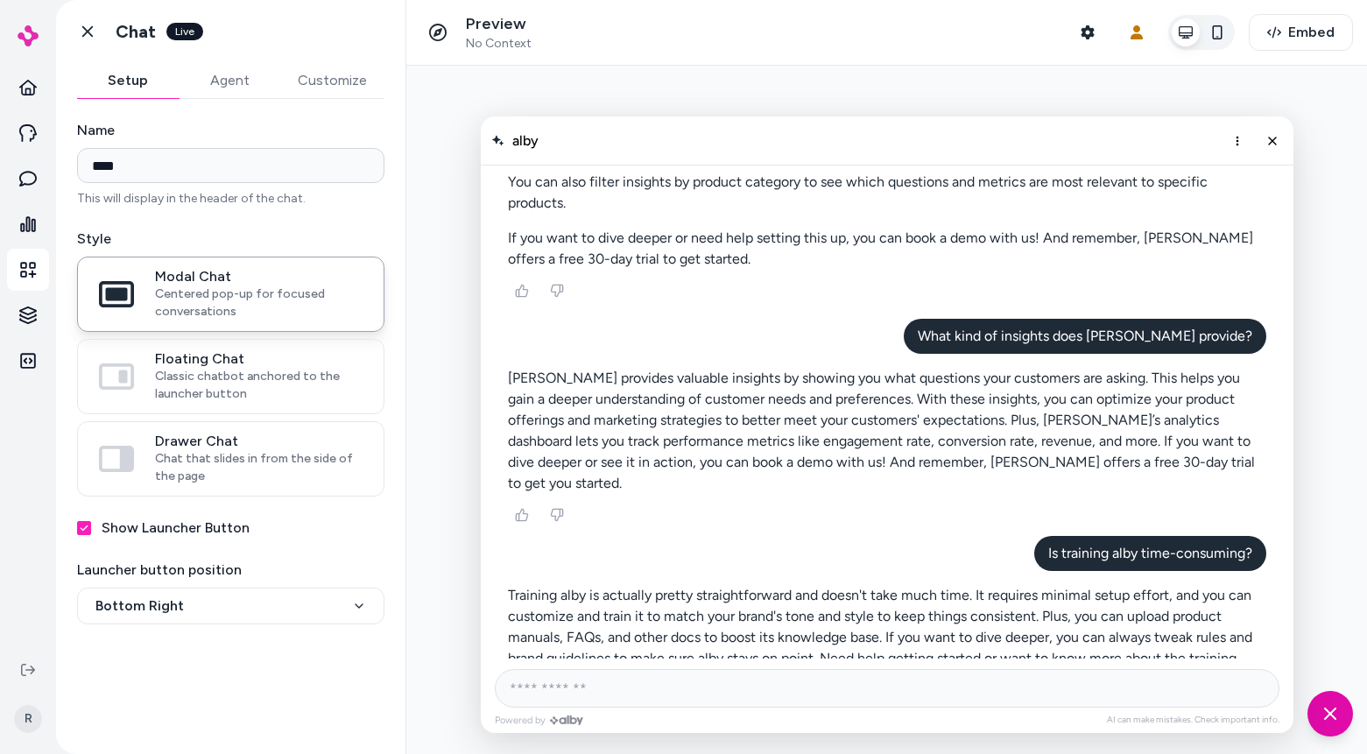
scroll to position [734, 0]
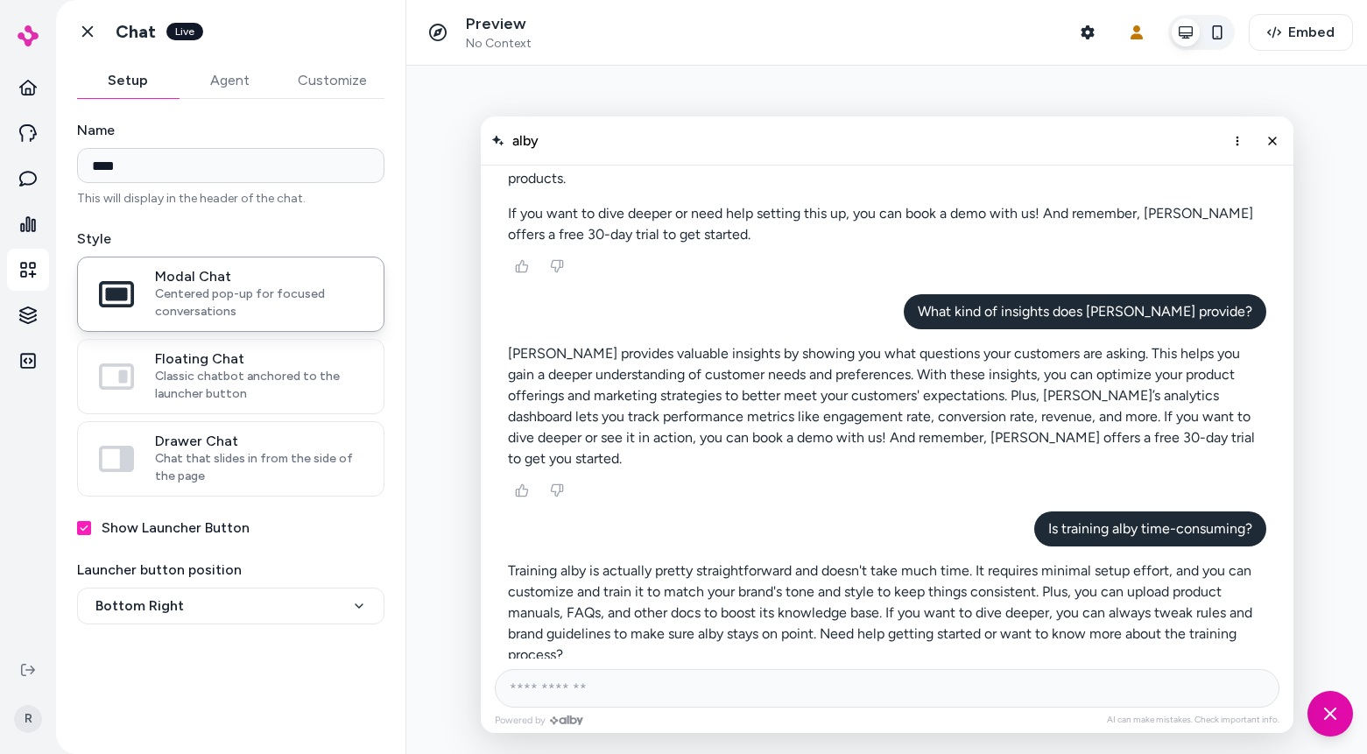
click at [1225, 38] on icon "button" at bounding box center [1218, 32] width 14 height 14
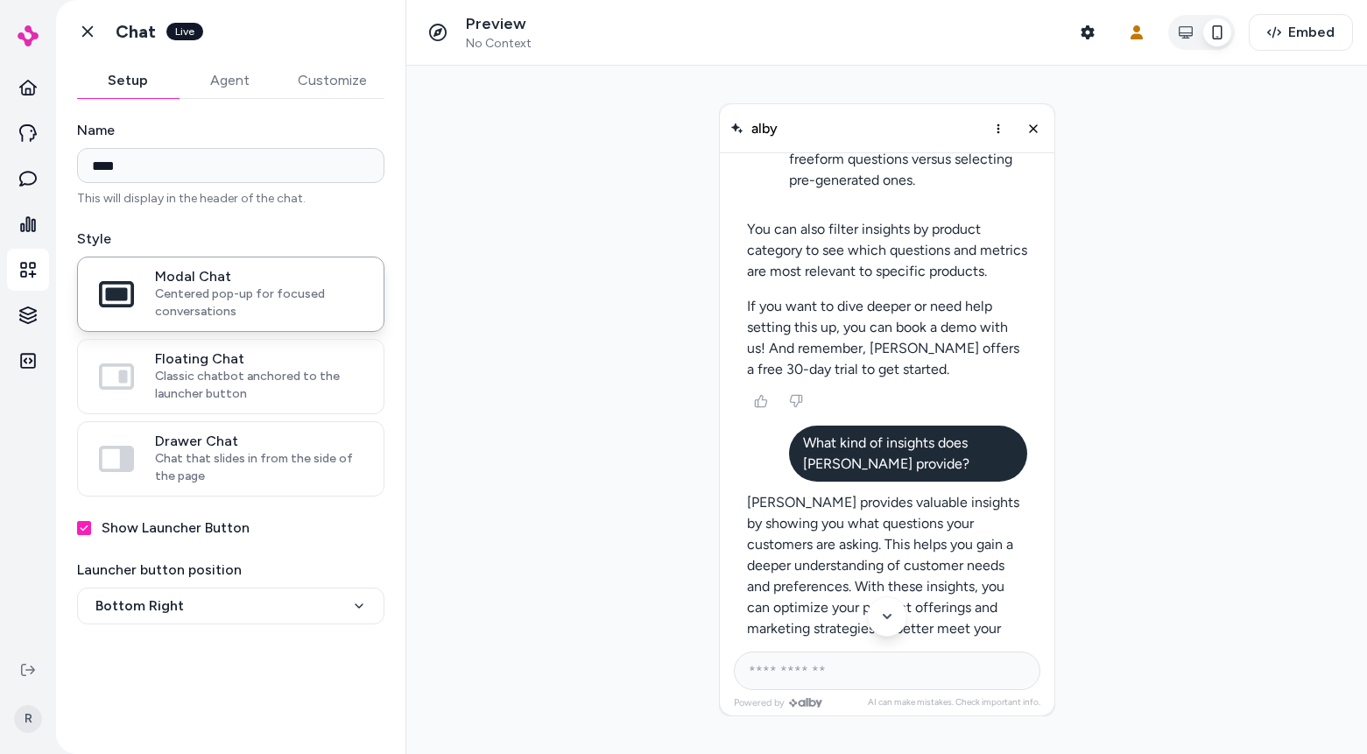
scroll to position [1204, 0]
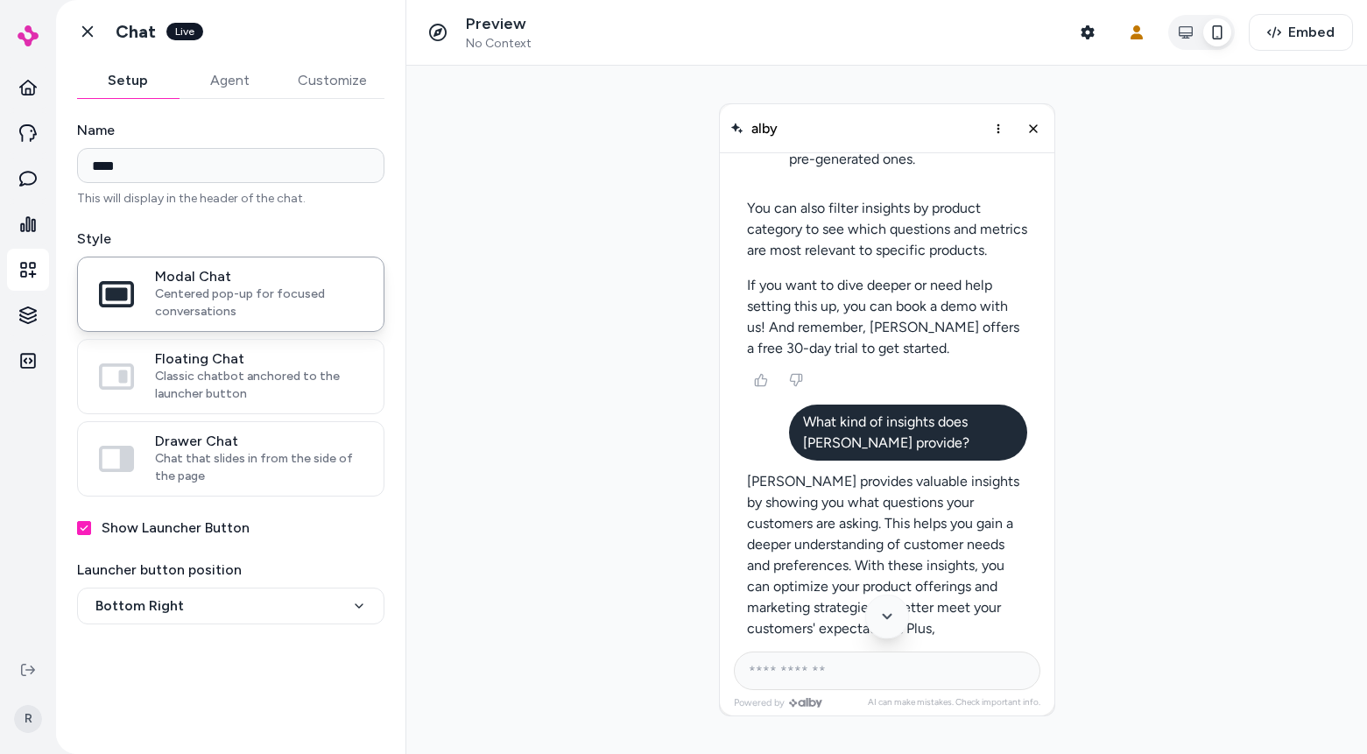
click at [896, 614] on button "Scroll to bottom" at bounding box center [886, 616] width 45 height 45
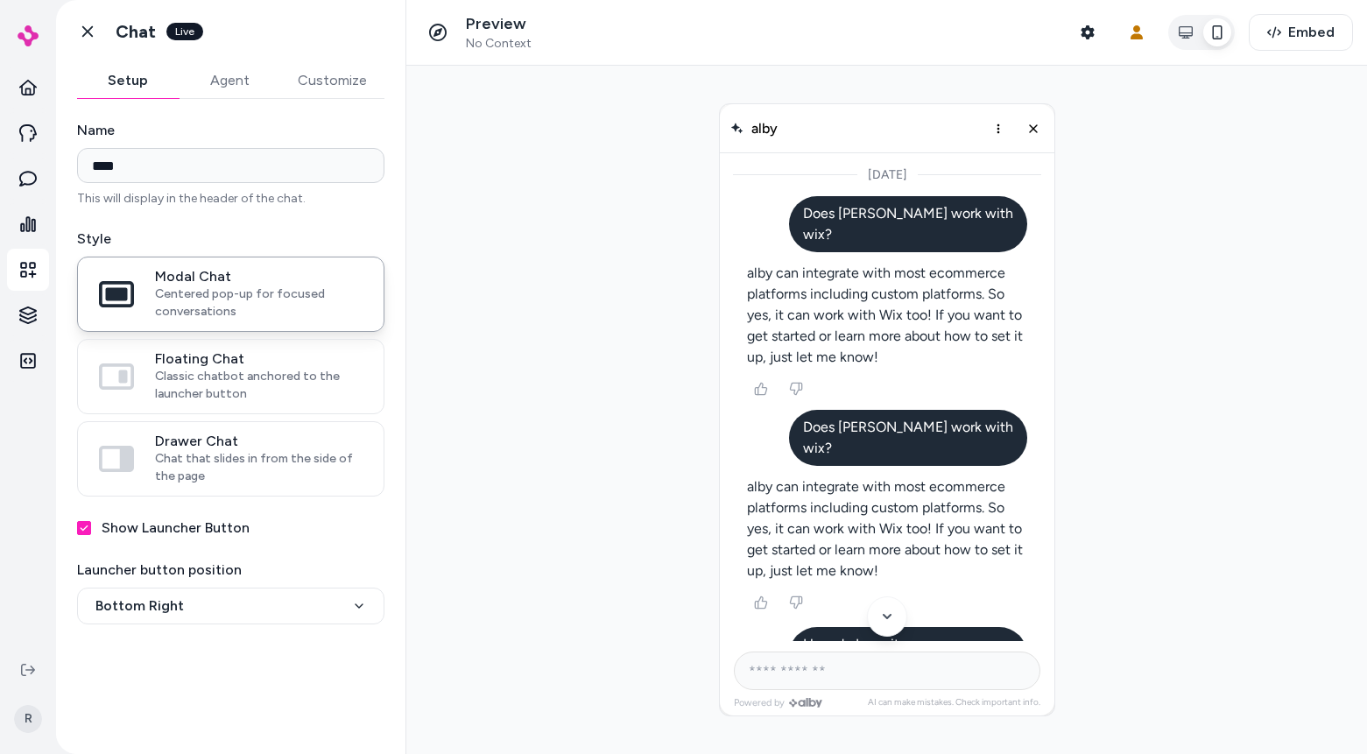
scroll to position [1661, 0]
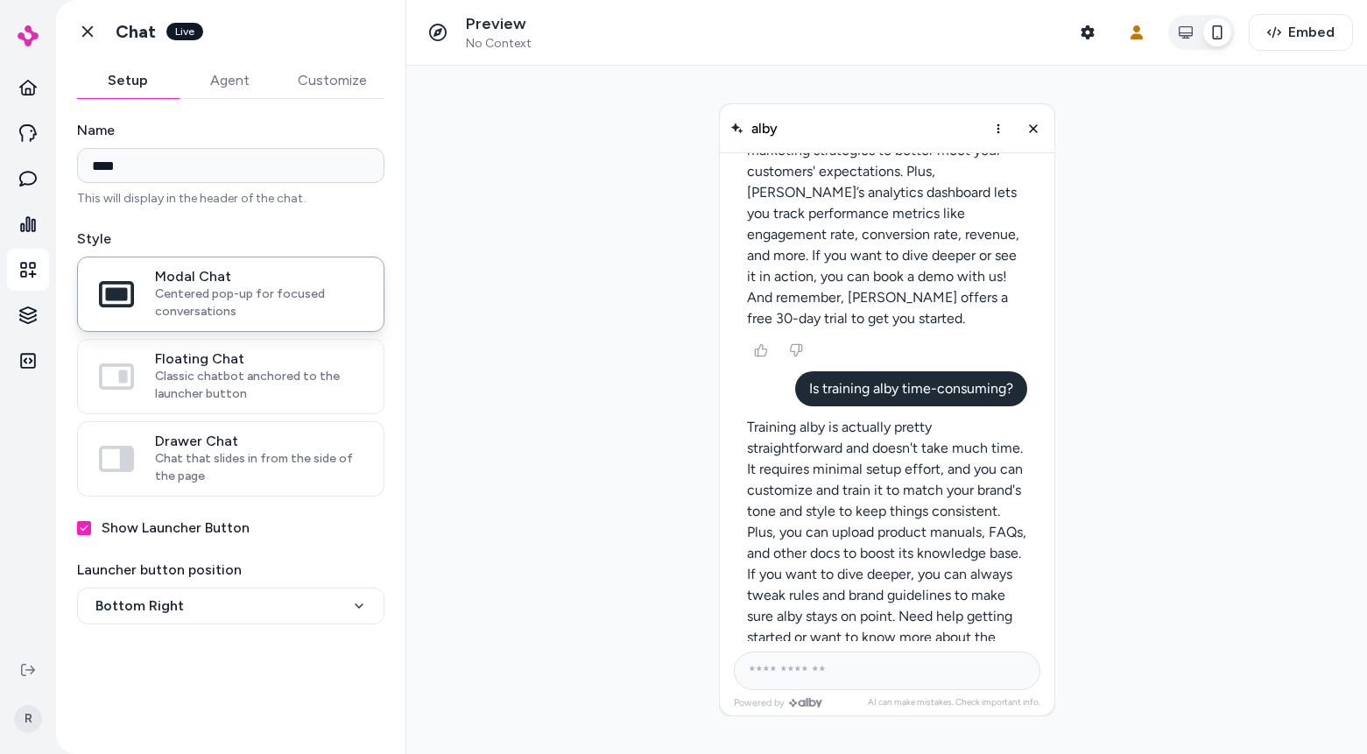
click at [738, 412] on p "Training alby is actually pretty straightforward and doesn't take much time. It…" at bounding box center [563, 485] width 350 height 333
click at [1043, 130] on button "Close chat" at bounding box center [1032, 128] width 30 height 30
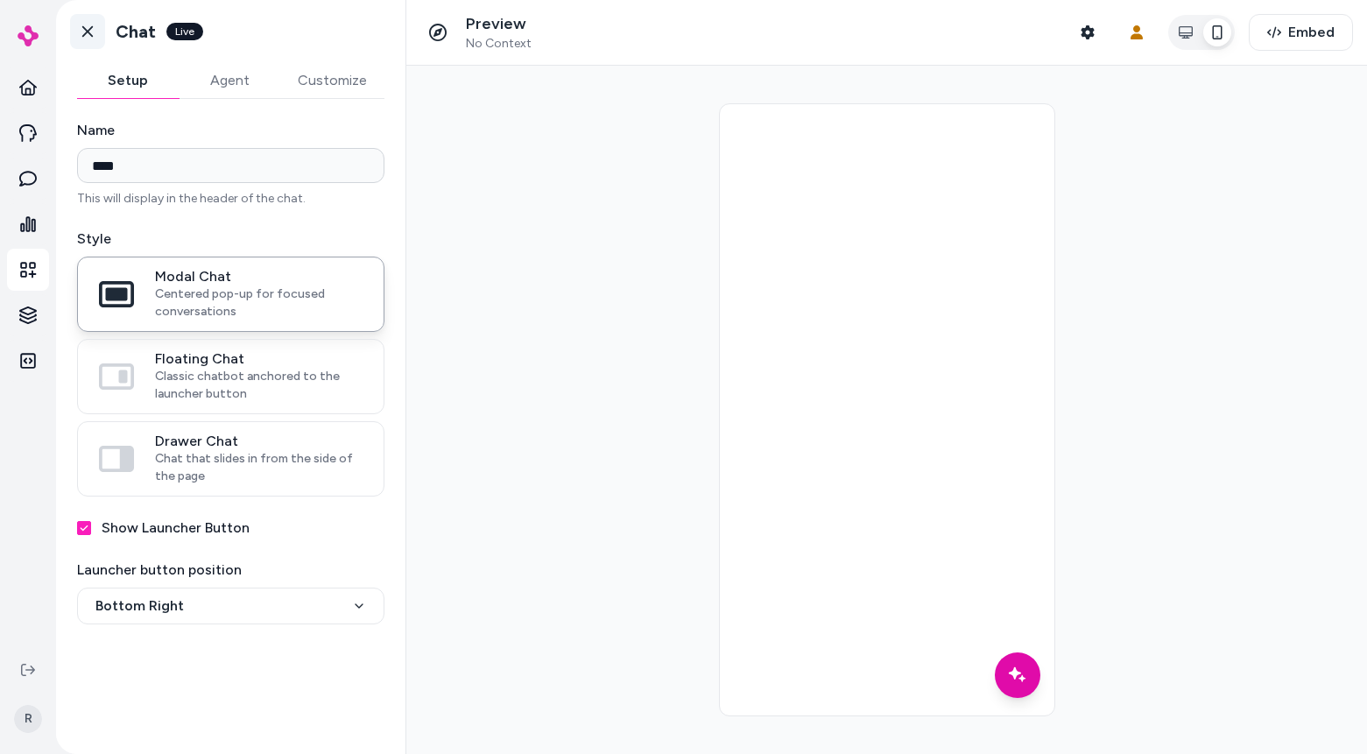
click at [92, 29] on icon at bounding box center [88, 32] width 18 height 18
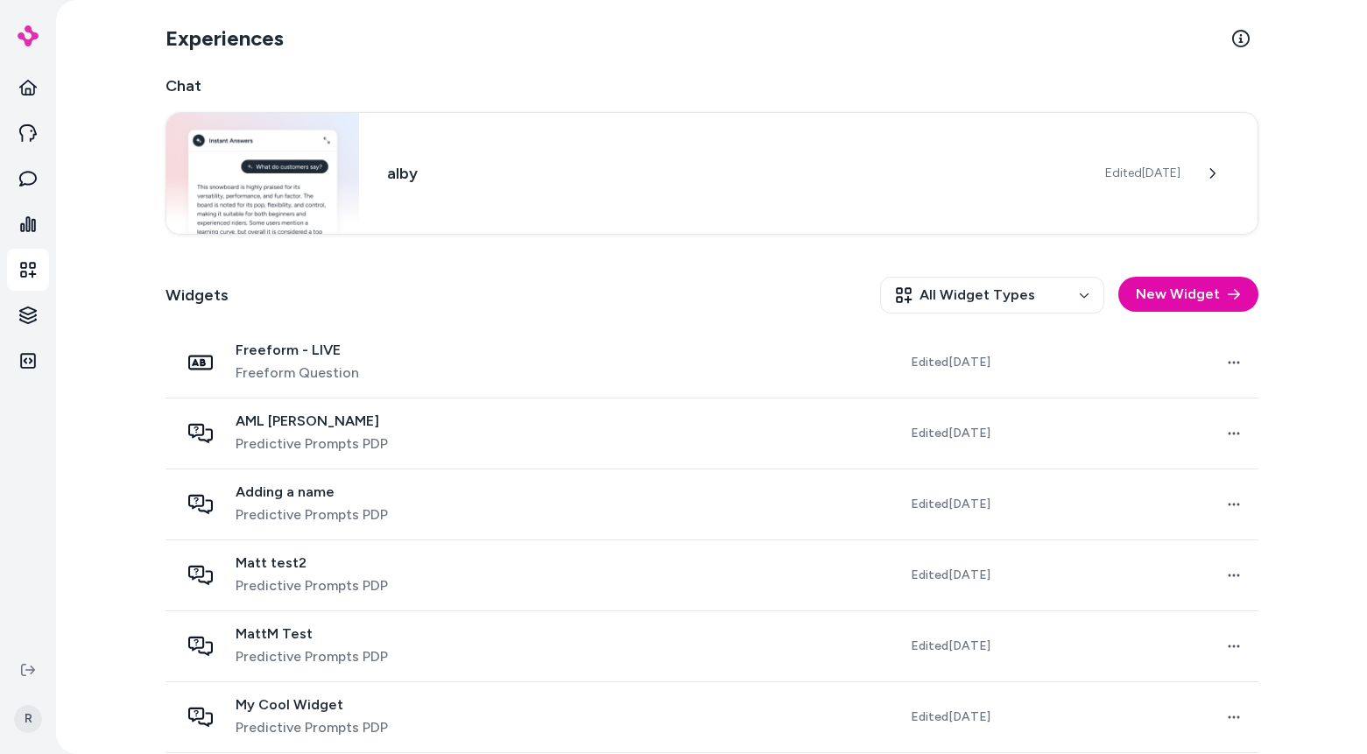
click at [482, 299] on div "Widgets All Widget Types New Widget" at bounding box center [712, 295] width 1093 height 65
click at [1293, 117] on div "Experiences Chat alby Edited [DATE] Widgets All Widget Types New Widget Freefor…" at bounding box center [711, 377] width 1311 height 754
click at [1304, 388] on div "Experiences Chat alby Edited [DATE] Widgets All Widget Types New Widget Freefor…" at bounding box center [711, 377] width 1311 height 754
click at [467, 259] on div "Chat alby Edited Jun 17, 2025 Widgets All Widget Types New Widget Freeform - LI…" at bounding box center [712, 520] width 1093 height 892
click at [1161, 296] on button "New Widget" at bounding box center [1189, 294] width 140 height 35
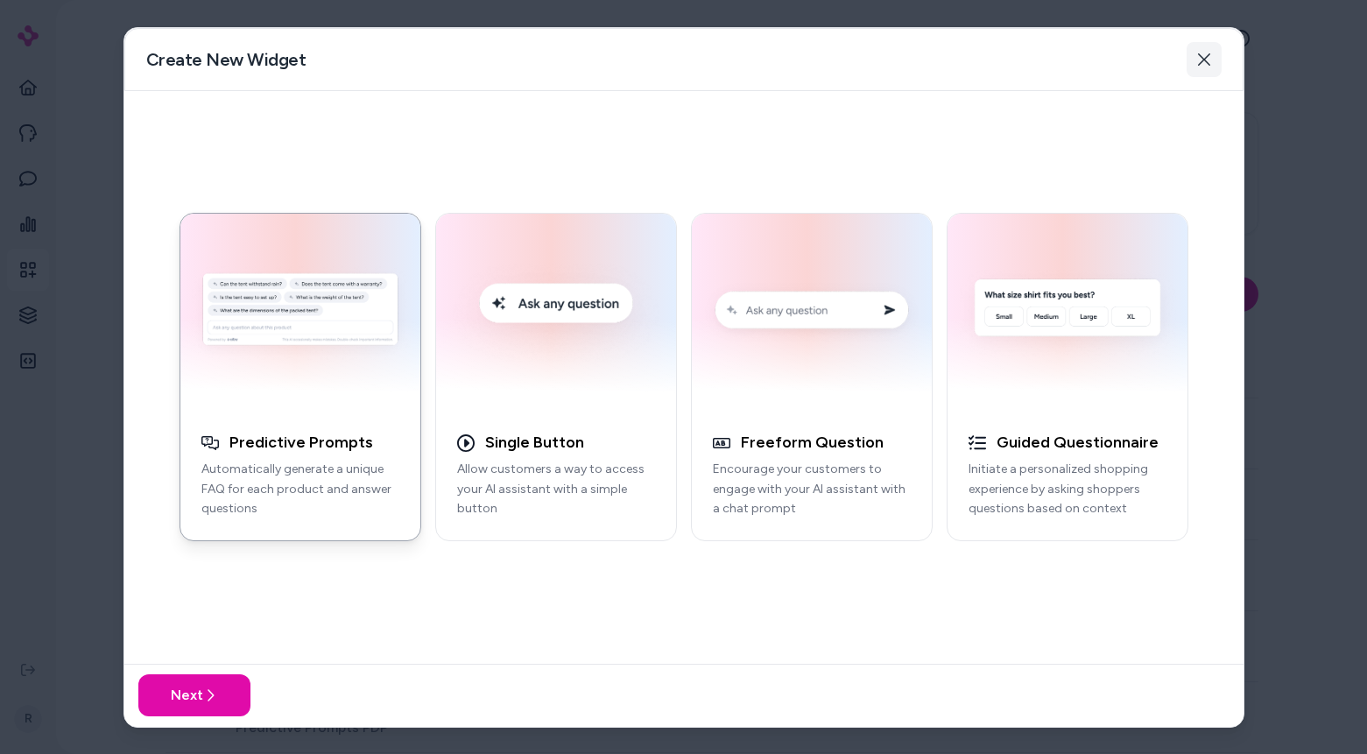
click at [1214, 60] on button "Close" at bounding box center [1204, 59] width 35 height 35
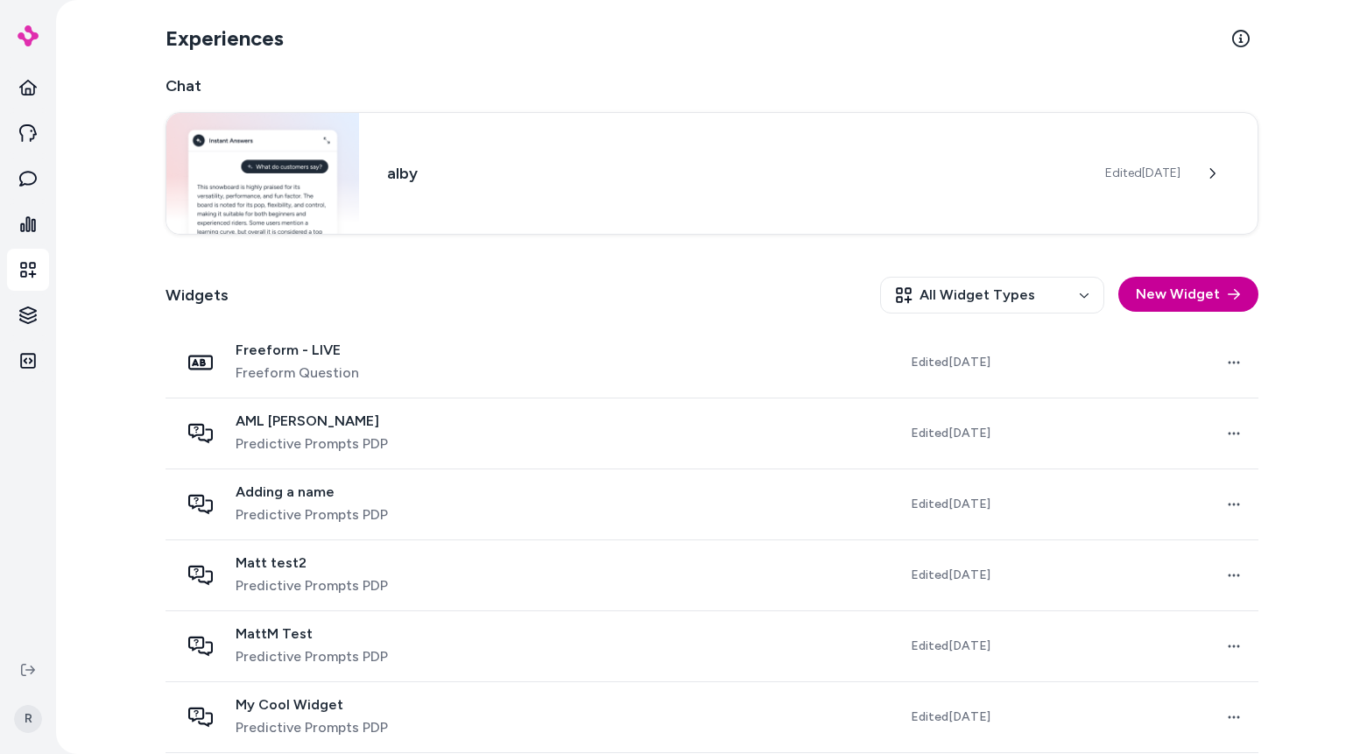
click at [1168, 293] on button "New Widget" at bounding box center [1189, 294] width 140 height 35
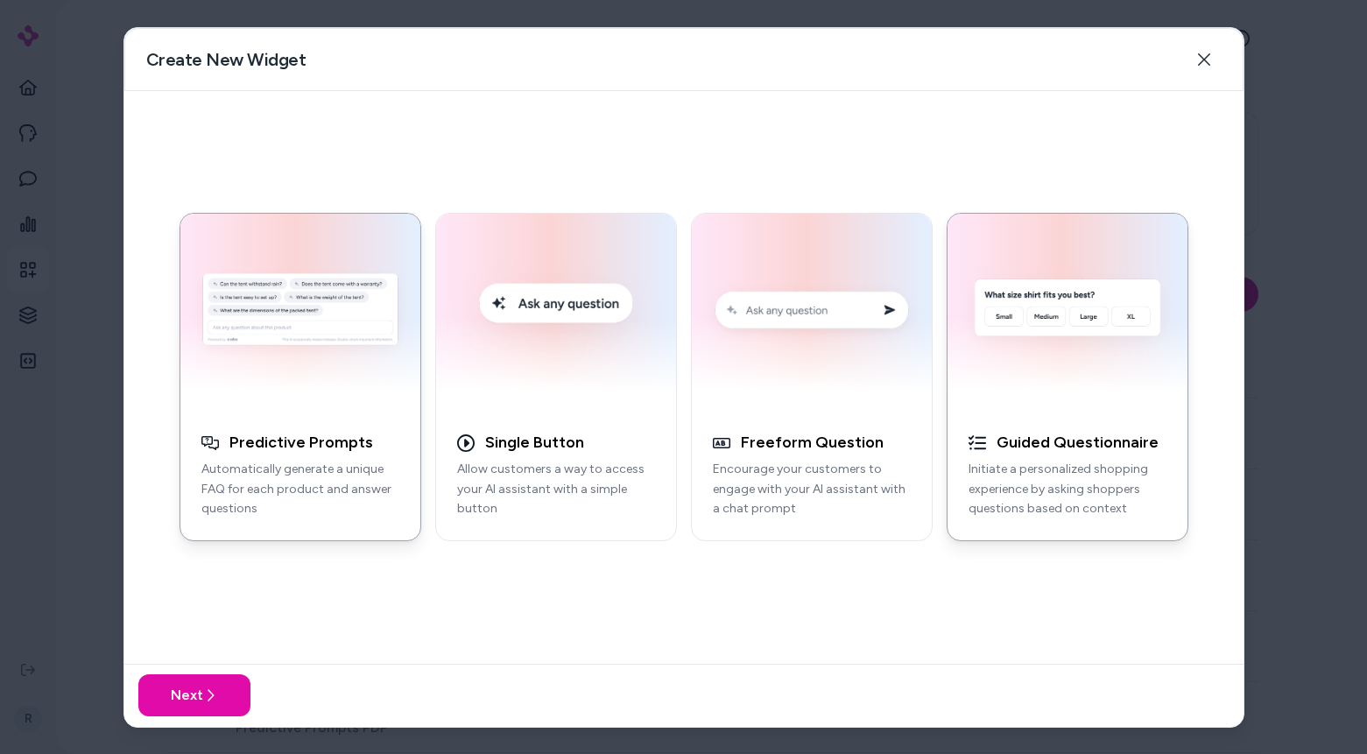
click at [1073, 503] on p "Initiate a personalized shopping experience by asking shoppers questions based …" at bounding box center [1068, 490] width 198 height 60
click at [213, 687] on button "Next" at bounding box center [194, 696] width 112 height 42
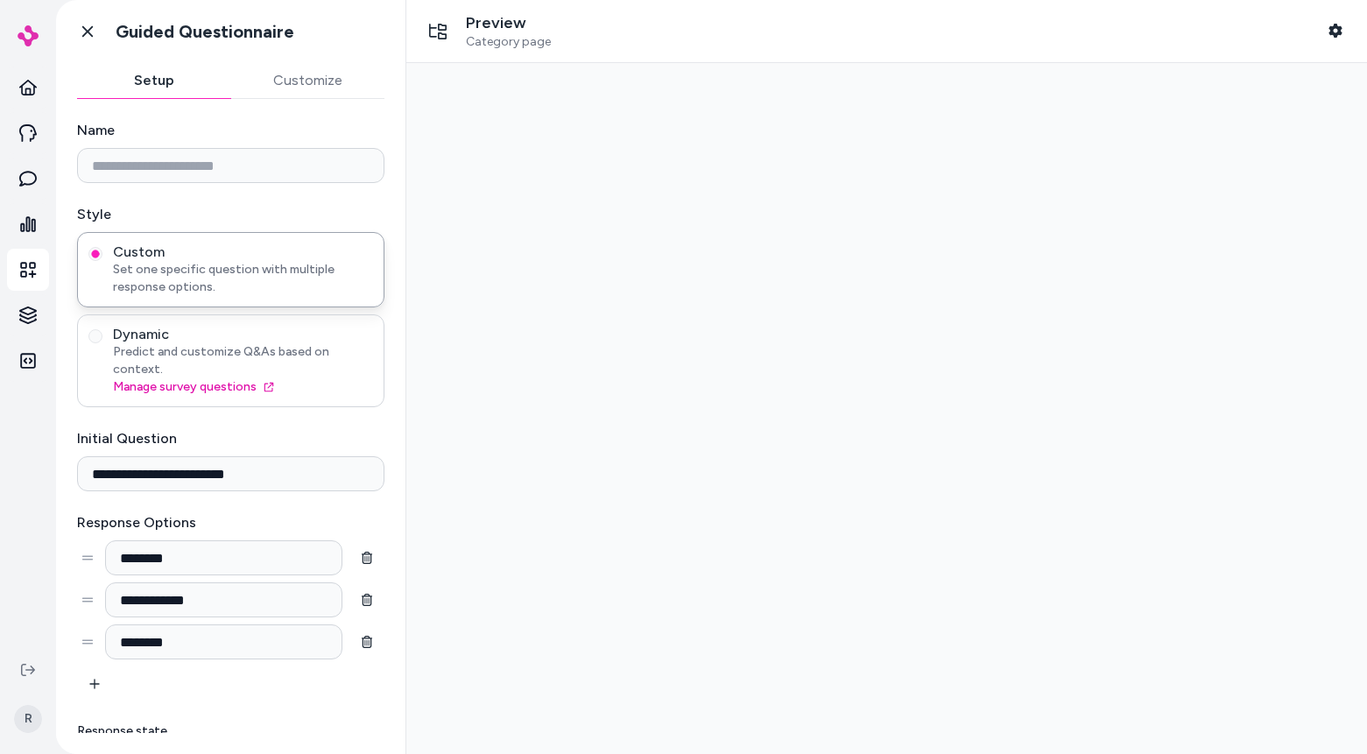
click at [139, 350] on span "Predict and customize Q&As based on context." at bounding box center [243, 360] width 260 height 35
click at [102, 343] on button "Dynamic Predict and customize Q&As based on context. Manage survey questions" at bounding box center [95, 336] width 14 height 14
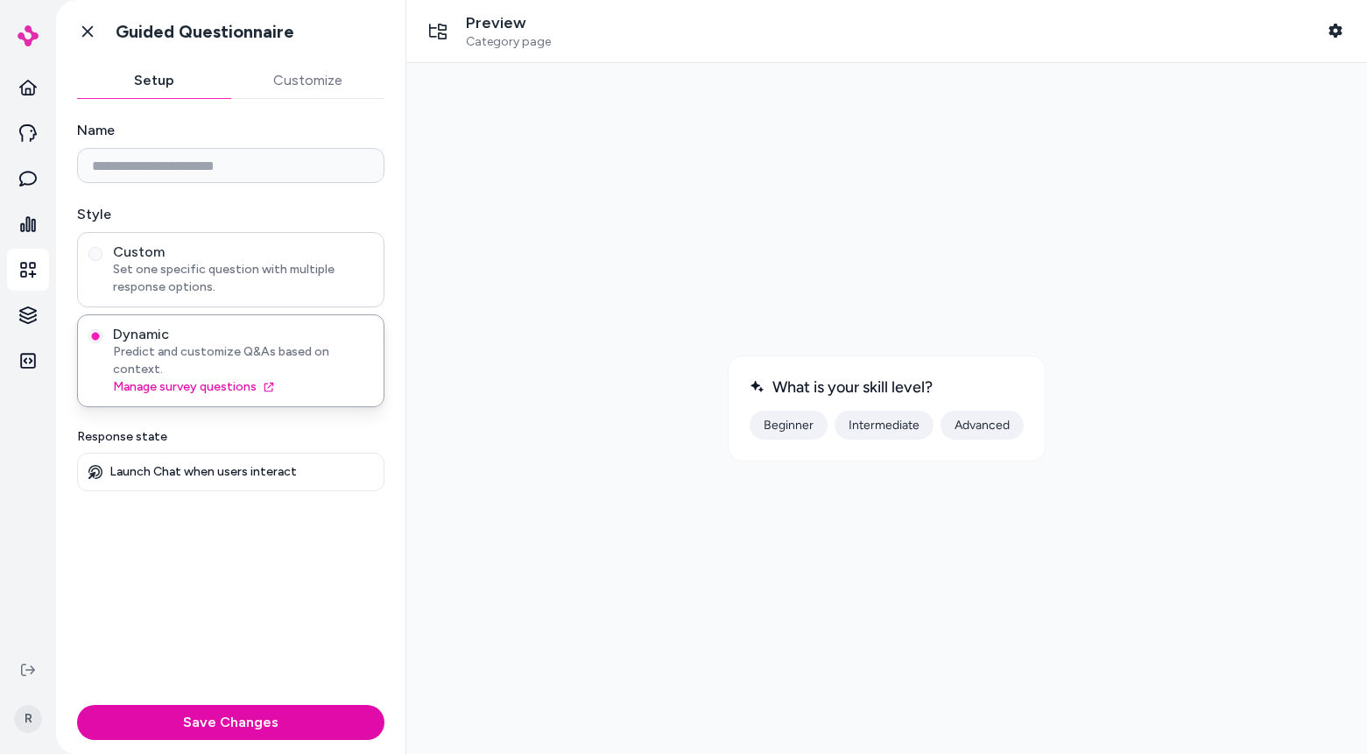
click at [153, 293] on span "Set one specific question with multiple response options." at bounding box center [243, 278] width 260 height 35
click at [102, 261] on button "Custom Set one specific question with multiple response options." at bounding box center [95, 254] width 14 height 14
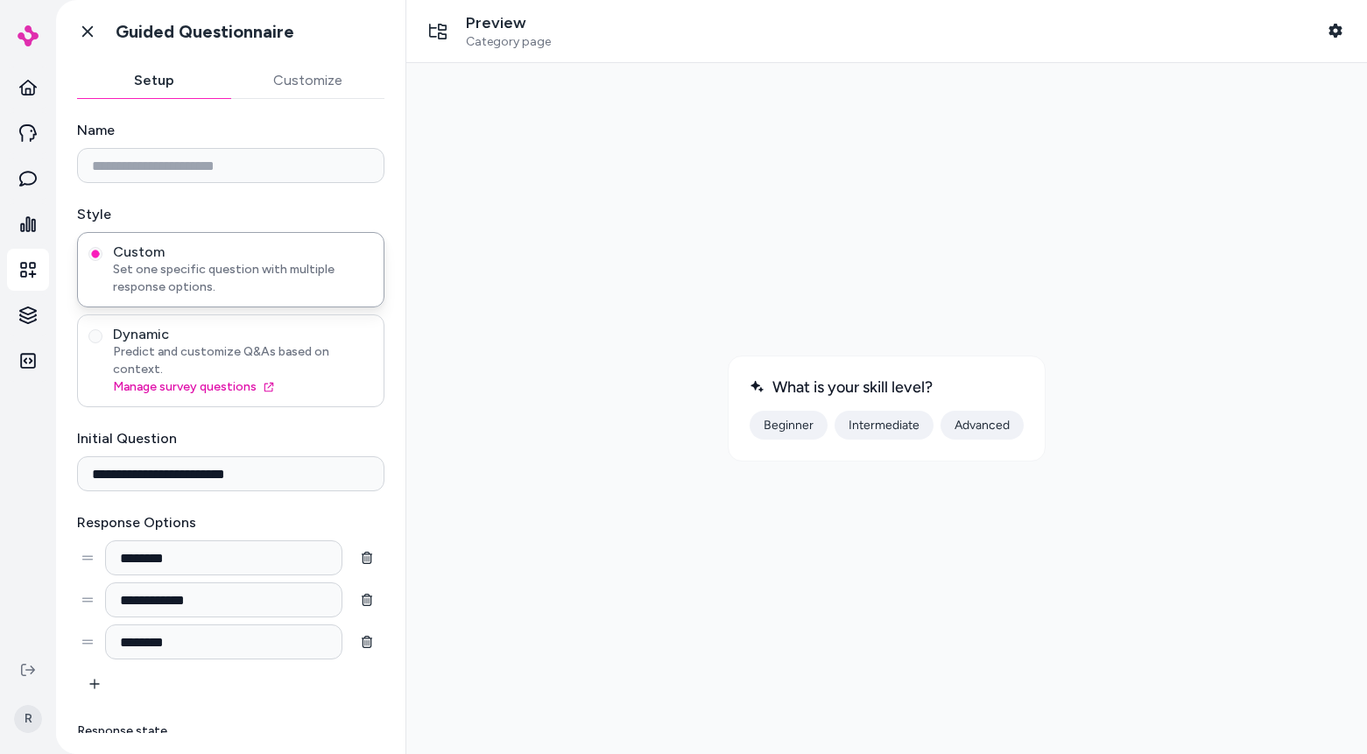
click at [156, 343] on span "Predict and customize Q&As based on context." at bounding box center [243, 360] width 260 height 35
click at [102, 343] on button "Dynamic Predict and customize Q&As based on context. Manage survey questions" at bounding box center [95, 336] width 14 height 14
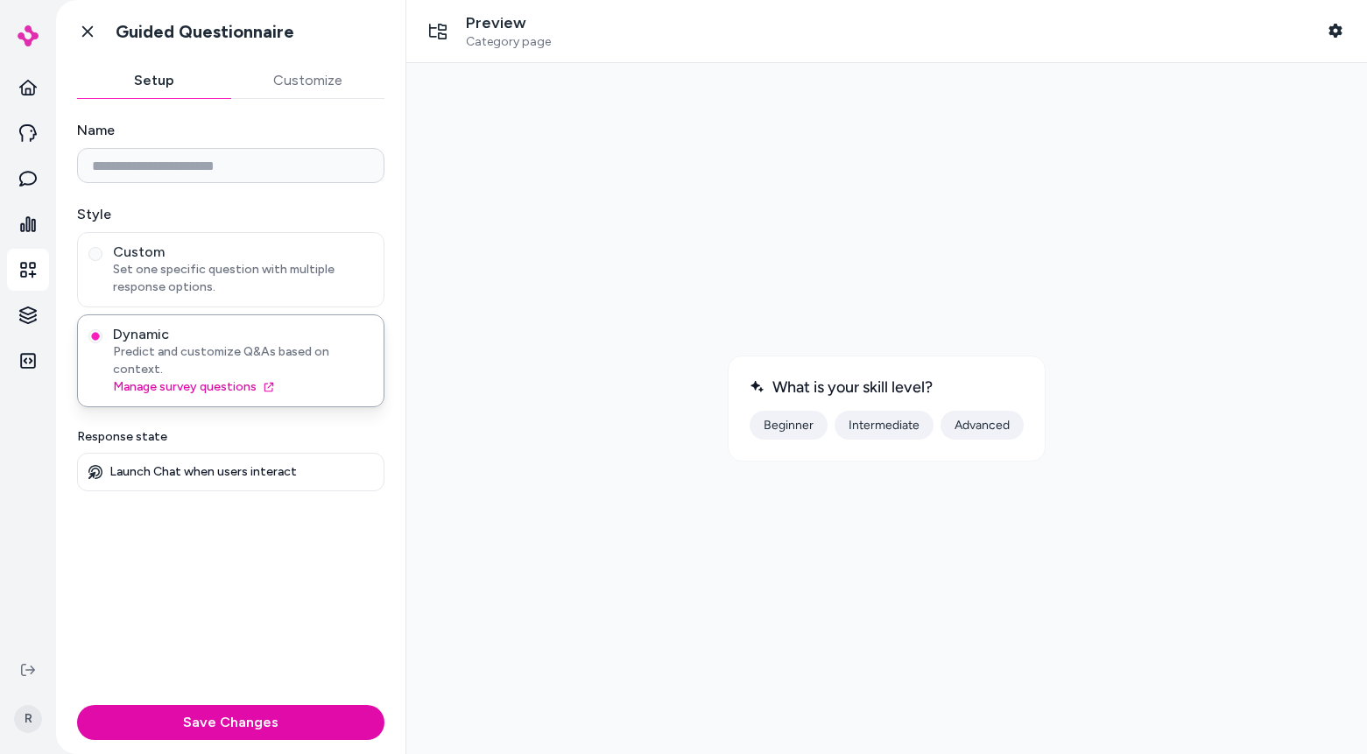
click at [791, 429] on button "Beginner" at bounding box center [789, 425] width 78 height 29
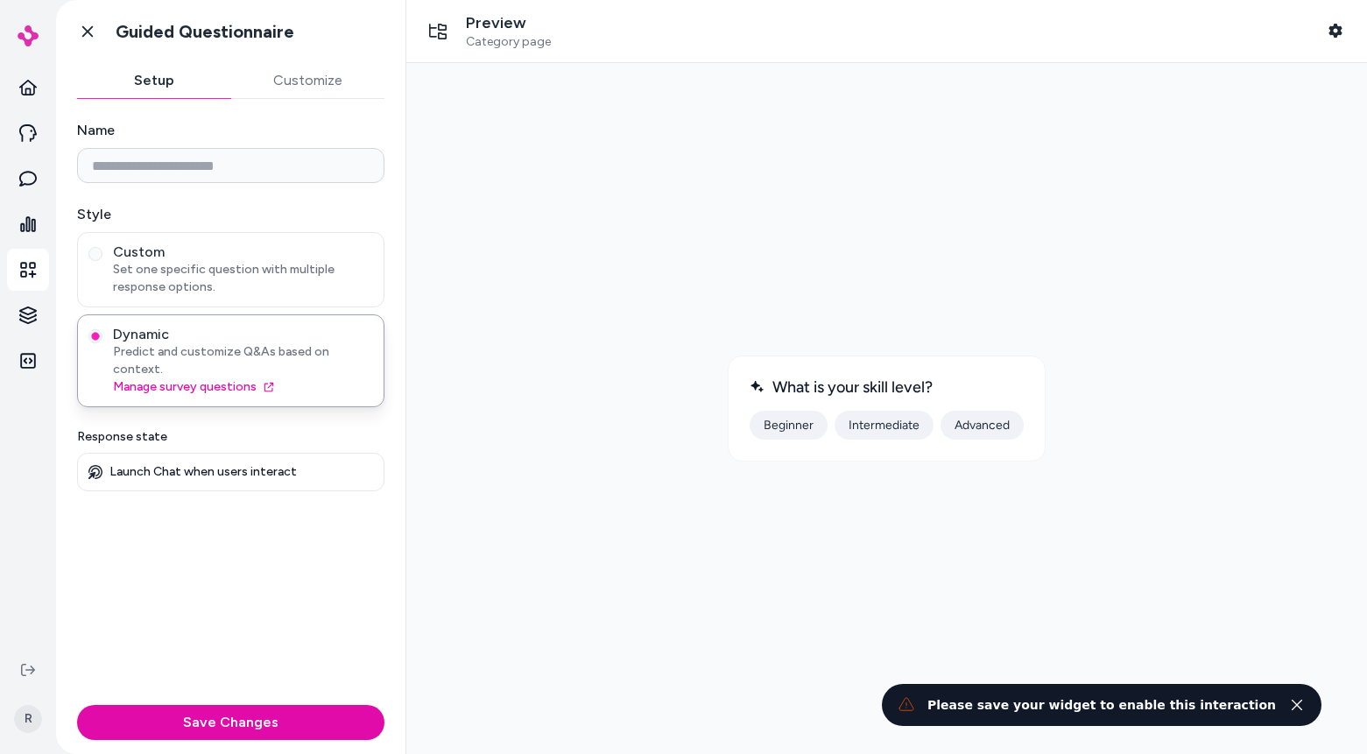
click at [1298, 710] on icon "Close toast" at bounding box center [1297, 705] width 12 height 12
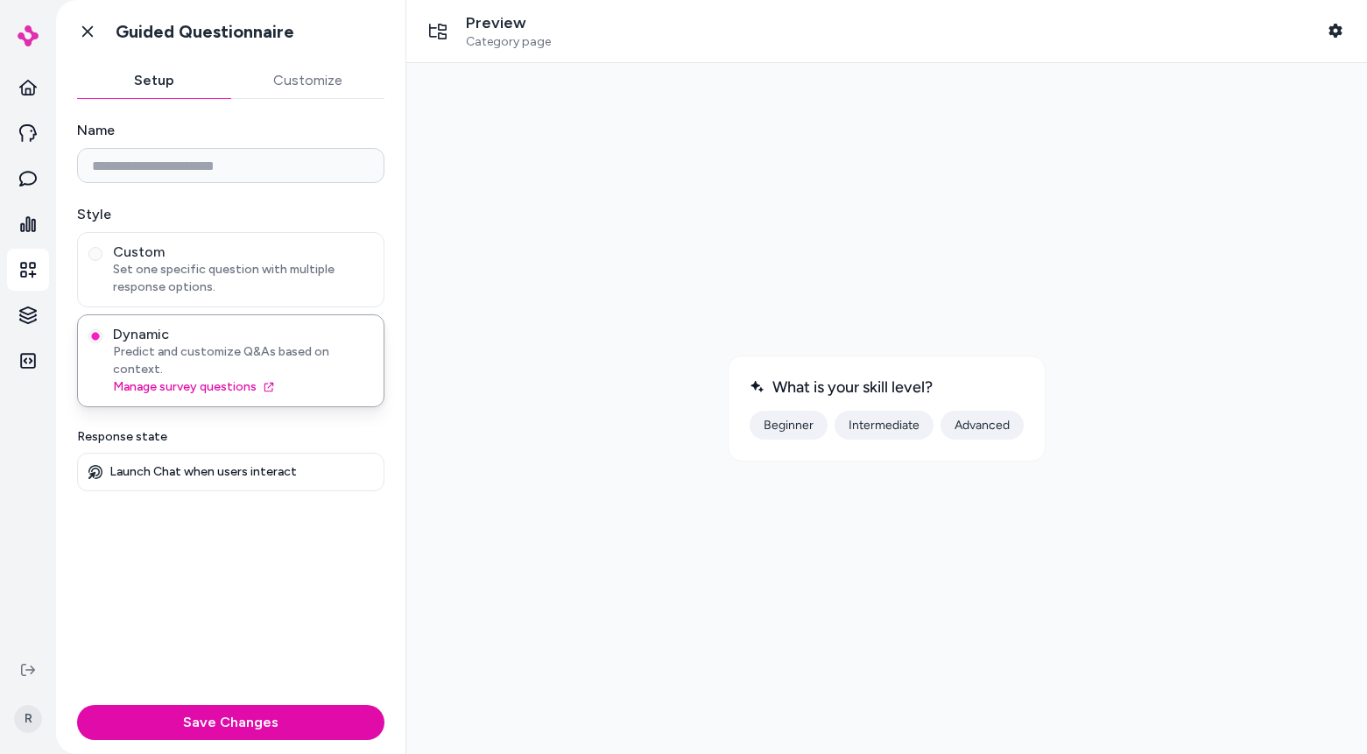
click at [743, 646] on div at bounding box center [886, 408] width 933 height 663
click at [208, 173] on input "Name" at bounding box center [230, 165] width 307 height 35
drag, startPoint x: 691, startPoint y: 226, endPoint x: 702, endPoint y: 228, distance: 10.7
click at [693, 226] on div at bounding box center [886, 408] width 933 height 663
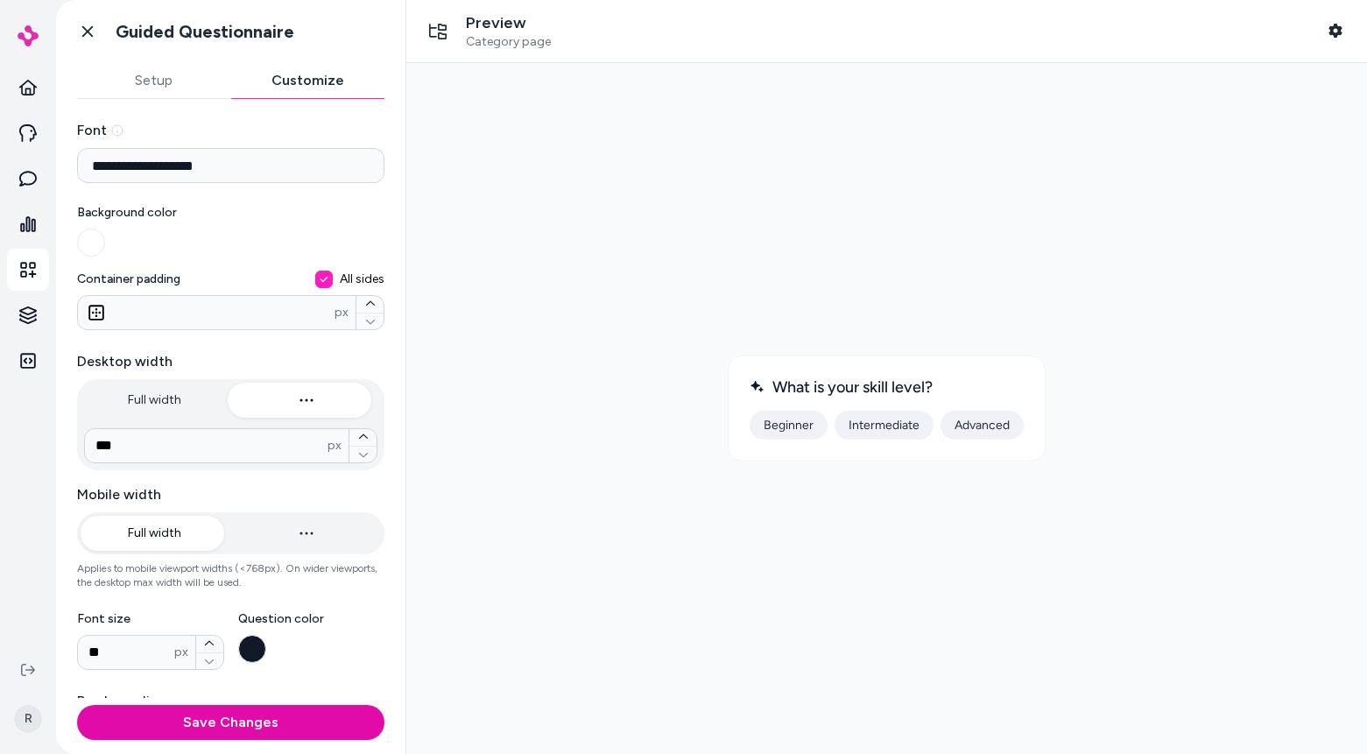
drag, startPoint x: 272, startPoint y: 73, endPoint x: 283, endPoint y: 77, distance: 12.2
click at [272, 74] on button "Customize" at bounding box center [308, 80] width 154 height 35
click at [141, 88] on button "Setup" at bounding box center [154, 80] width 154 height 35
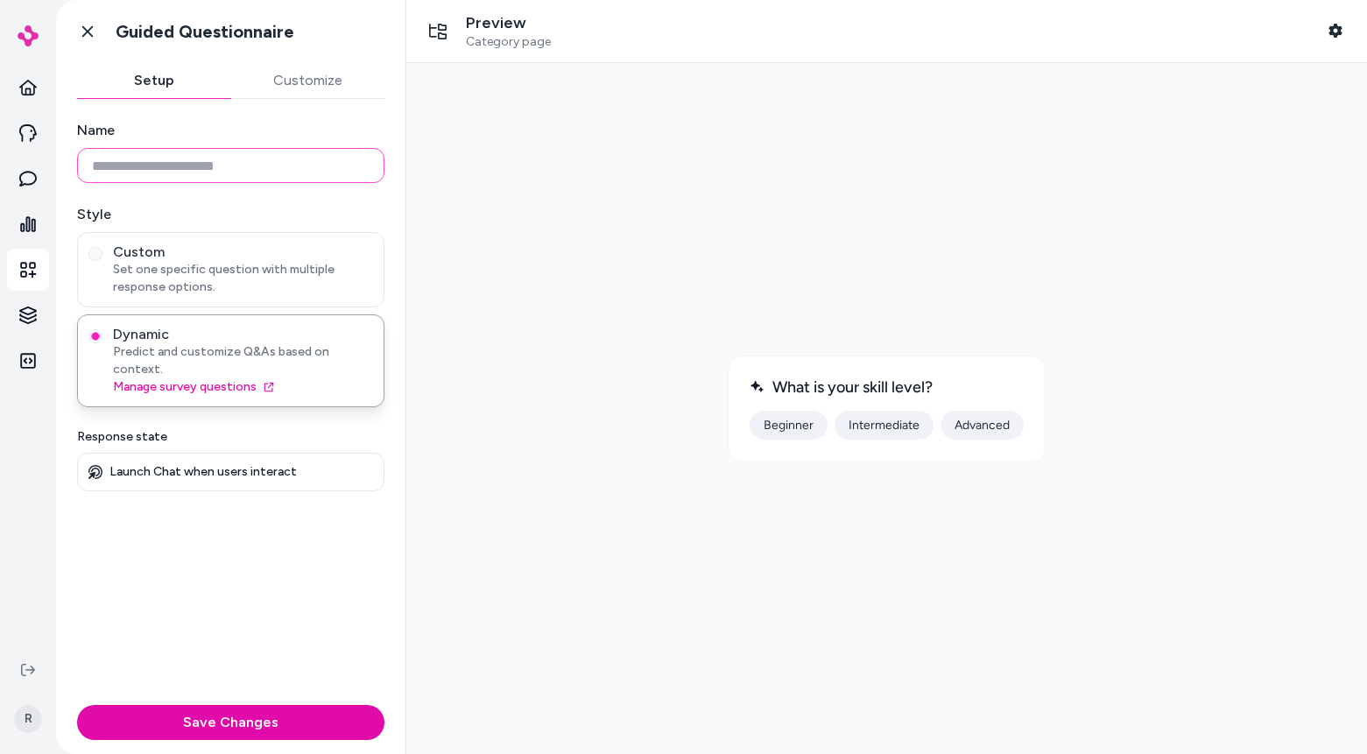
click at [263, 152] on input "Name" at bounding box center [230, 165] width 307 height 35
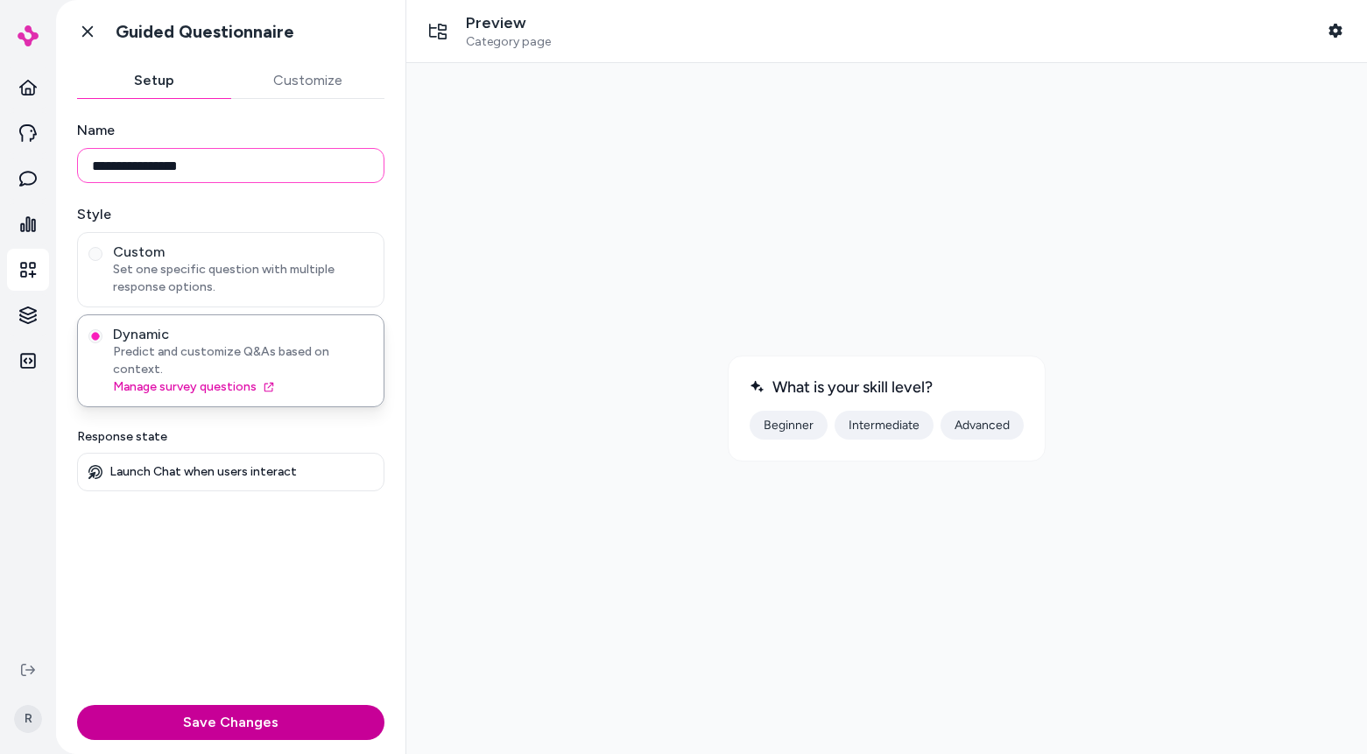
type input "**********"
click at [285, 729] on button "Save Changes" at bounding box center [230, 722] width 307 height 35
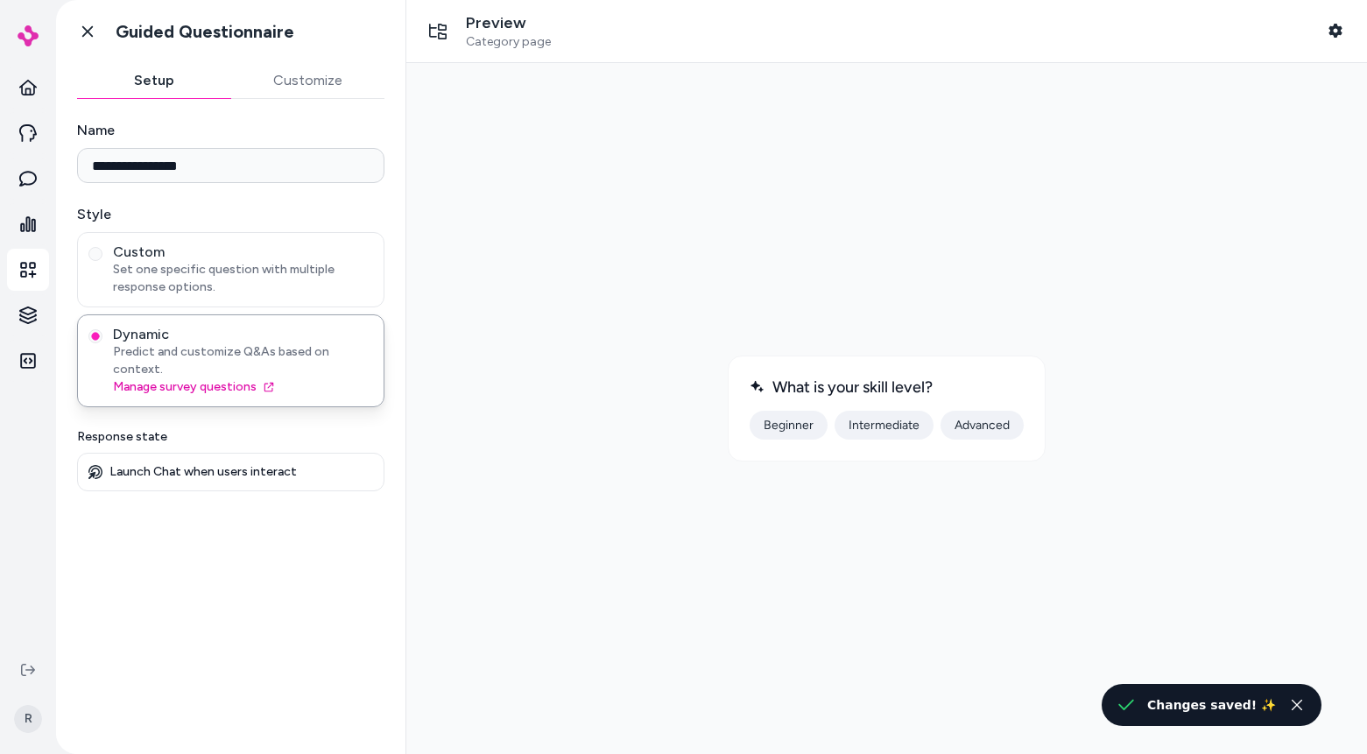
click at [838, 434] on button "Intermediate" at bounding box center [884, 425] width 99 height 29
click at [1292, 701] on icon "Close toast" at bounding box center [1297, 705] width 11 height 11
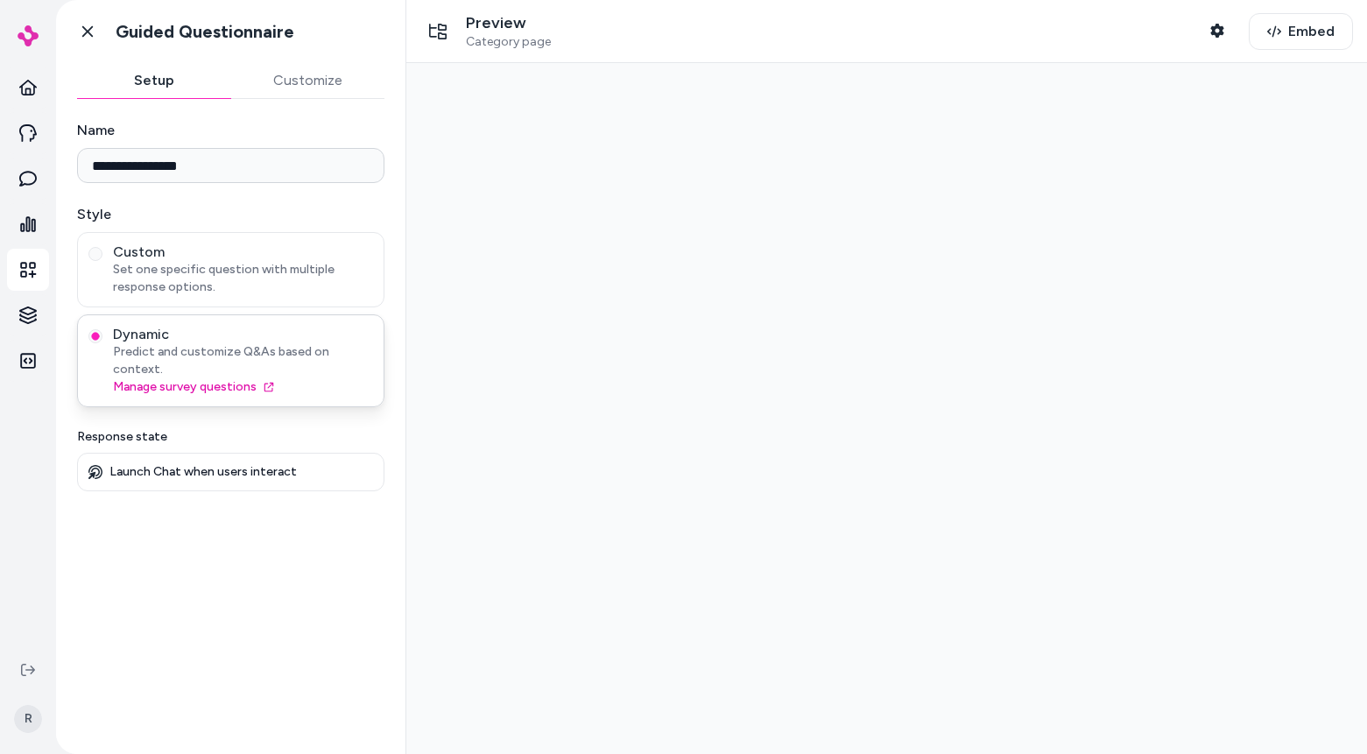
click at [310, 344] on span "Predict and customize Q&As based on context." at bounding box center [243, 360] width 260 height 35
click at [102, 343] on button "Dynamic Predict and customize Q&As based on context. Manage survey questions" at bounding box center [95, 336] width 14 height 14
click at [1030, 399] on div at bounding box center [886, 408] width 933 height 663
click at [705, 406] on div at bounding box center [886, 408] width 933 height 663
click at [283, 293] on span "Set one specific question with multiple response options." at bounding box center [243, 278] width 260 height 35
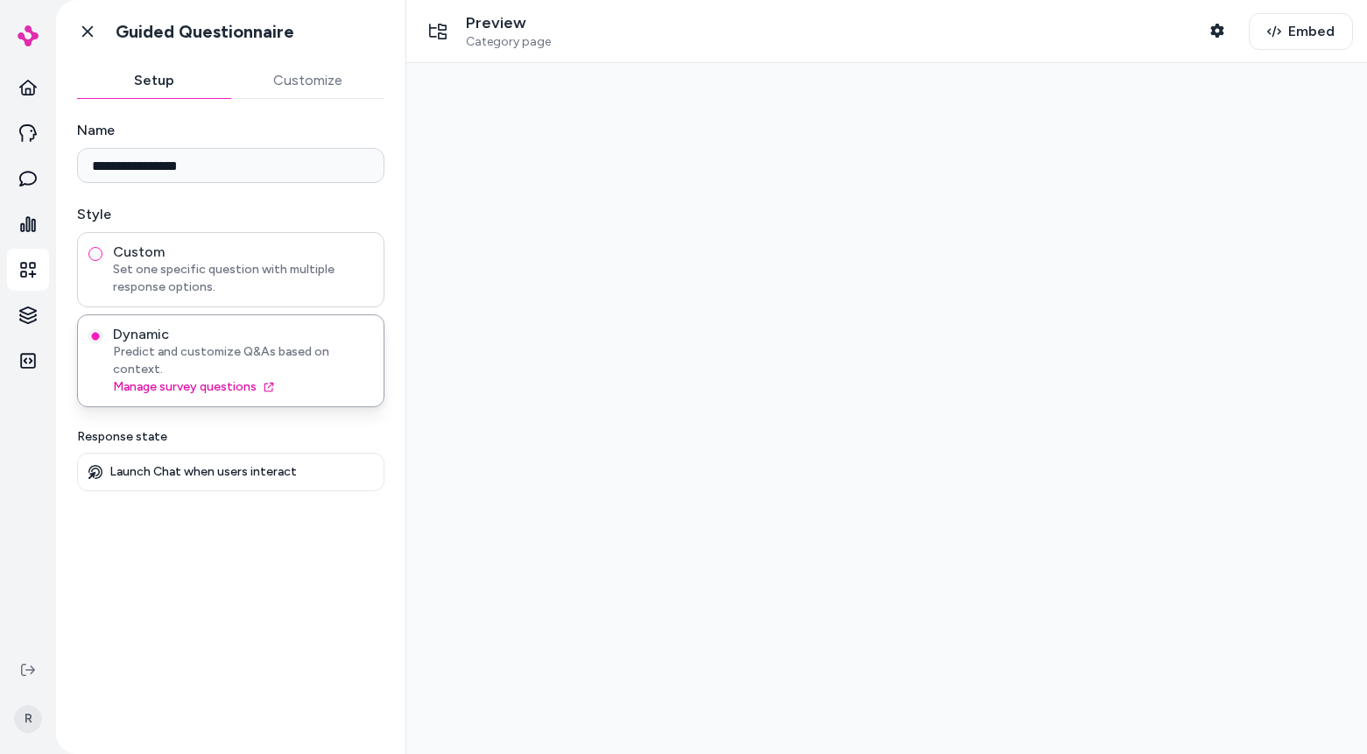
click at [102, 261] on button "Custom Set one specific question with multiple response options." at bounding box center [95, 254] width 14 height 14
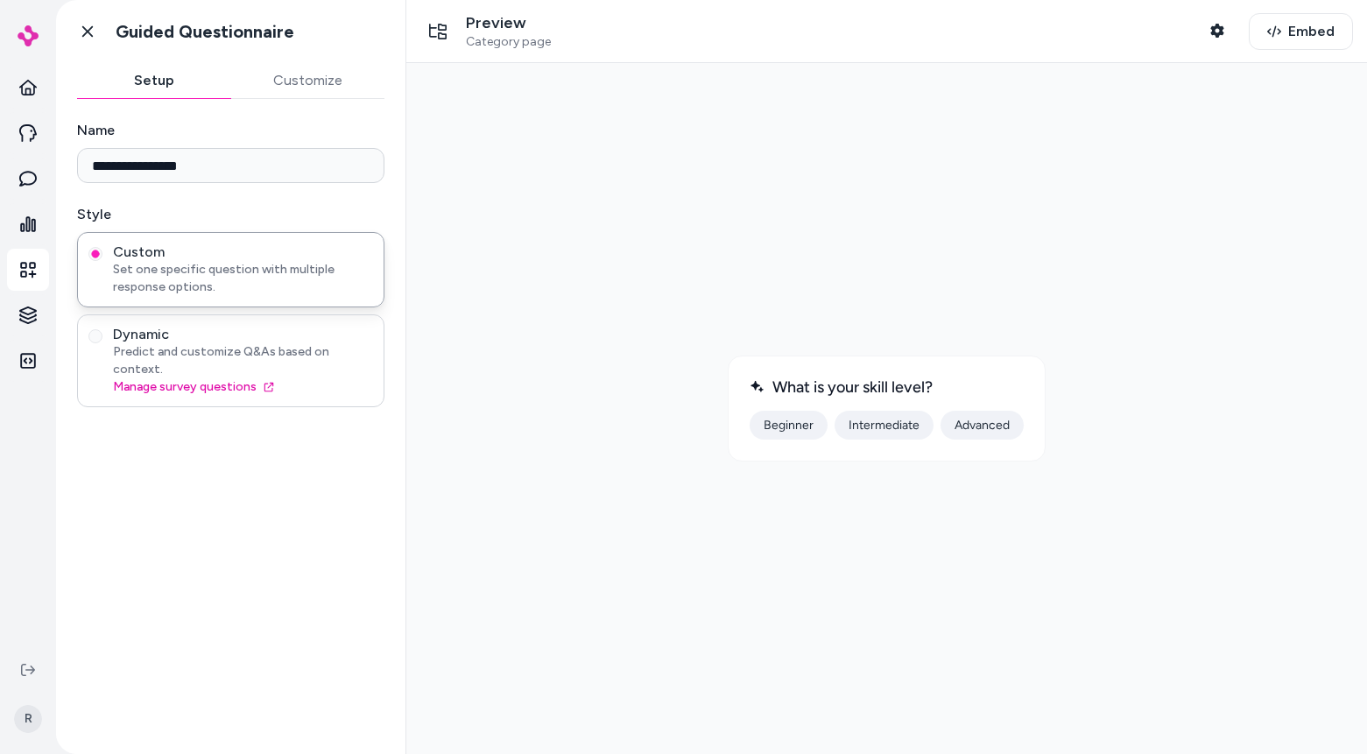
click at [315, 346] on span "Predict and customize Q&As based on context." at bounding box center [243, 360] width 260 height 35
click at [102, 343] on button "Dynamic Predict and customize Q&As based on context. Manage survey questions" at bounding box center [95, 336] width 14 height 14
click at [864, 430] on button "Intermediate" at bounding box center [884, 425] width 99 height 29
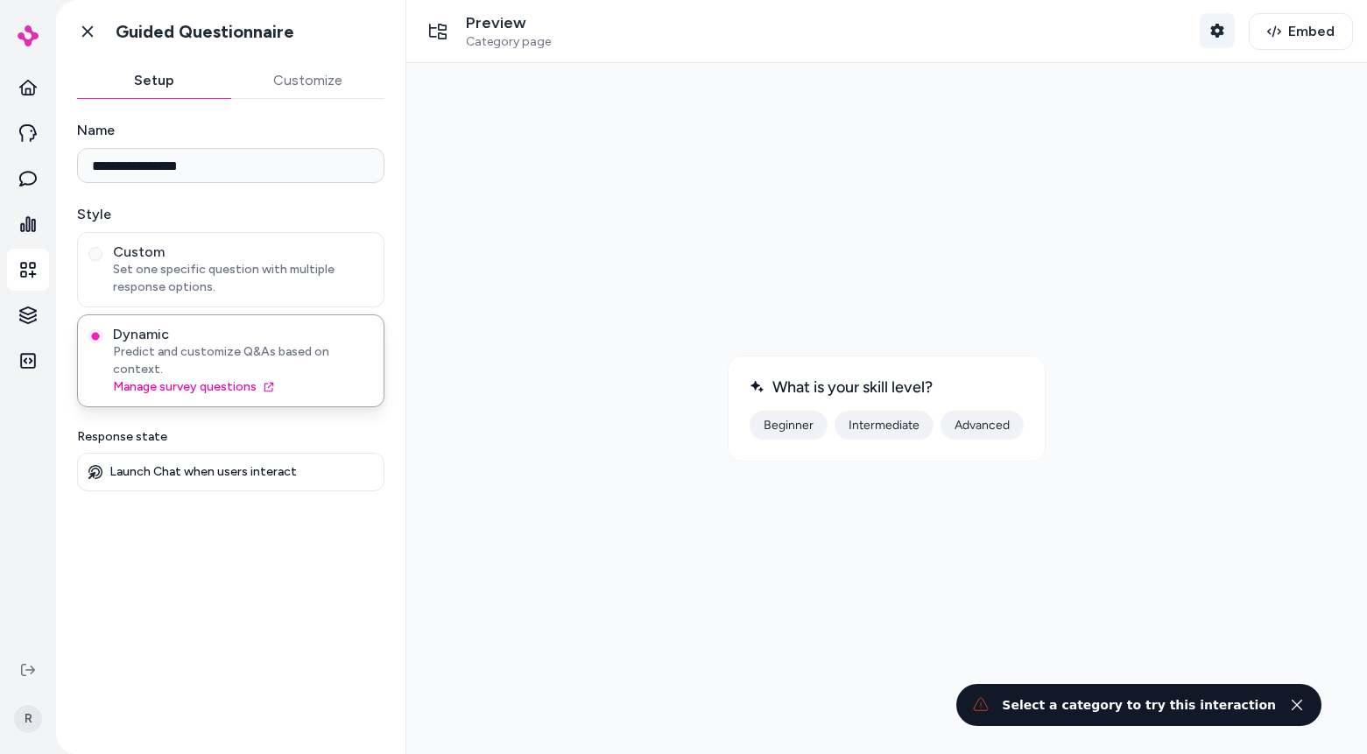
click at [1223, 33] on icon "button" at bounding box center [1217, 31] width 13 height 14
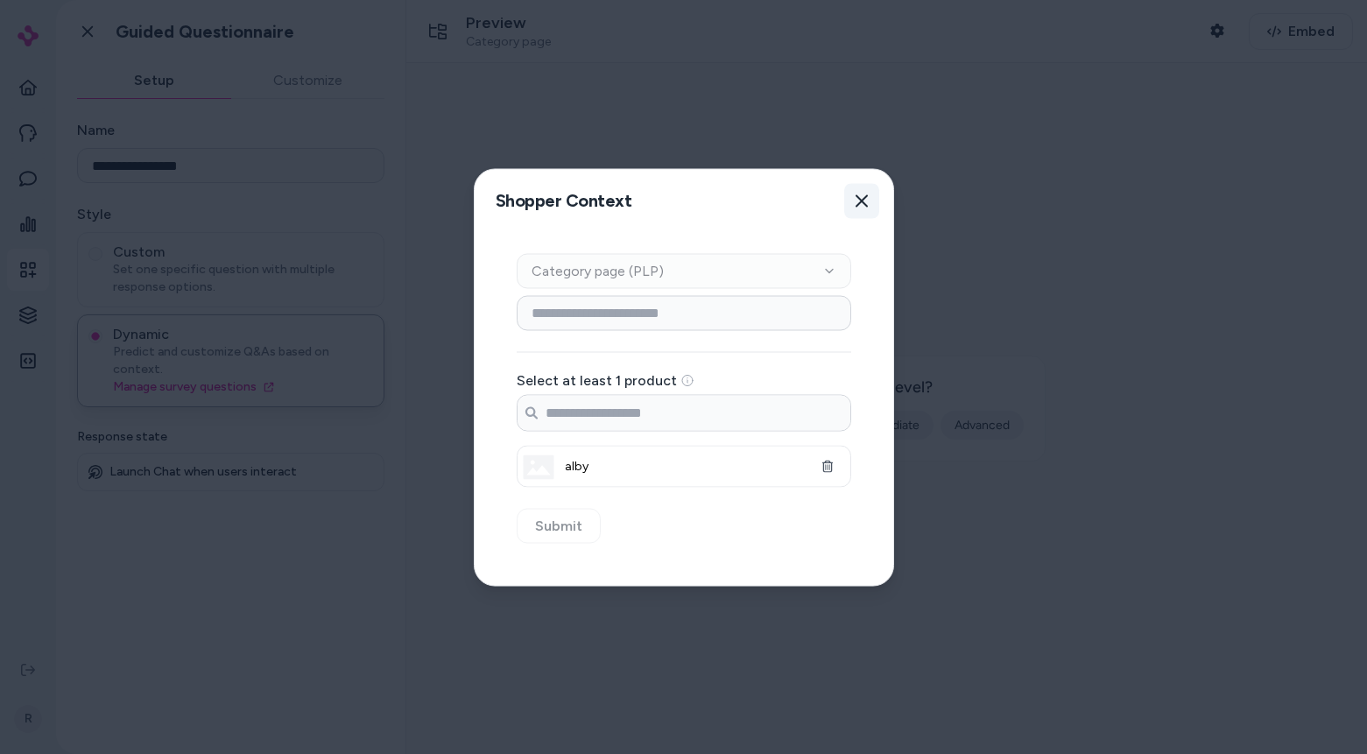
click at [855, 203] on icon "button" at bounding box center [862, 201] width 14 height 14
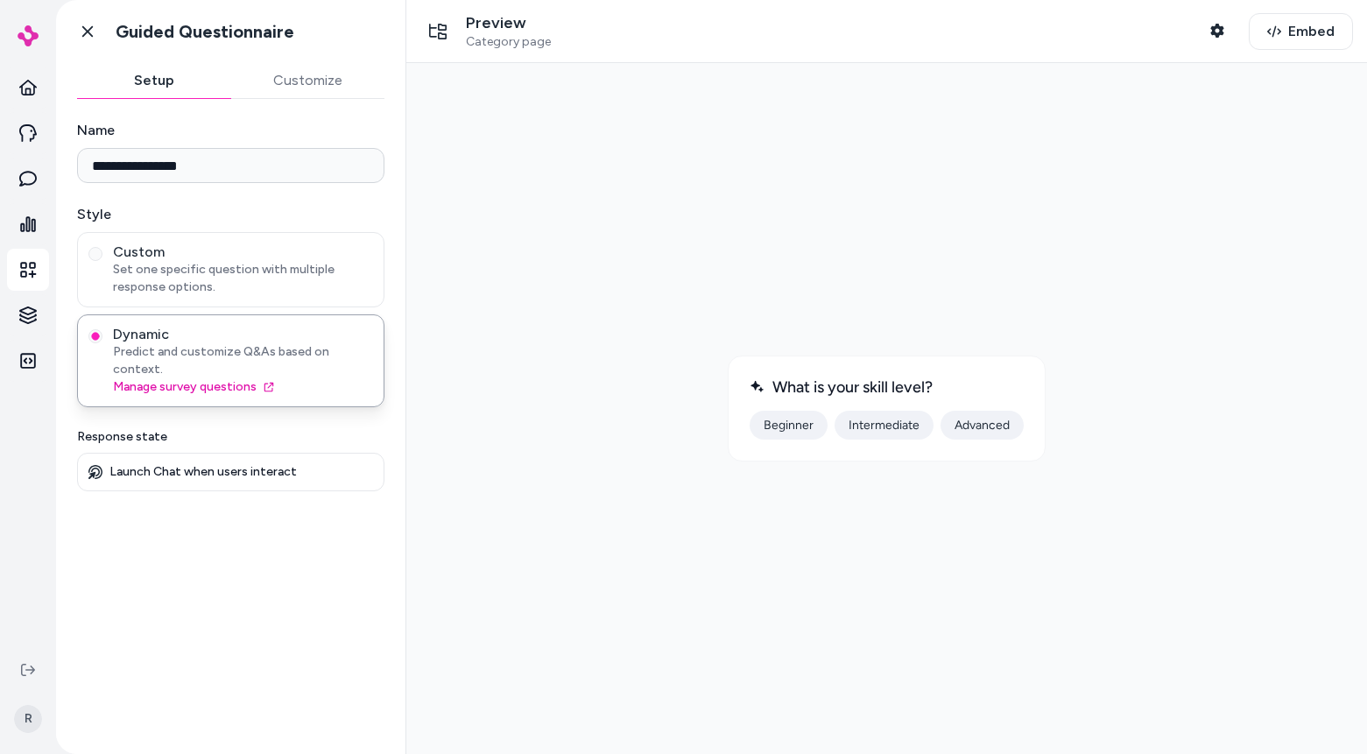
click at [966, 428] on button "Advanced" at bounding box center [982, 425] width 83 height 29
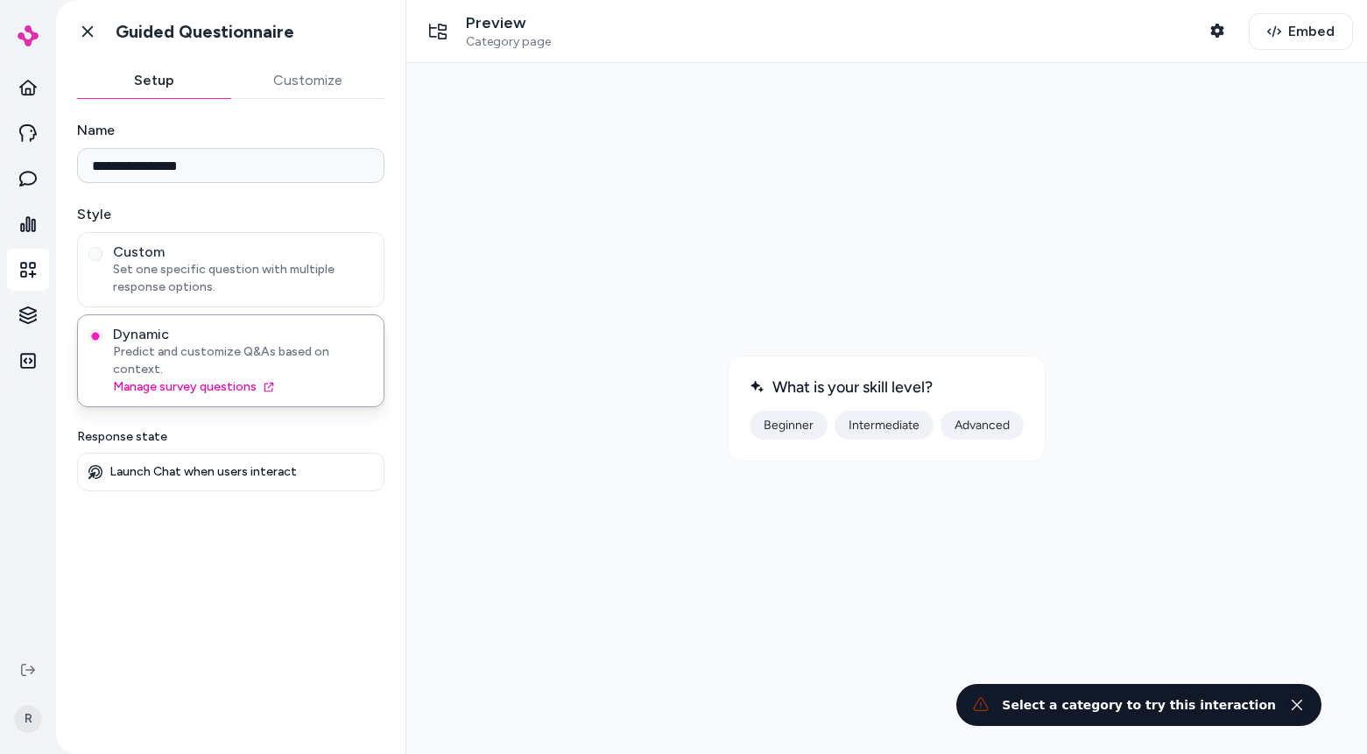
click at [1302, 704] on icon "Close toast" at bounding box center [1297, 705] width 12 height 12
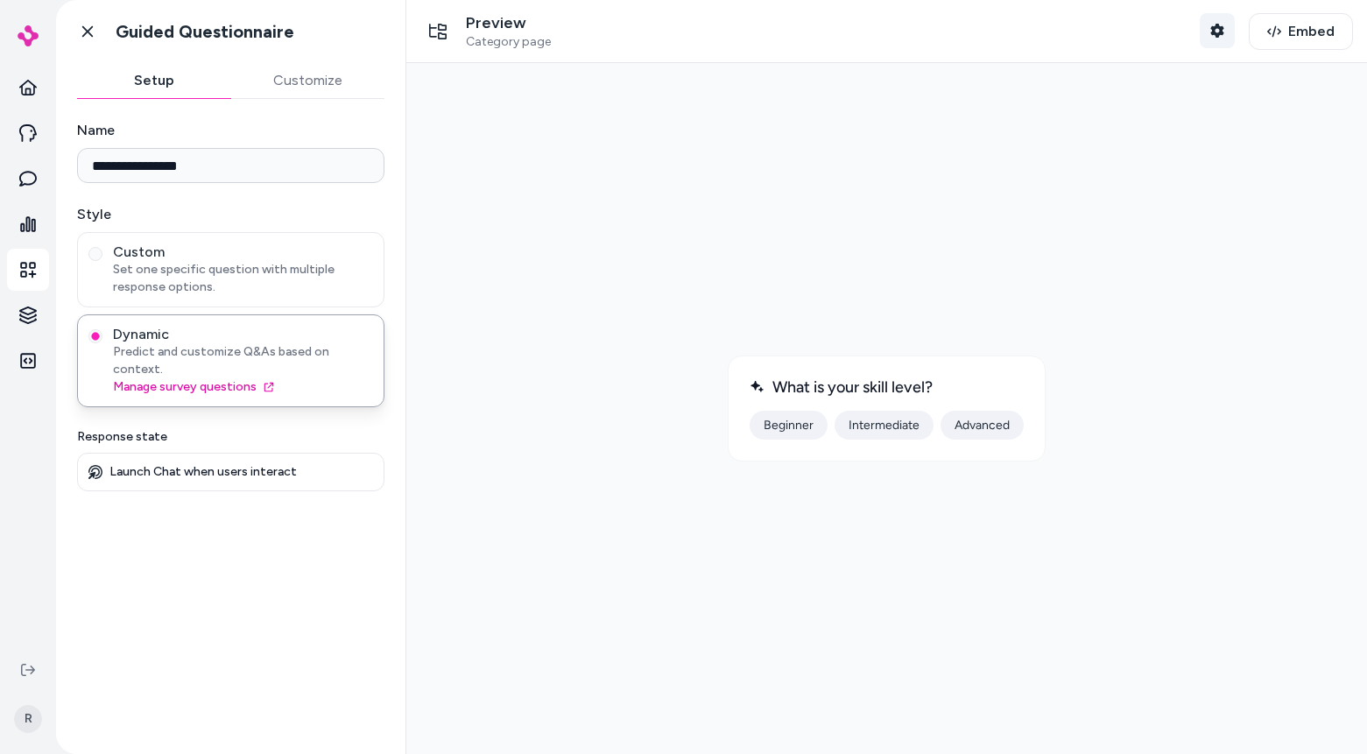
click at [1212, 40] on button "Shopper Context" at bounding box center [1217, 30] width 35 height 35
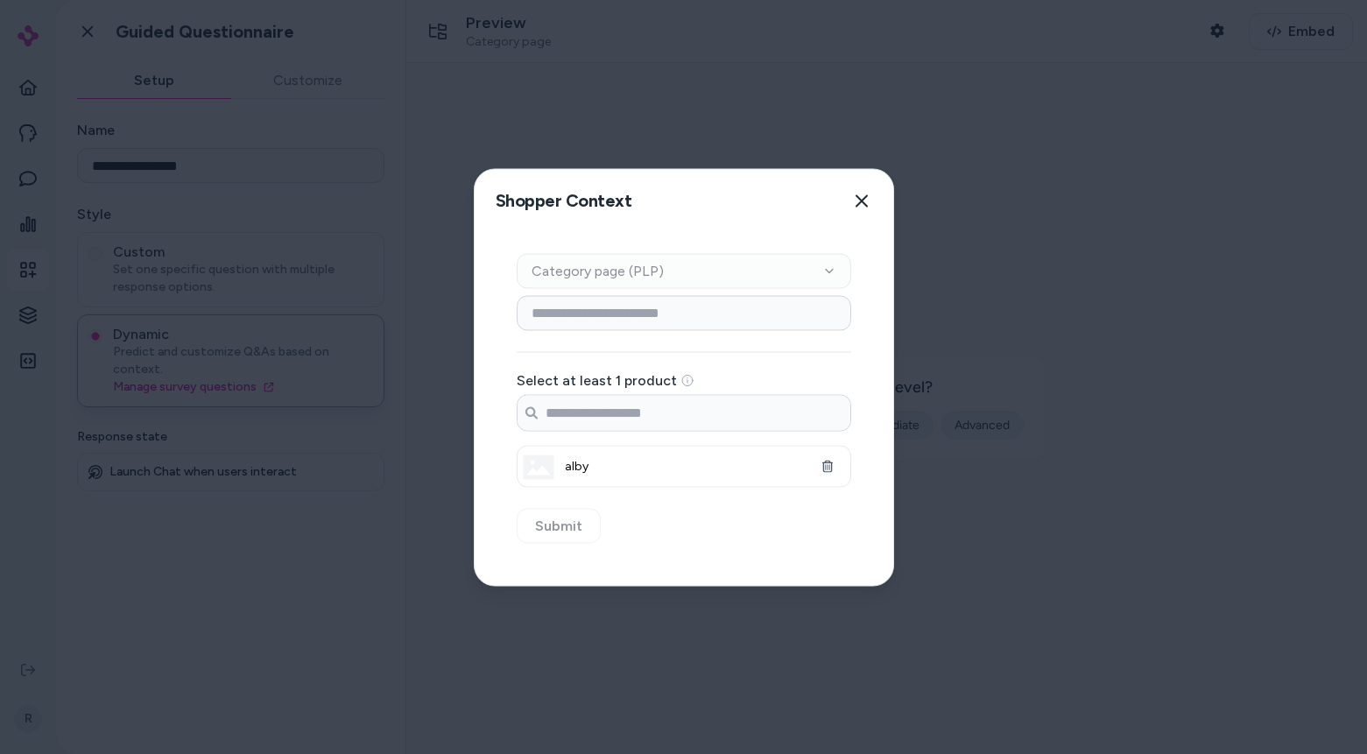
click at [641, 278] on div "Context Type Category page (PLP)" at bounding box center [684, 270] width 335 height 35
click at [865, 200] on icon "button" at bounding box center [862, 201] width 14 height 14
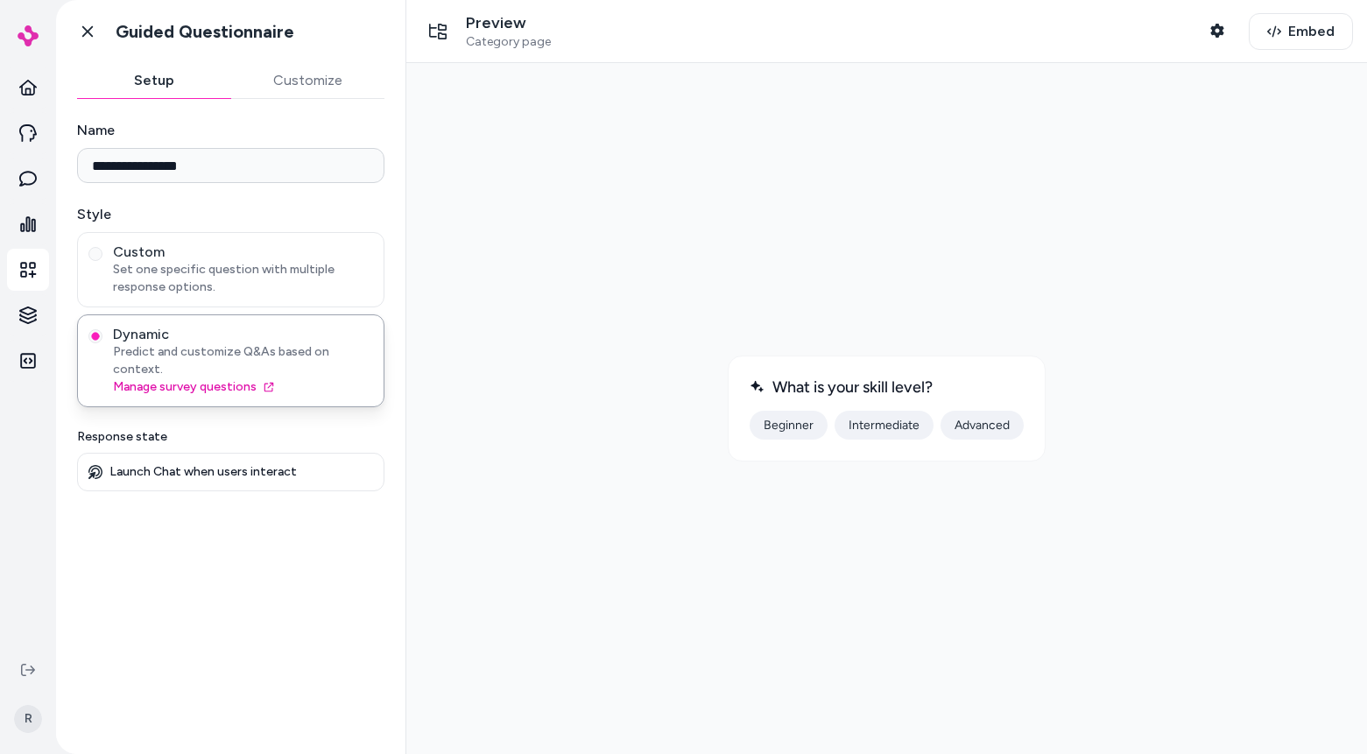
click at [1066, 299] on div at bounding box center [886, 408] width 933 height 663
click at [788, 433] on button "Beginner" at bounding box center [789, 425] width 78 height 29
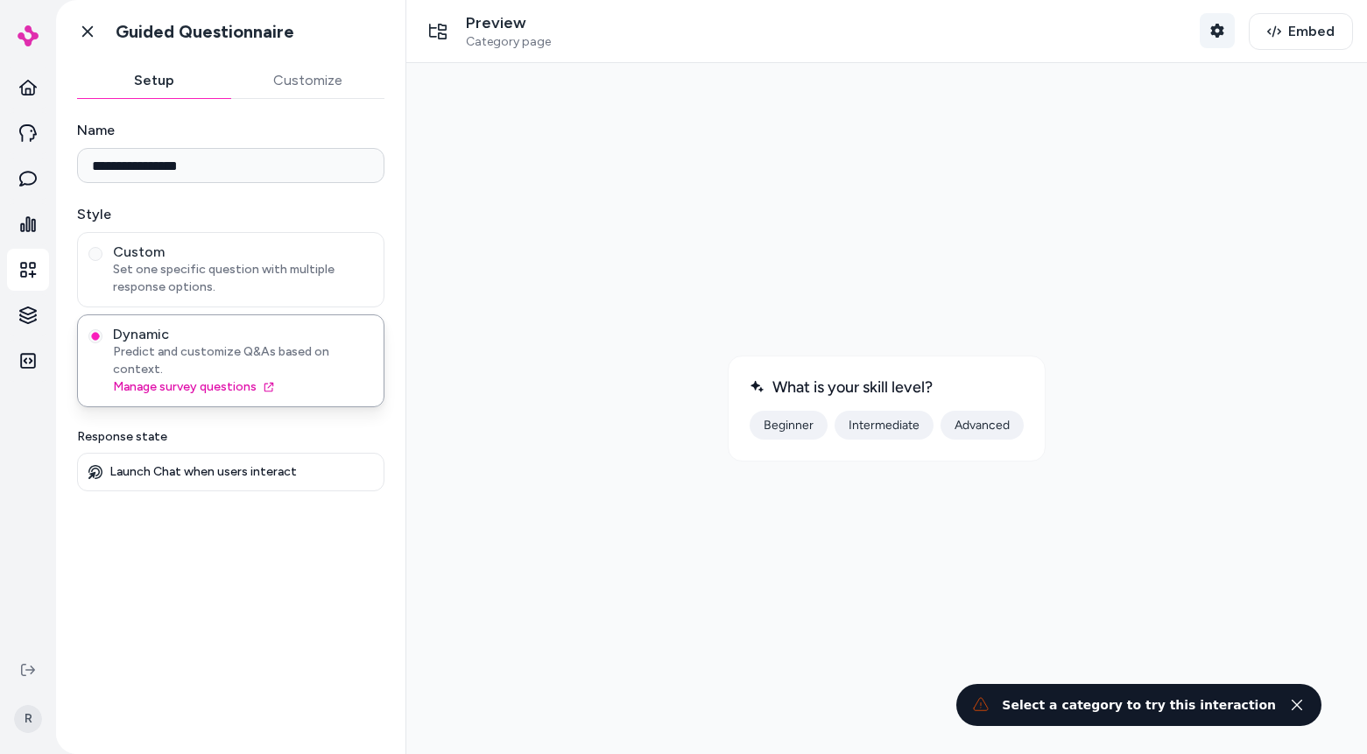
click at [1226, 32] on button "Shopper Context" at bounding box center [1217, 30] width 35 height 35
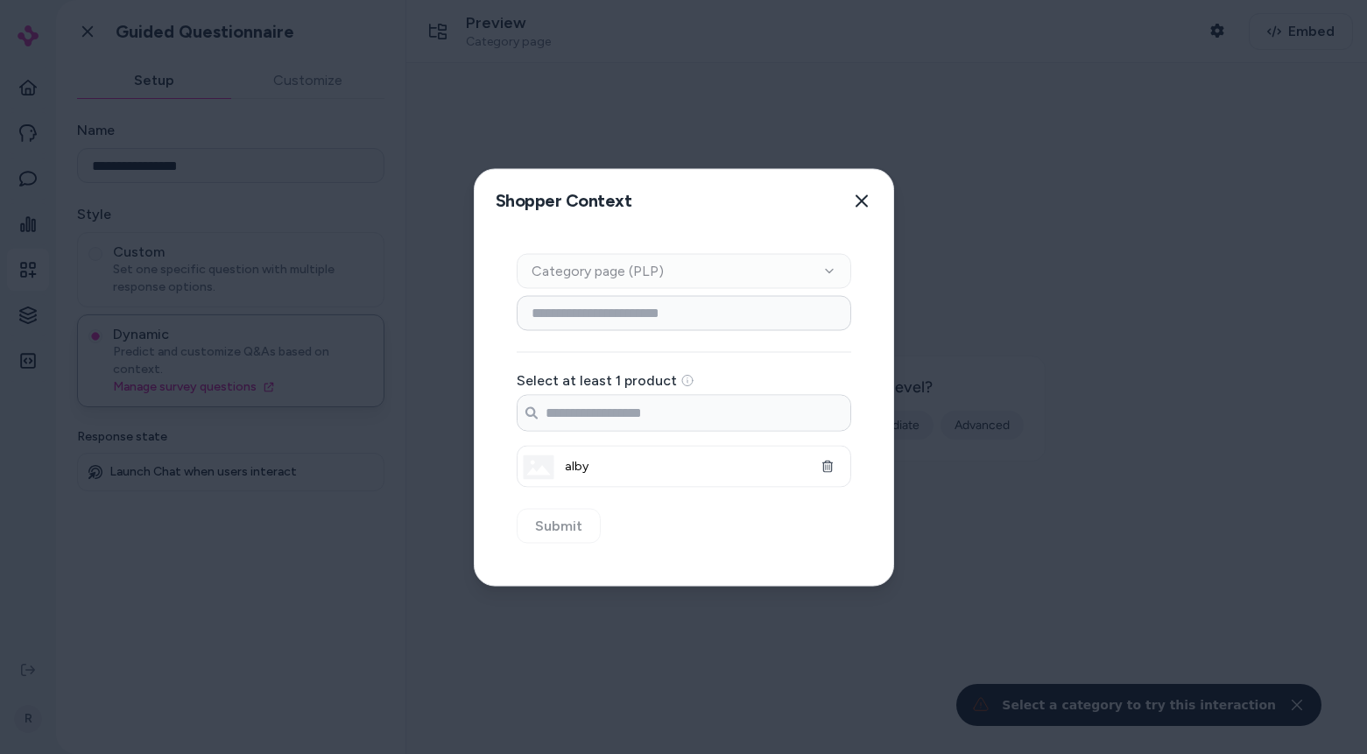
click at [608, 272] on div "Context Type Category page (PLP)" at bounding box center [684, 270] width 335 height 35
drag, startPoint x: 598, startPoint y: 317, endPoint x: 661, endPoint y: 346, distance: 68.6
click at [604, 348] on div "Select at least 1 product Search products... alby" at bounding box center [684, 391] width 335 height 192
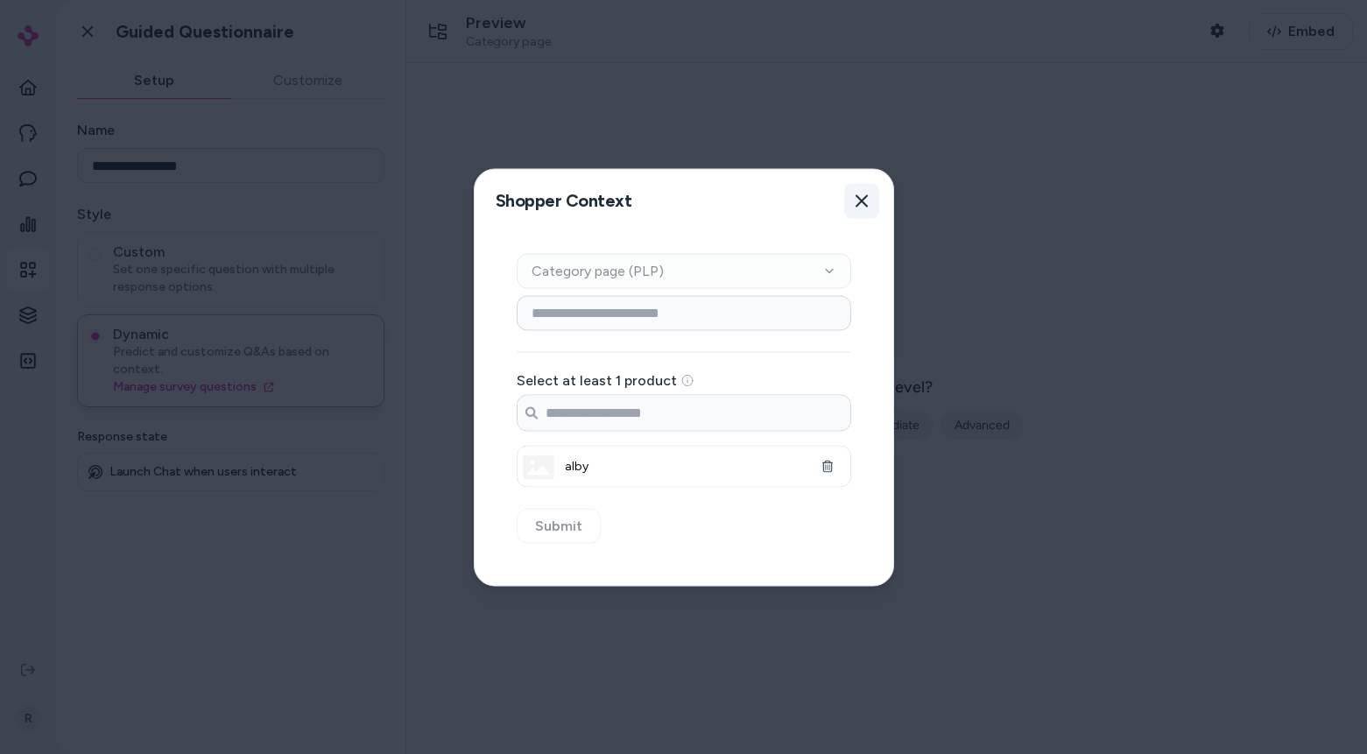
click at [861, 208] on button "Close" at bounding box center [861, 200] width 35 height 35
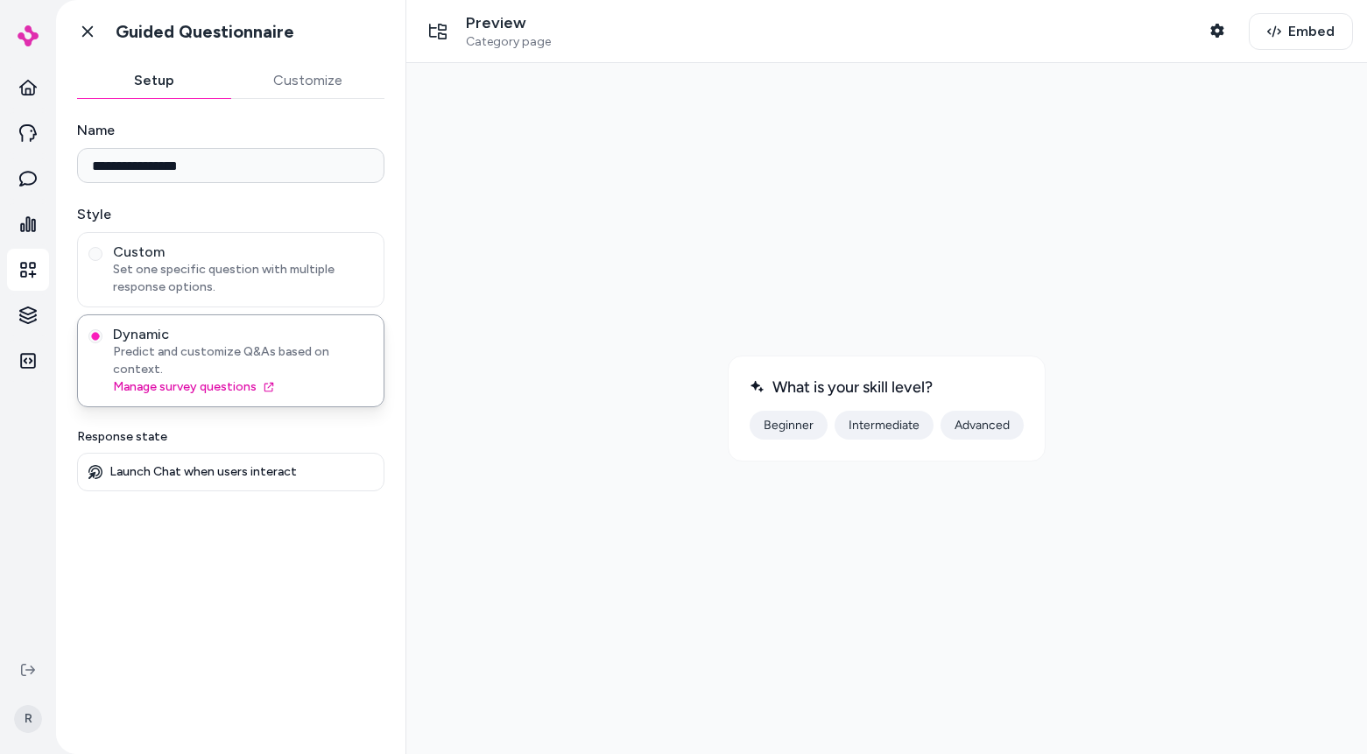
click at [522, 195] on div at bounding box center [886, 408] width 933 height 663
drag, startPoint x: 844, startPoint y: 110, endPoint x: 447, endPoint y: 66, distance: 400.2
drag, startPoint x: 915, startPoint y: 85, endPoint x: 589, endPoint y: 64, distance: 327.4
click at [600, 51] on div "Preview Category page Shopper Context Embed" at bounding box center [886, 31] width 961 height 63
click at [84, 26] on icon at bounding box center [88, 32] width 18 height 18
